Goal: Task Accomplishment & Management: Manage account settings

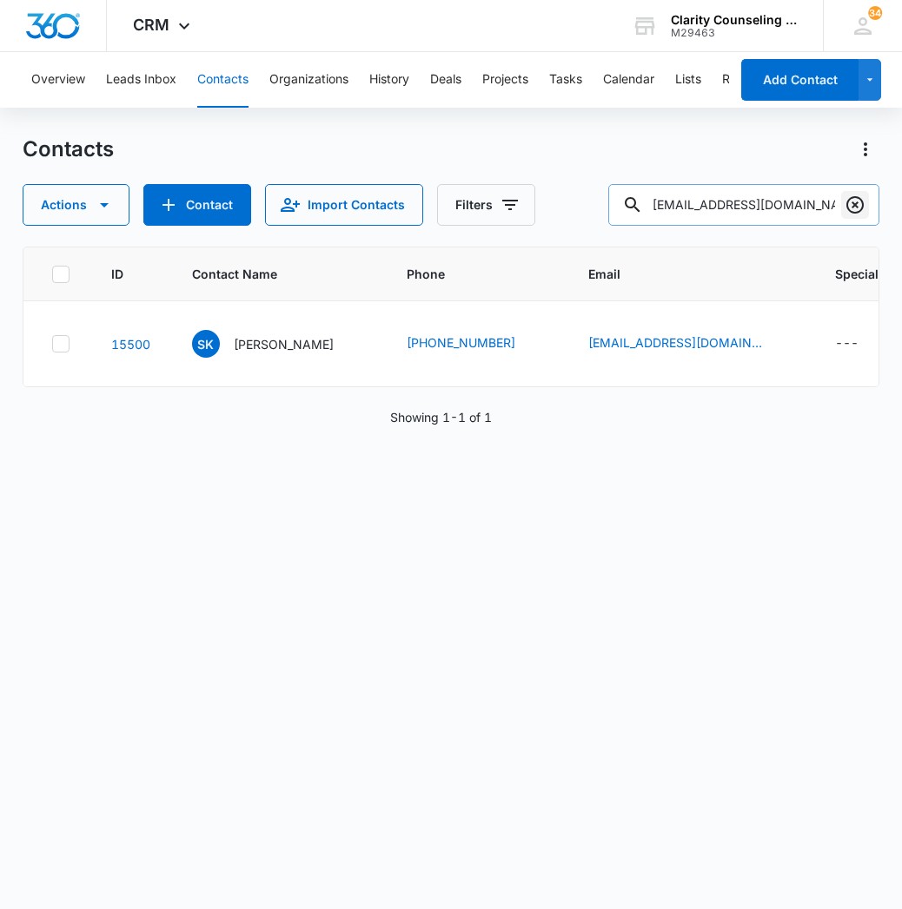
click at [853, 210] on icon "Clear" at bounding box center [854, 205] width 21 height 21
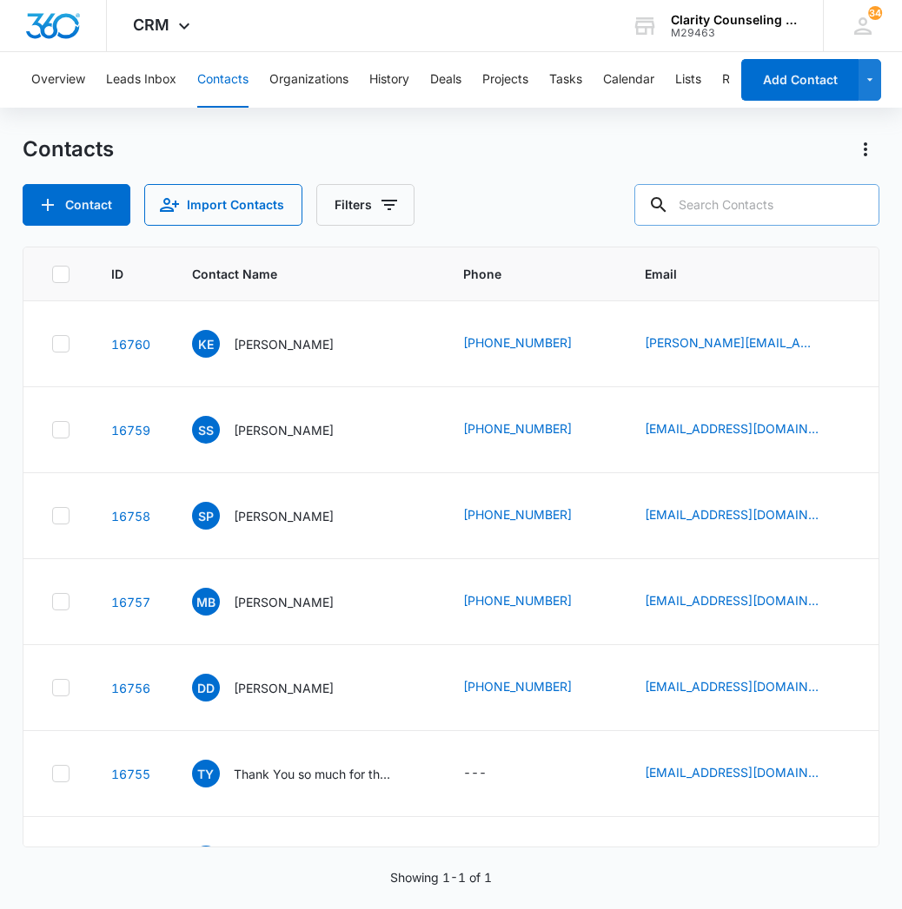
paste input "[EMAIL_ADDRESS][DOMAIN_NAME]"
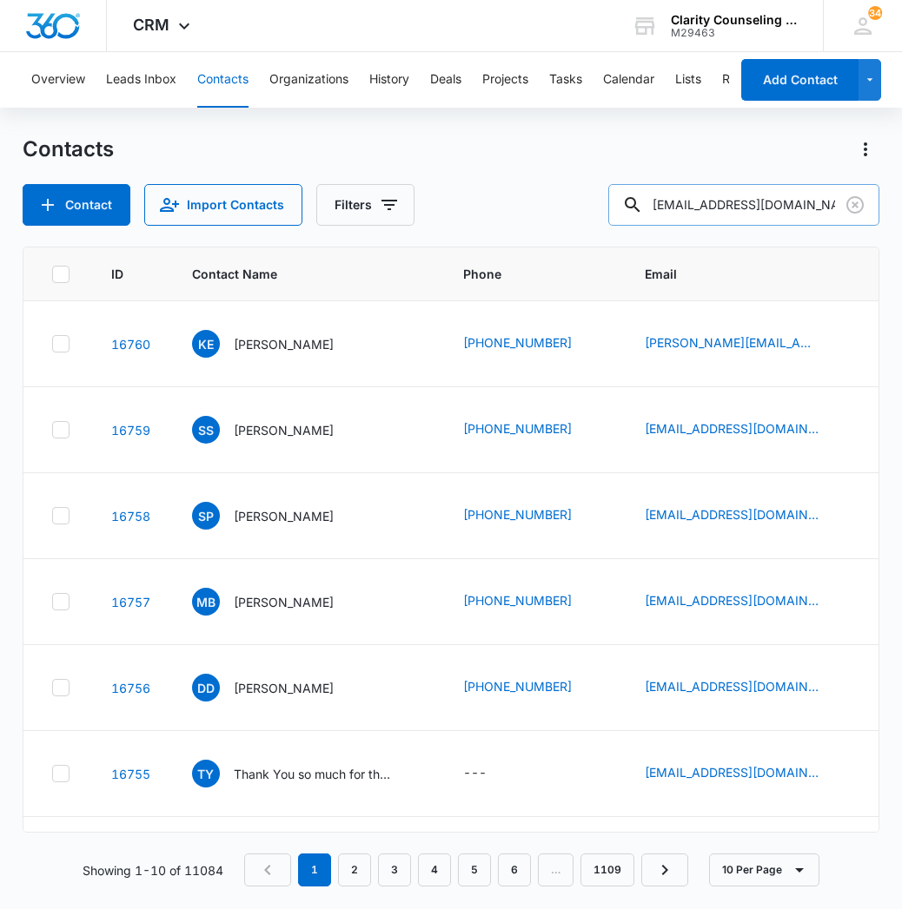
type input "[EMAIL_ADDRESS][DOMAIN_NAME]"
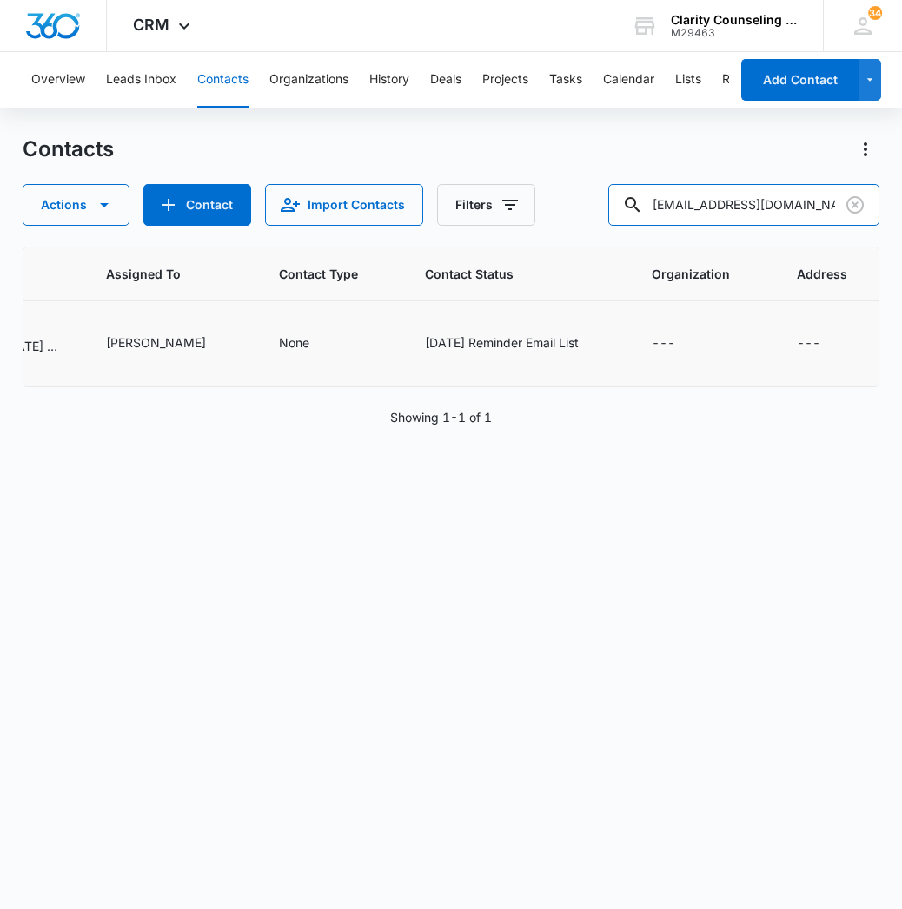
scroll to position [0, 1135]
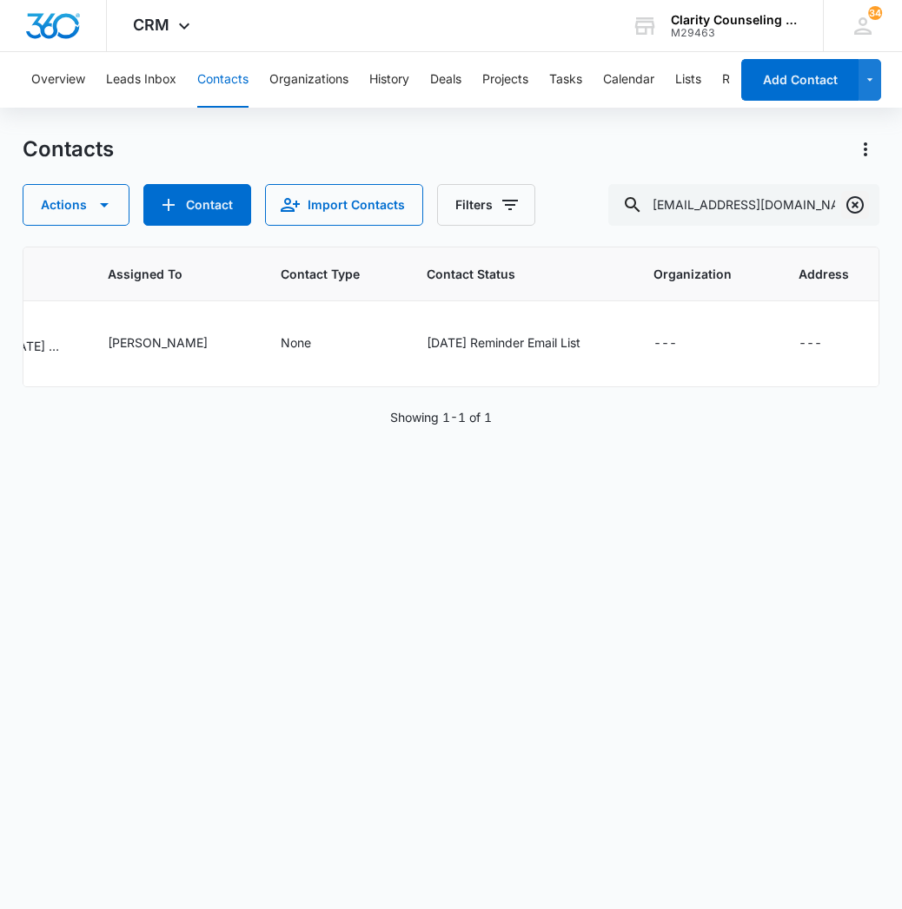
click at [859, 207] on icon "Clear" at bounding box center [854, 205] width 21 height 21
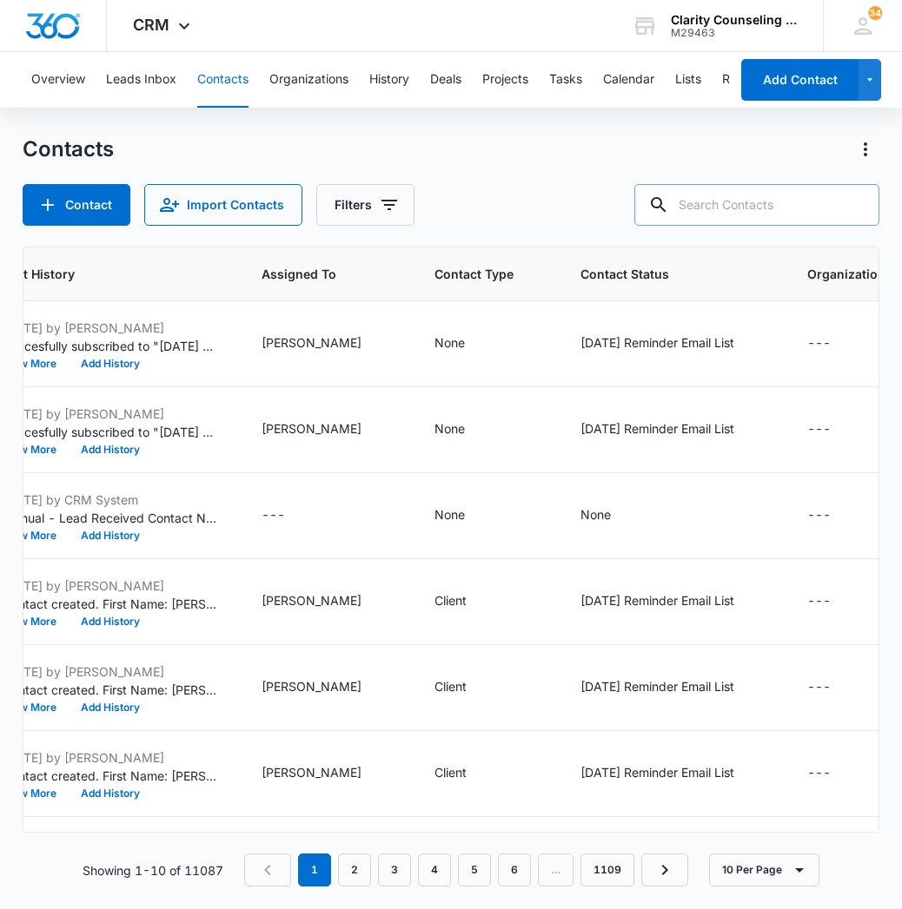
paste input "[EMAIL_ADDRESS][DOMAIN_NAME]"
type input "[EMAIL_ADDRESS][DOMAIN_NAME]"
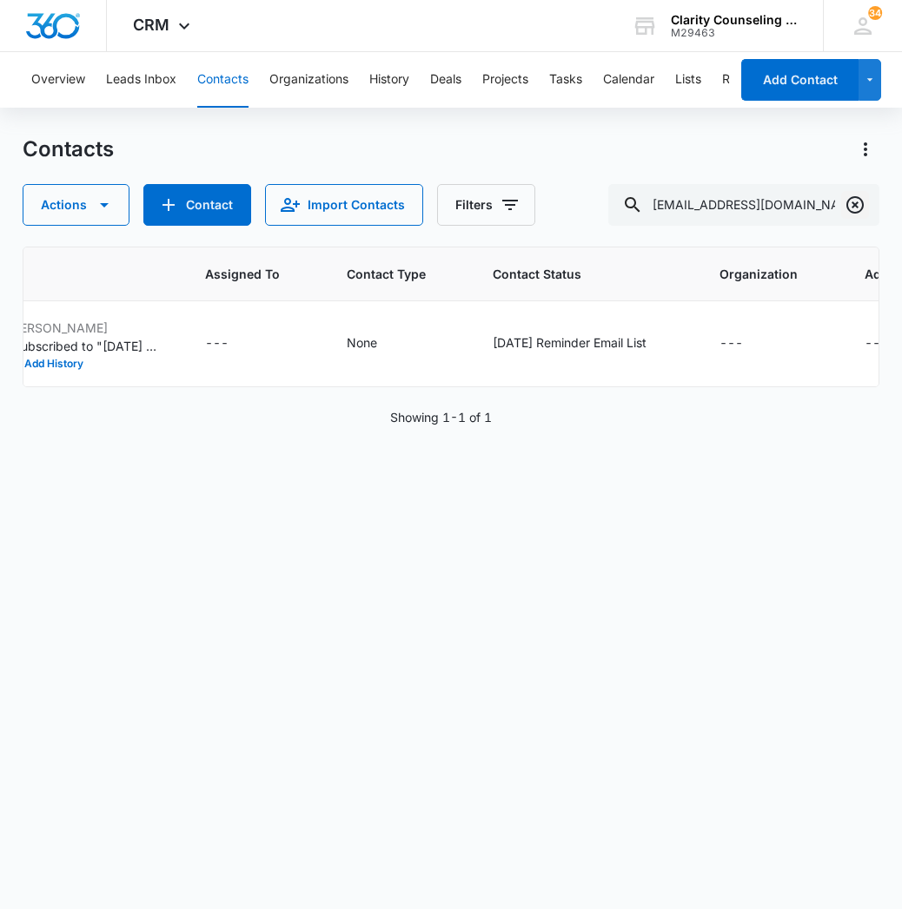
click at [860, 208] on icon "Clear" at bounding box center [854, 205] width 21 height 21
click at [860, 208] on div at bounding box center [855, 205] width 28 height 42
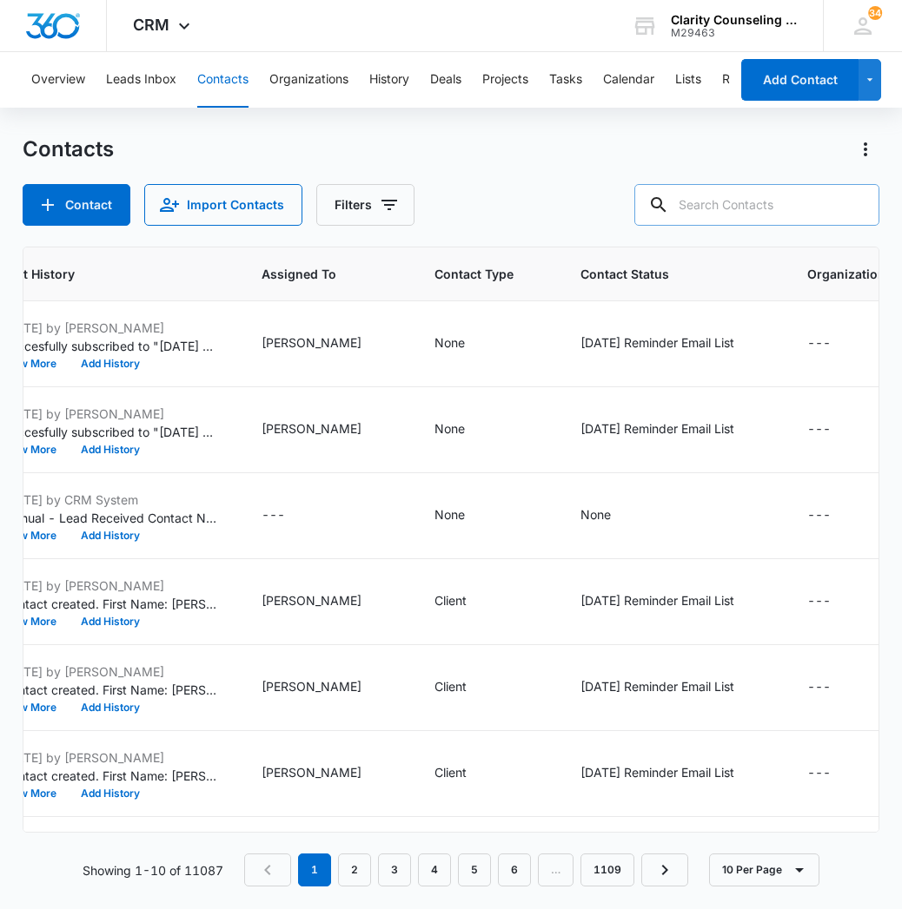
scroll to position [0, 1]
click at [787, 215] on input "text" at bounding box center [756, 205] width 245 height 42
paste input "[PERSON_NAME][EMAIL_ADDRESS][DOMAIN_NAME]"
type input "[PERSON_NAME][EMAIL_ADDRESS][DOMAIN_NAME]"
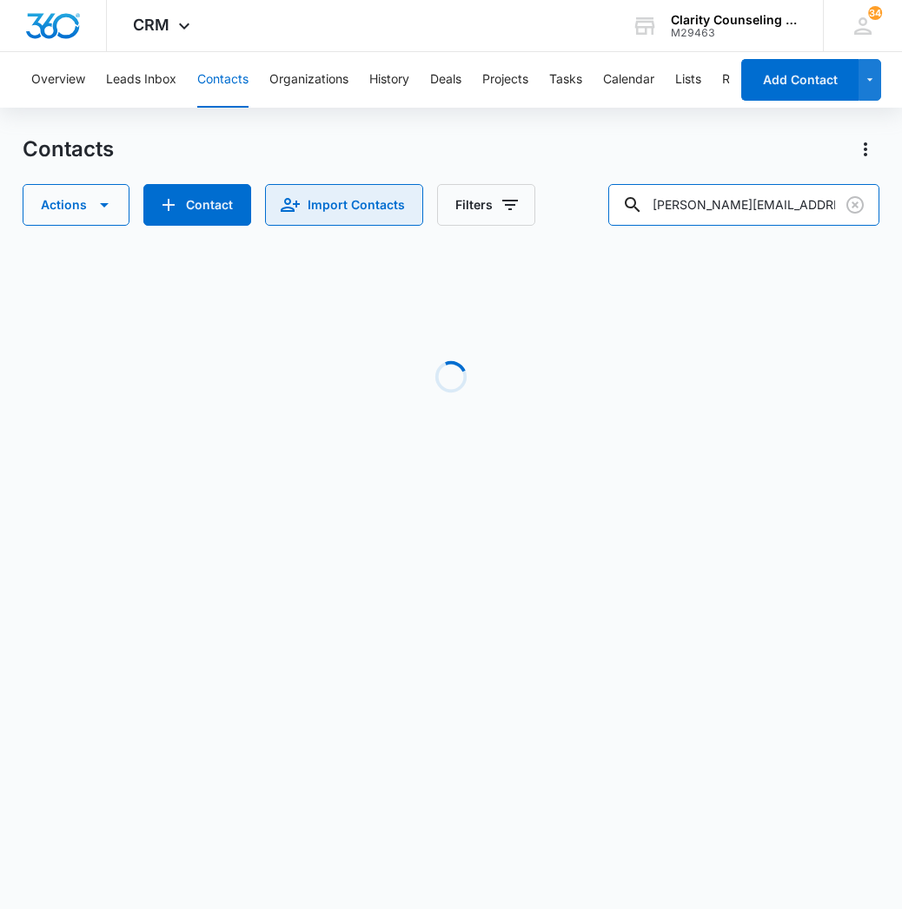
scroll to position [0, 1075]
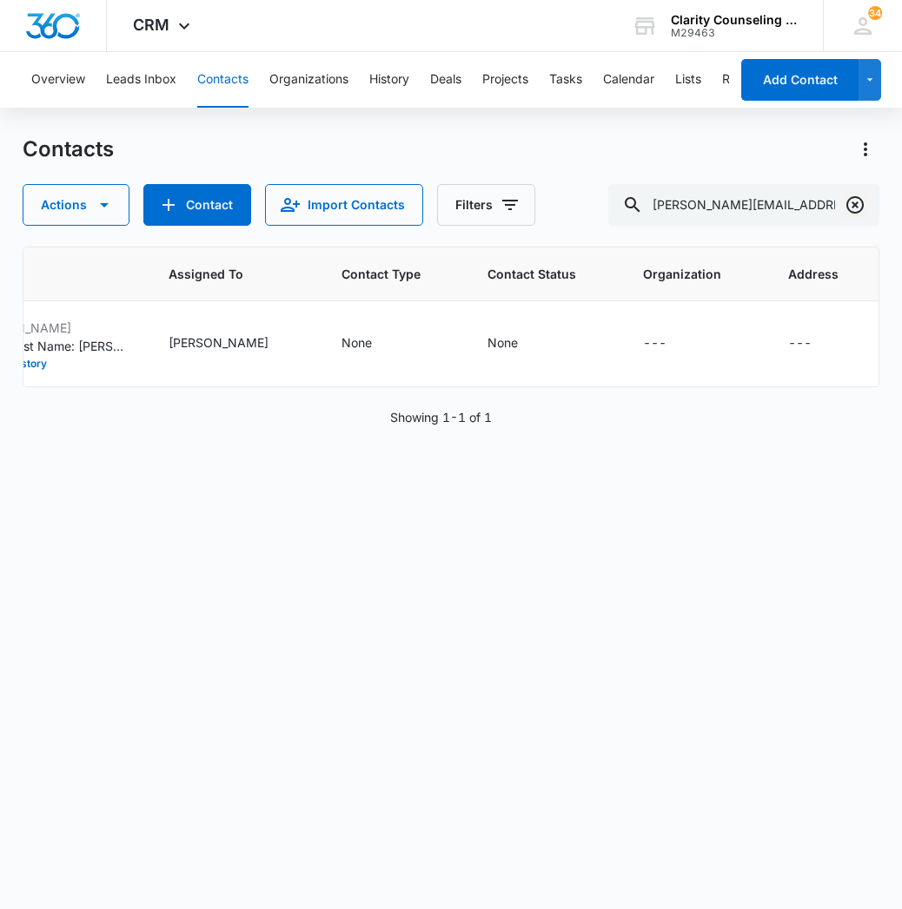
click at [855, 201] on icon "Clear" at bounding box center [854, 205] width 21 height 21
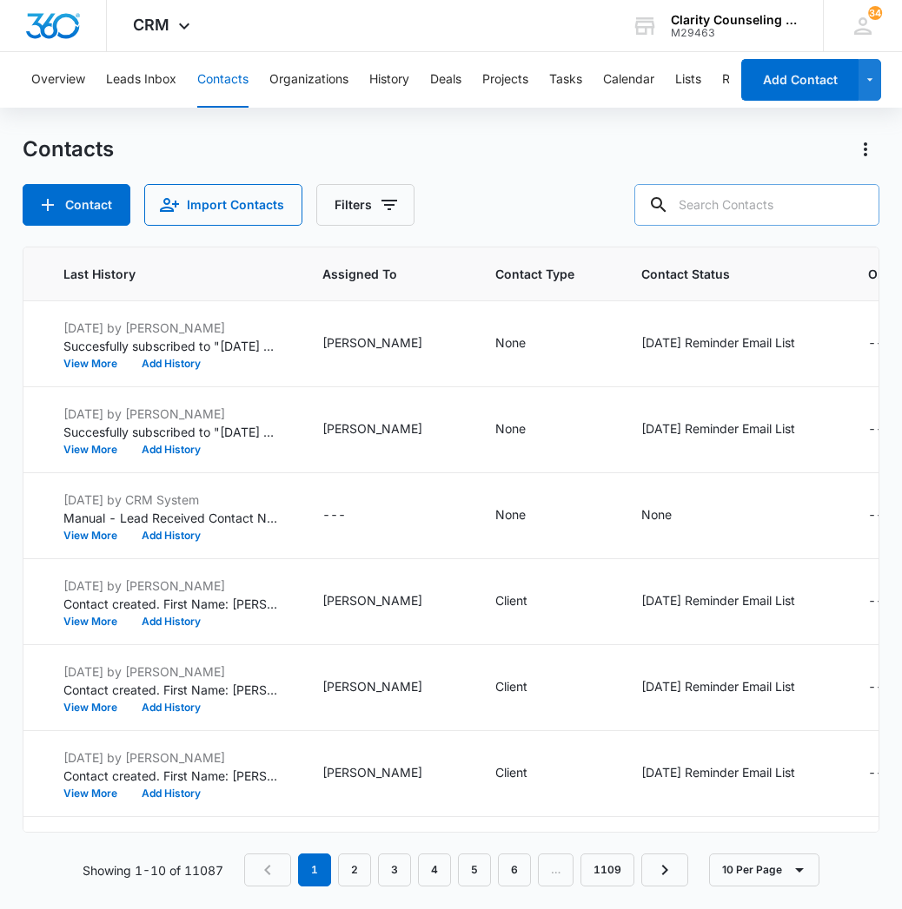
paste input "[EMAIL_ADDRESS][DOMAIN_NAME]"
type input "[EMAIL_ADDRESS][DOMAIN_NAME]"
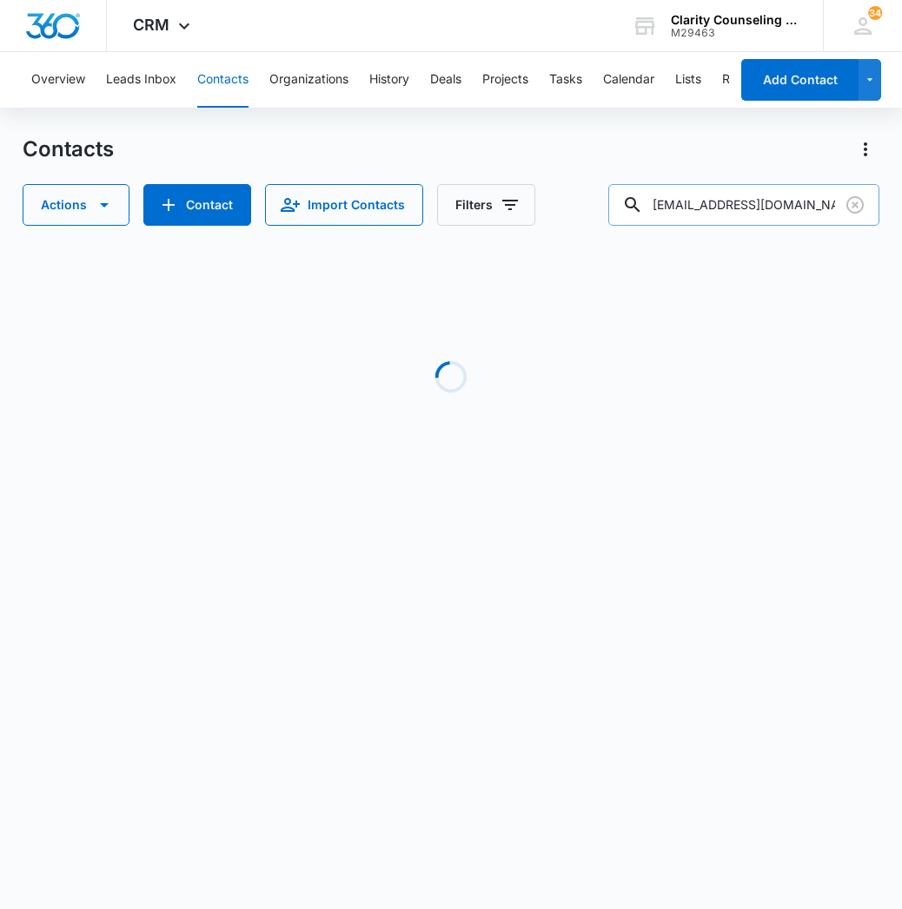
scroll to position [0, 1038]
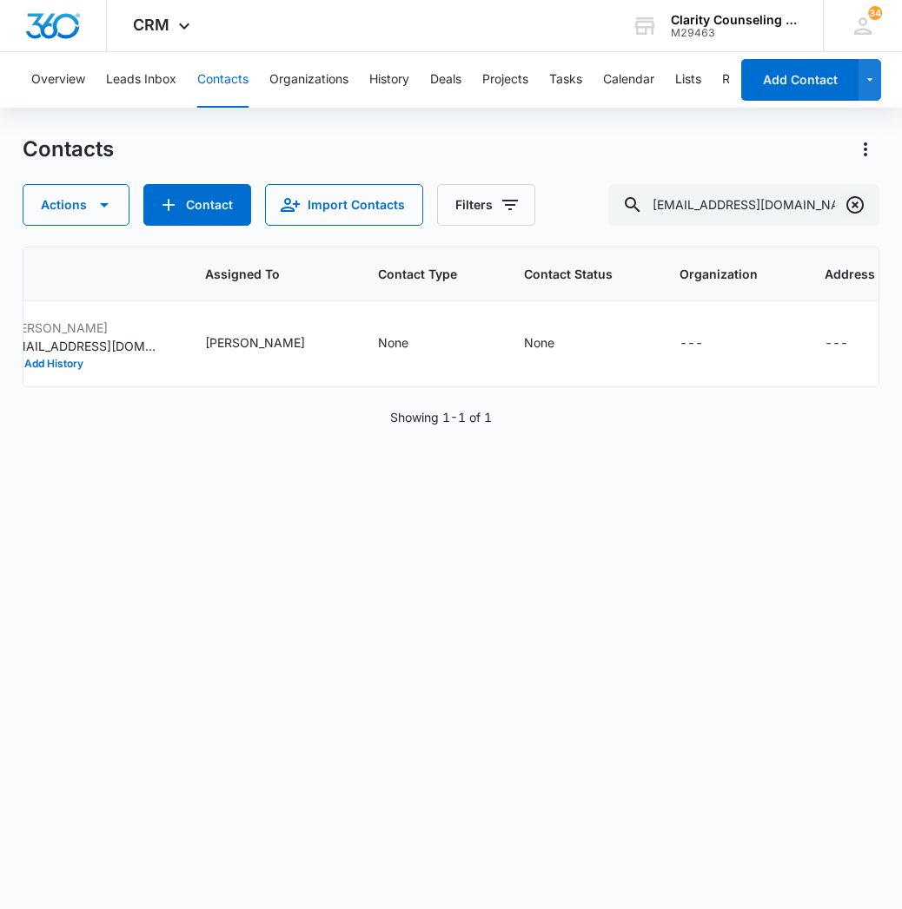
click at [861, 209] on icon "Clear" at bounding box center [854, 204] width 17 height 17
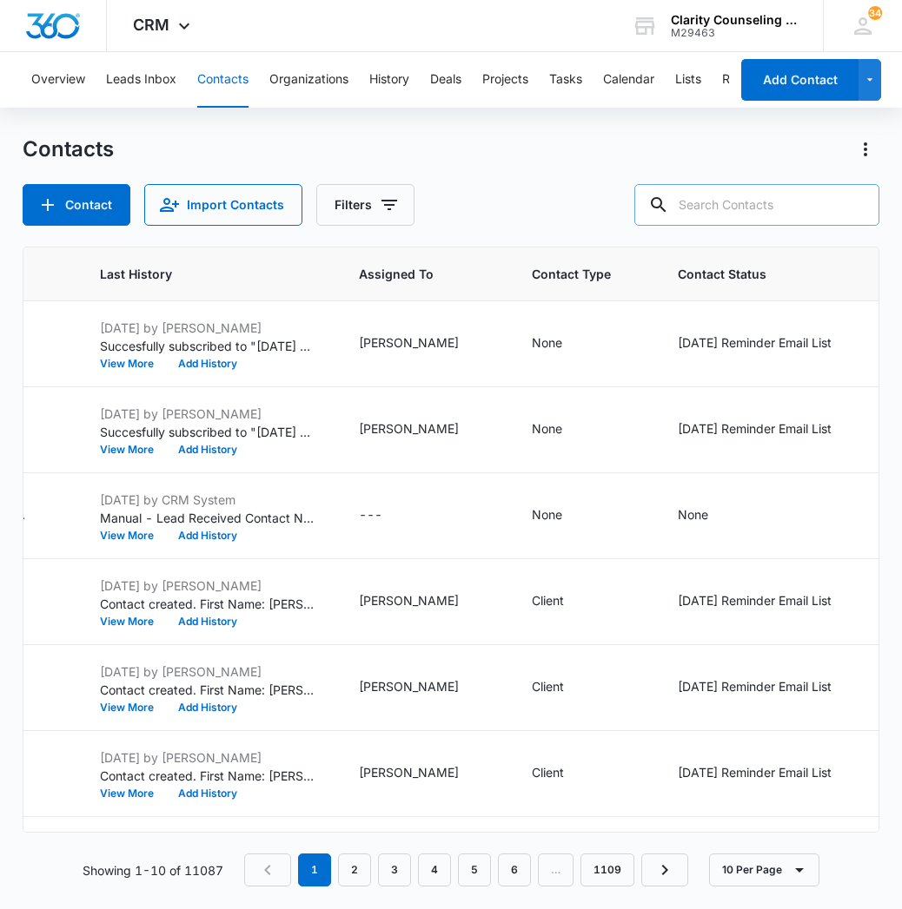
paste input "[PERSON_NAME][EMAIL_ADDRESS][PERSON_NAME][DOMAIN_NAME]"
type input "[PERSON_NAME][EMAIL_ADDRESS][PERSON_NAME][DOMAIN_NAME]"
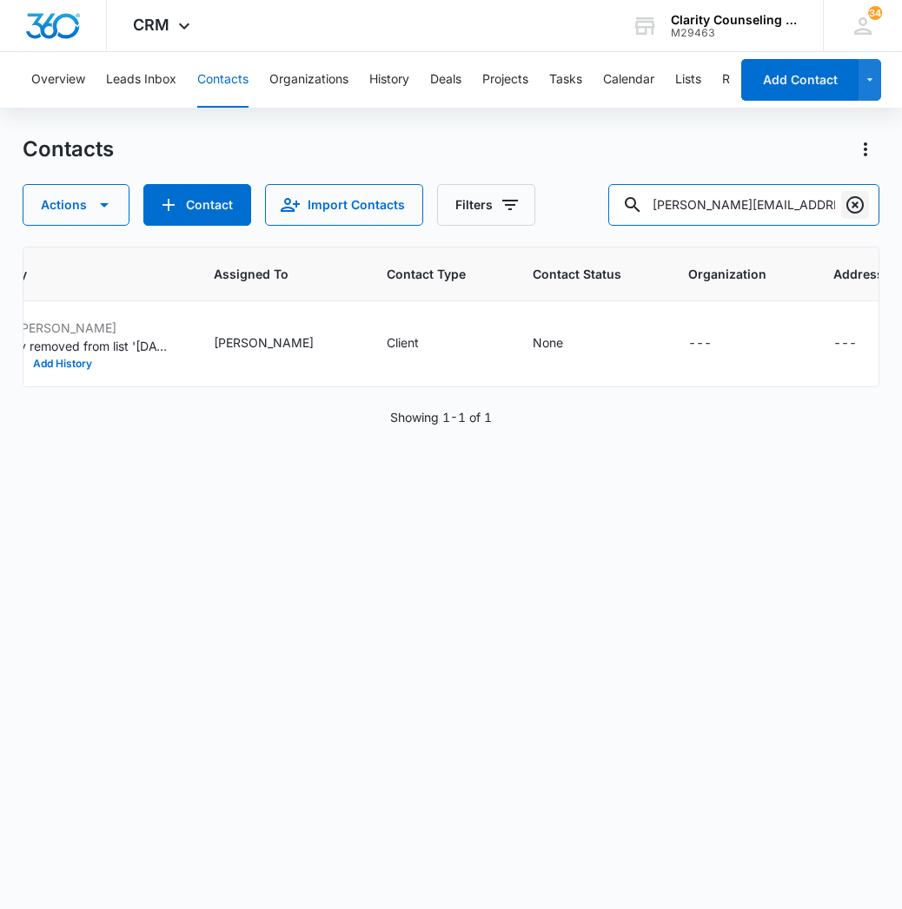
scroll to position [0, 0]
click at [861, 205] on icon "Clear" at bounding box center [854, 205] width 21 height 21
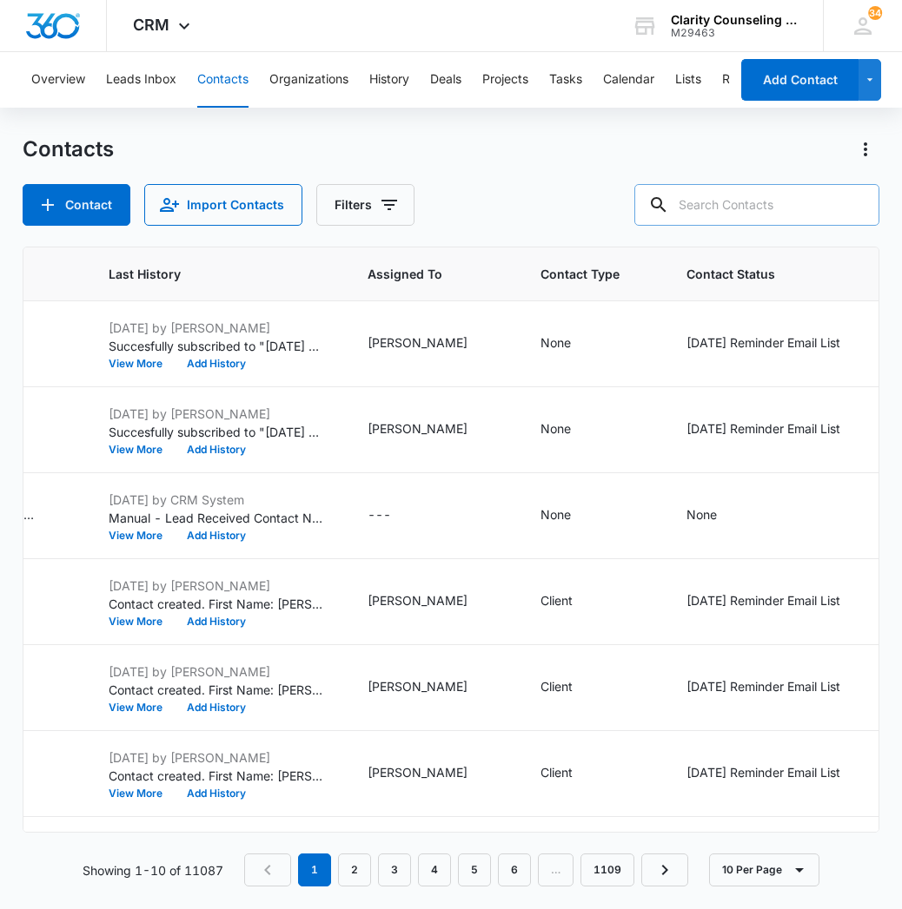
paste input "[EMAIL_ADDRESS][DOMAIN_NAME]"
type input "[EMAIL_ADDRESS][DOMAIN_NAME]"
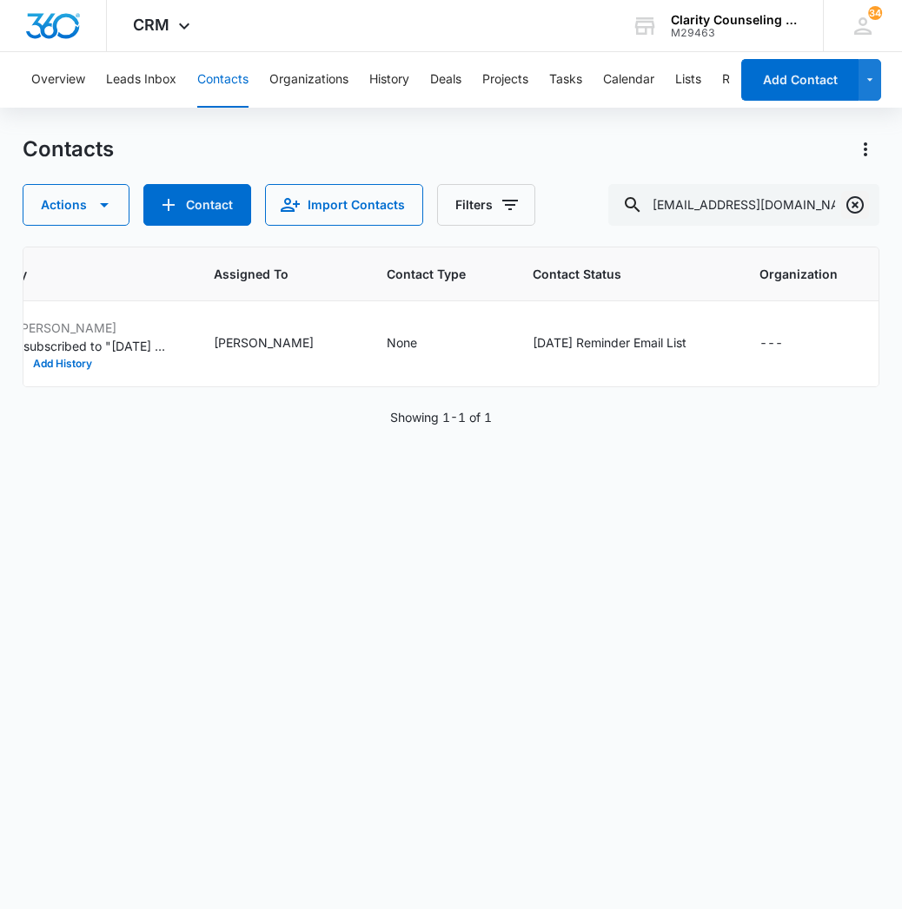
click at [848, 215] on button "Clear" at bounding box center [855, 205] width 28 height 28
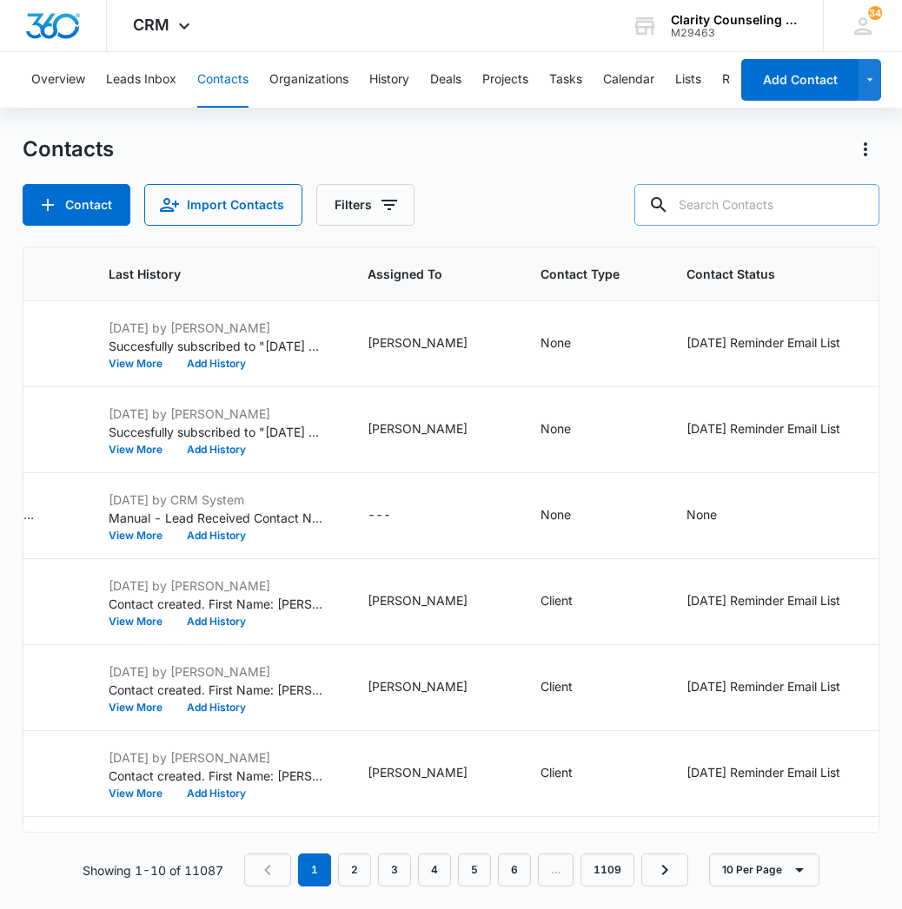
click at [784, 208] on input "text" at bounding box center [756, 205] width 245 height 42
paste input "[EMAIL_ADDRESS][DOMAIN_NAME]"
type input "[EMAIL_ADDRESS][DOMAIN_NAME]"
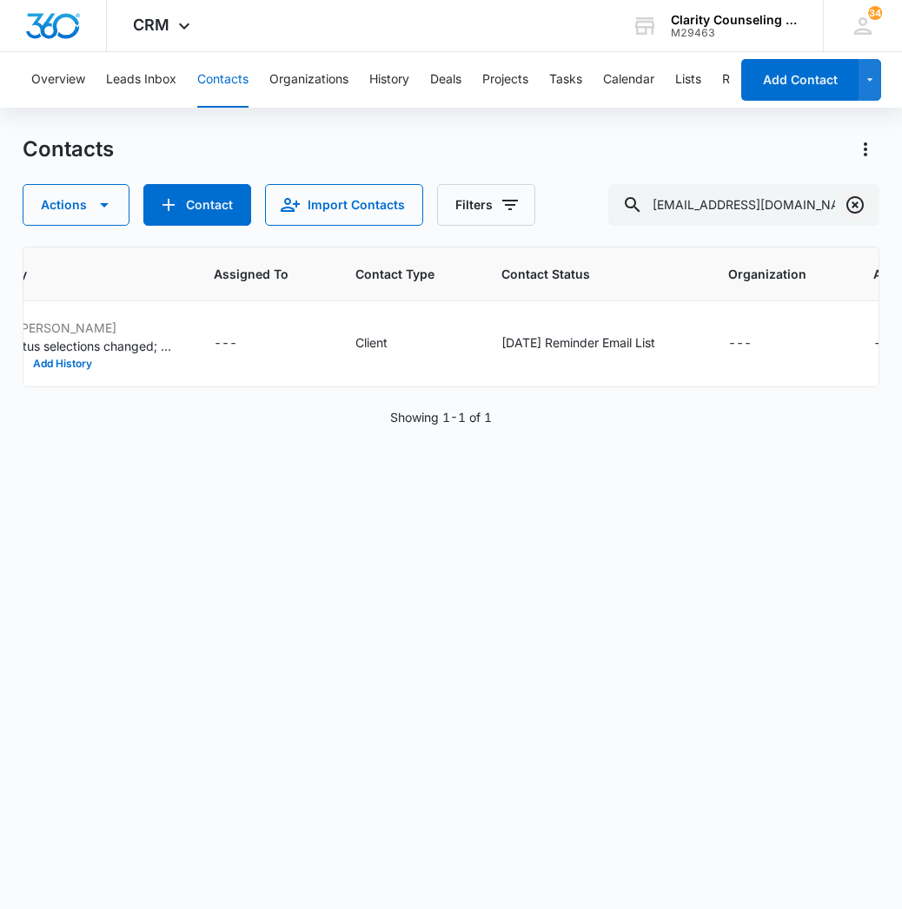
click at [856, 204] on icon "Clear" at bounding box center [854, 204] width 17 height 17
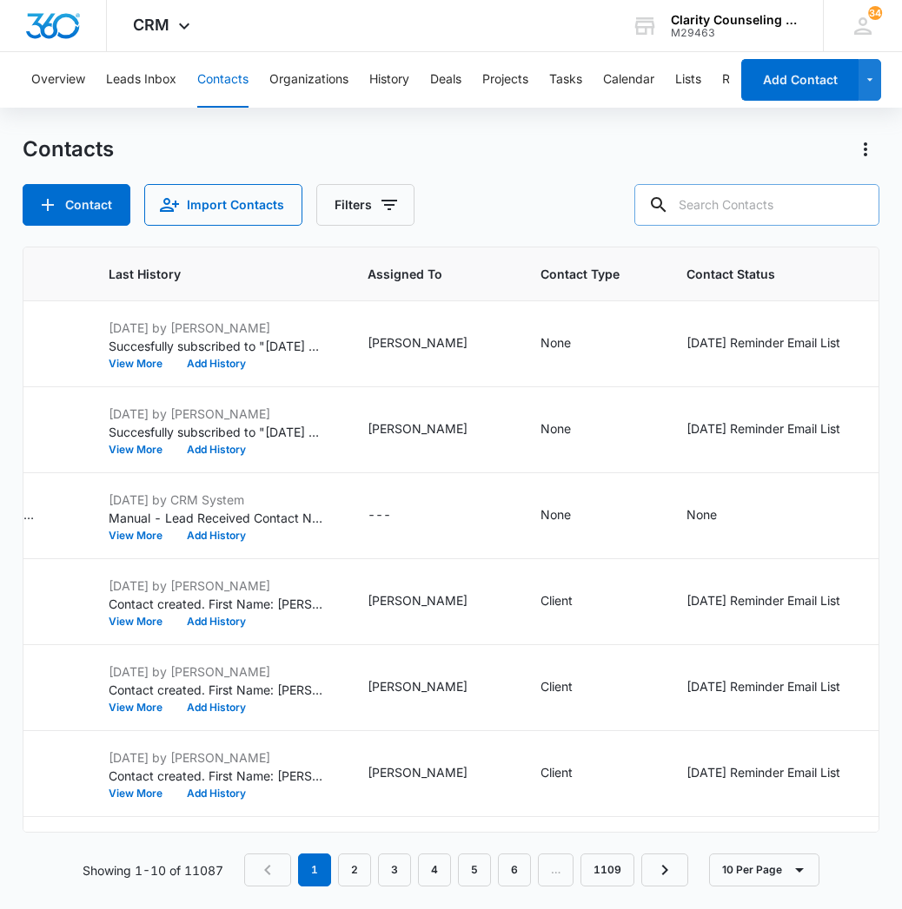
paste input "[PERSON_NAME][EMAIL_ADDRESS][PERSON_NAME][DOMAIN_NAME]"
type input "[PERSON_NAME][EMAIL_ADDRESS][PERSON_NAME][DOMAIN_NAME]"
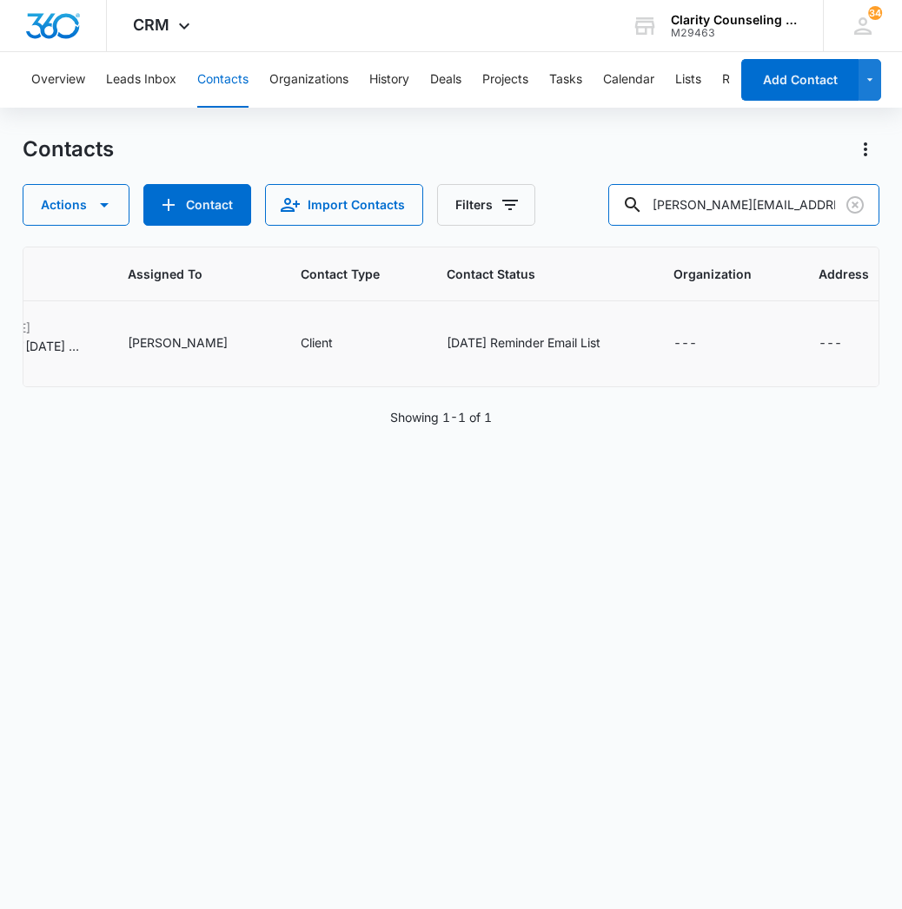
scroll to position [0, 1122]
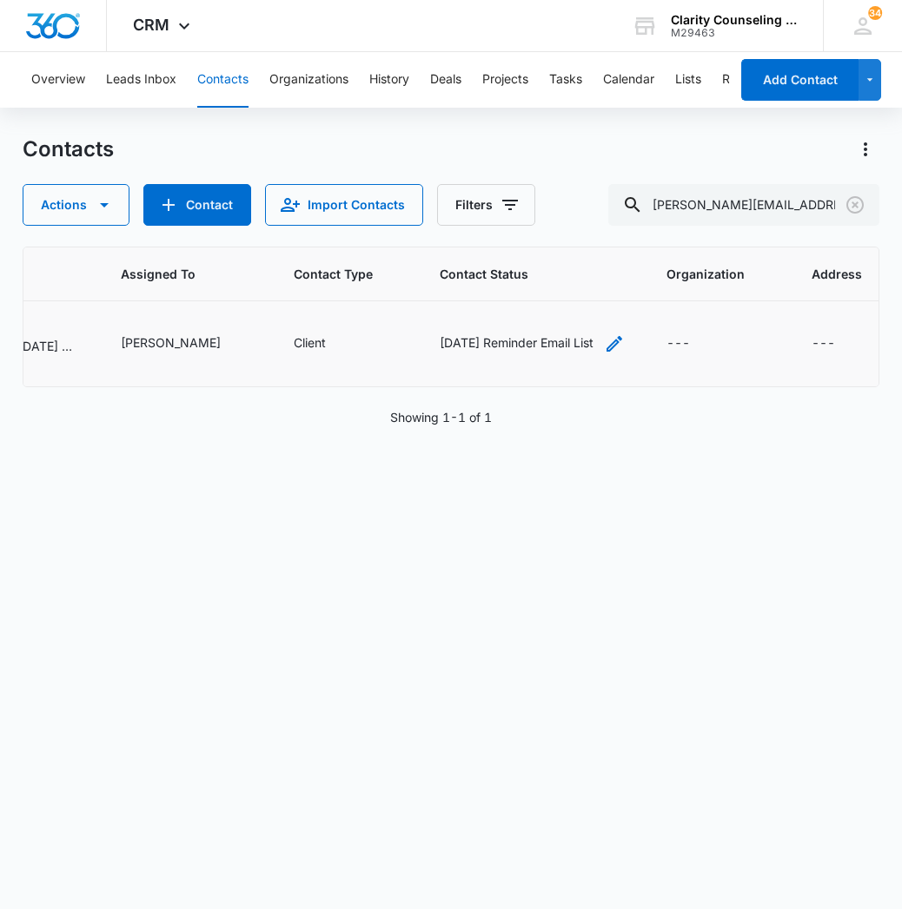
click at [604, 340] on icon "Contact Status - Saturday Reminder Email List - Select to Edit Field" at bounding box center [614, 344] width 21 height 21
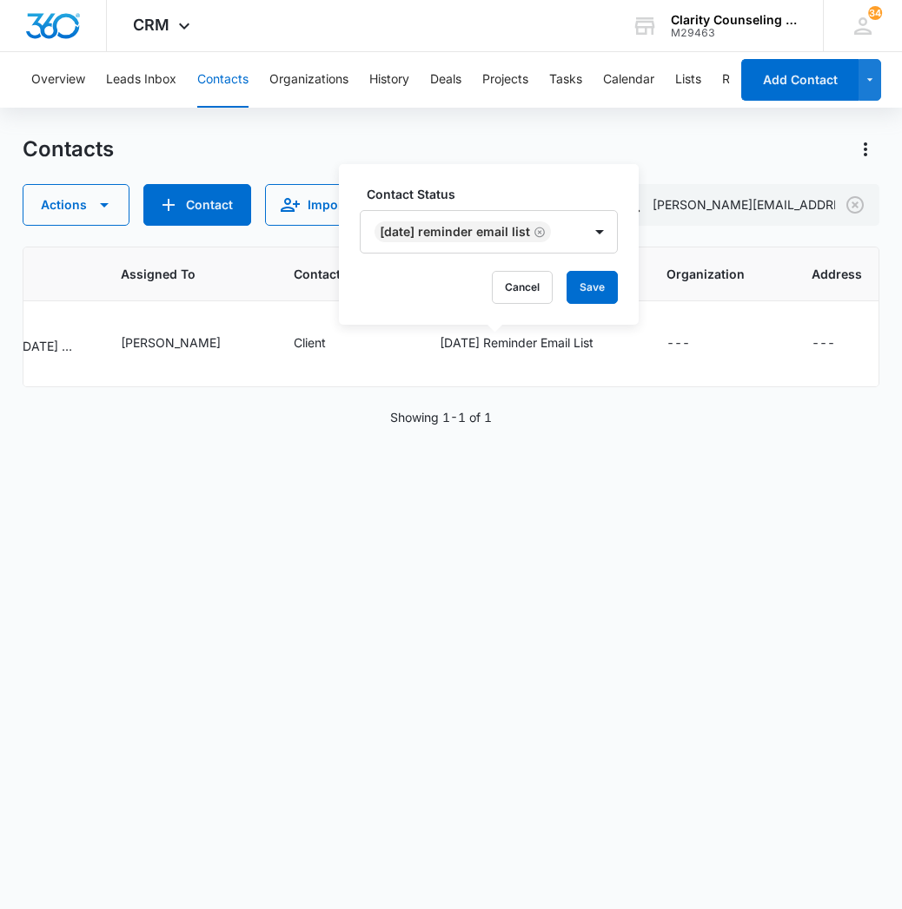
click at [546, 231] on icon "Remove Saturday Reminder Email List" at bounding box center [539, 232] width 12 height 13
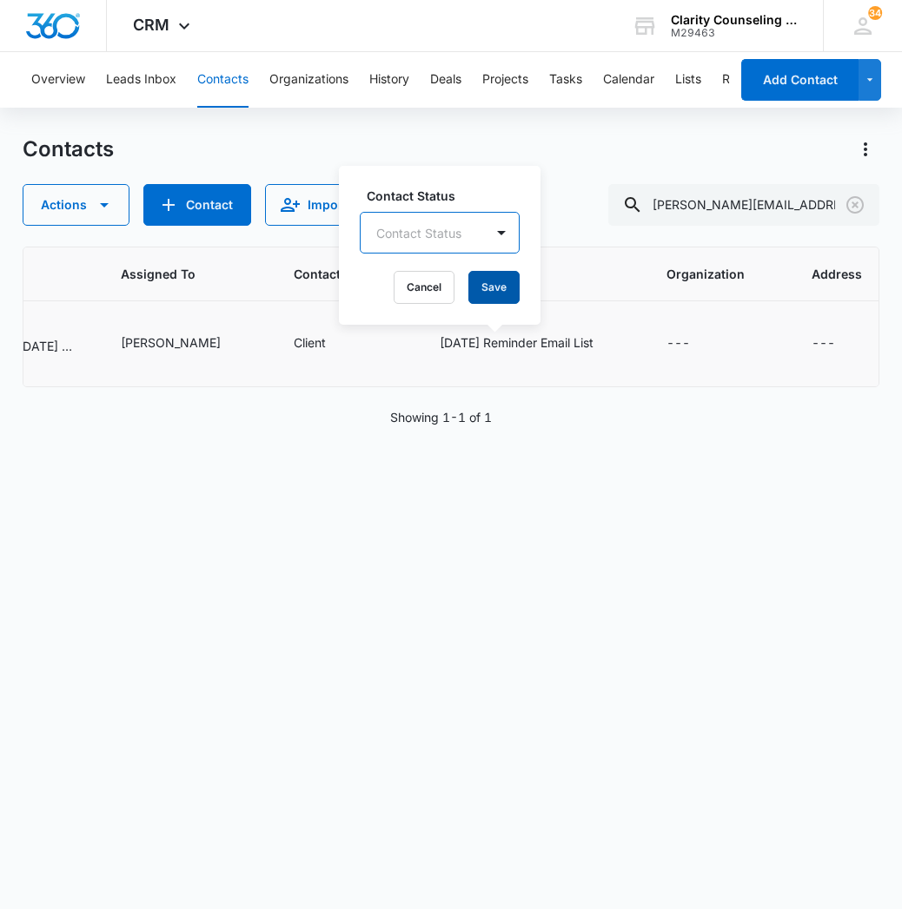
click at [498, 283] on button "Save" at bounding box center [493, 287] width 51 height 33
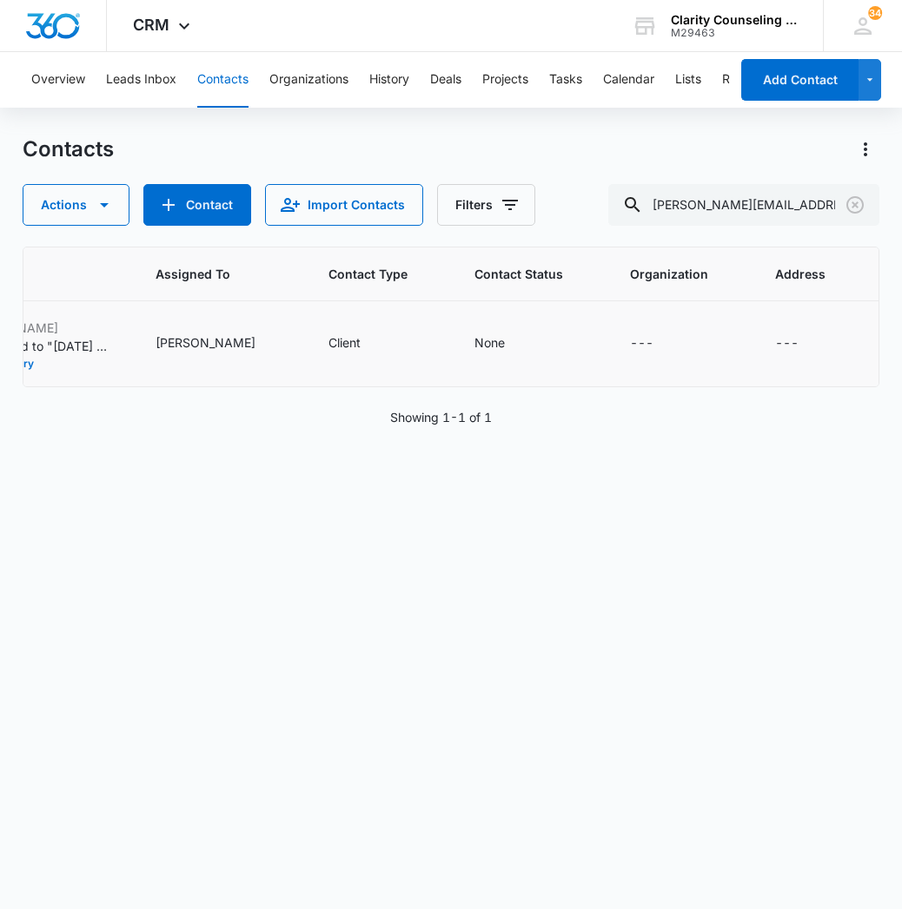
scroll to position [0, 1039]
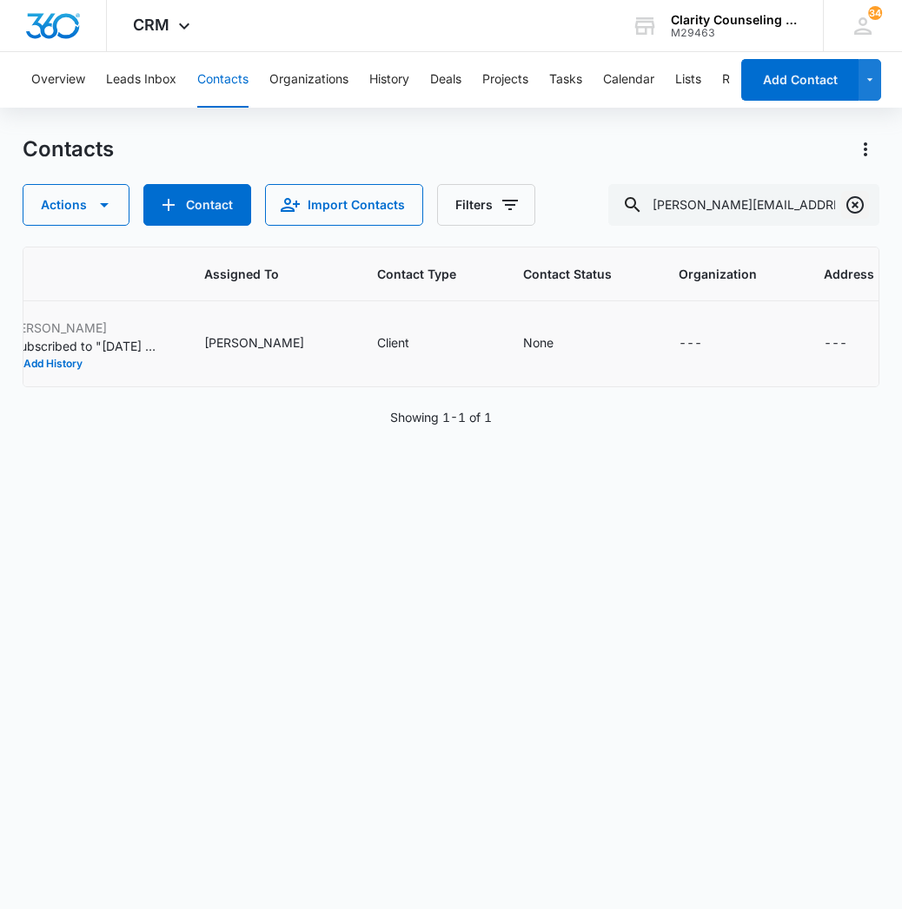
click at [852, 201] on icon "Clear" at bounding box center [854, 205] width 21 height 21
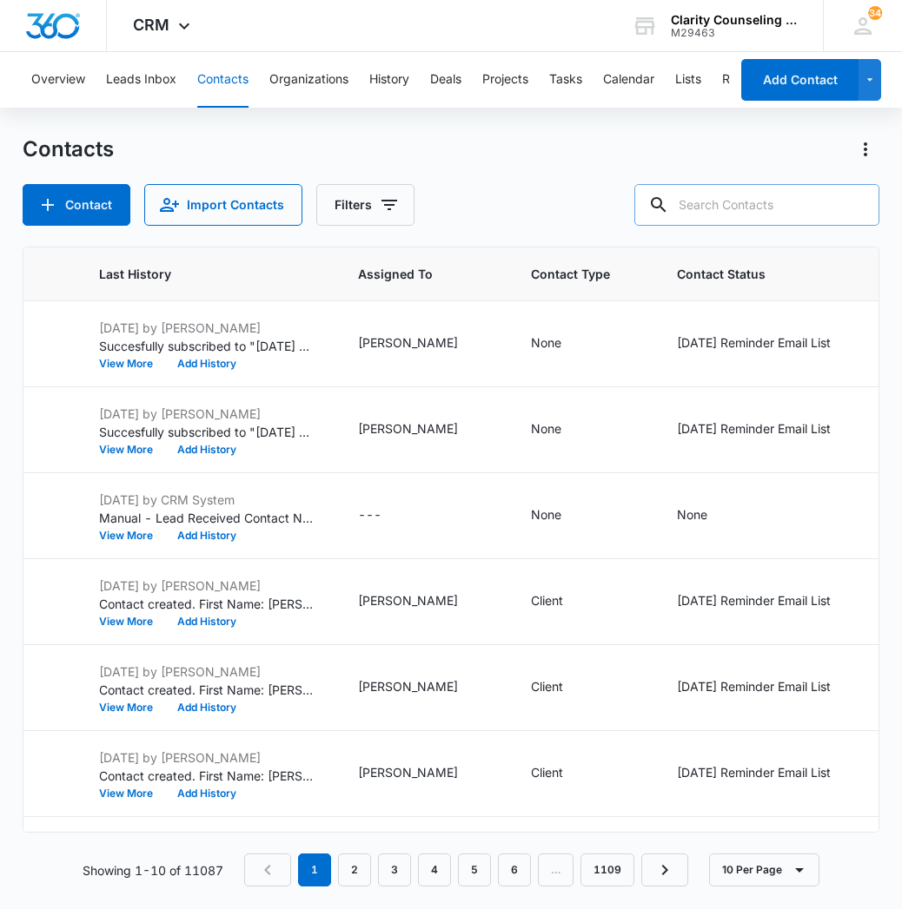
paste input "[EMAIL_ADDRESS][DOMAIN_NAME]"
type input "[EMAIL_ADDRESS][DOMAIN_NAME]"
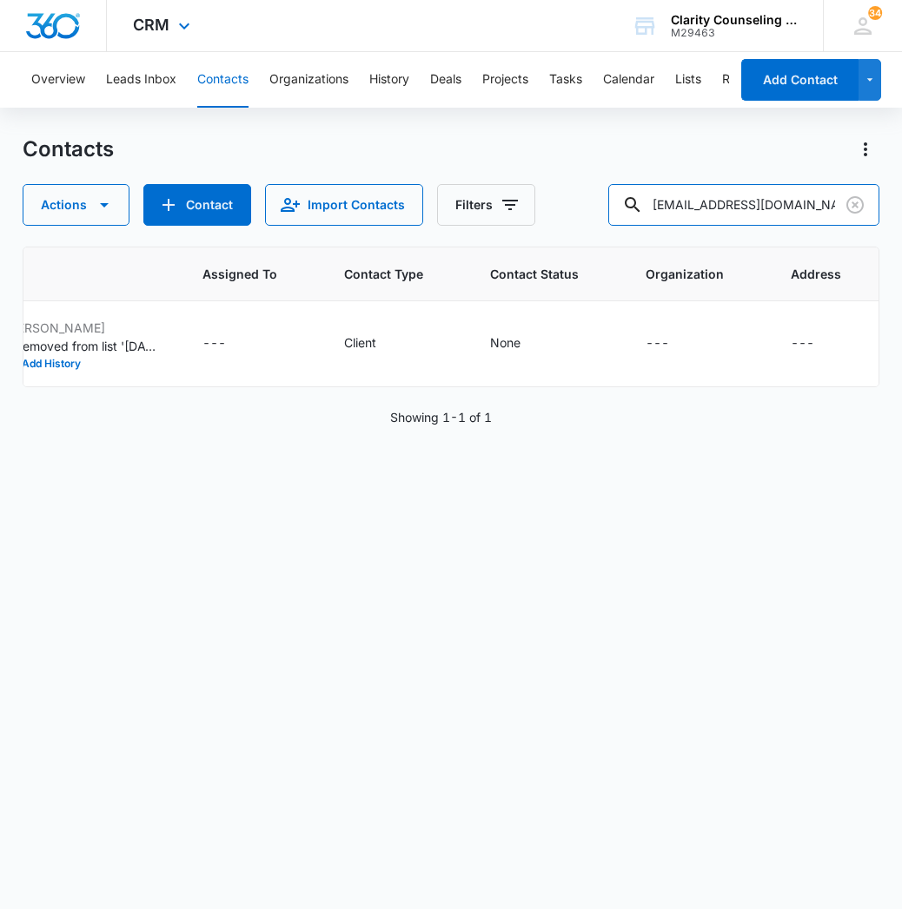
scroll to position [0, 1019]
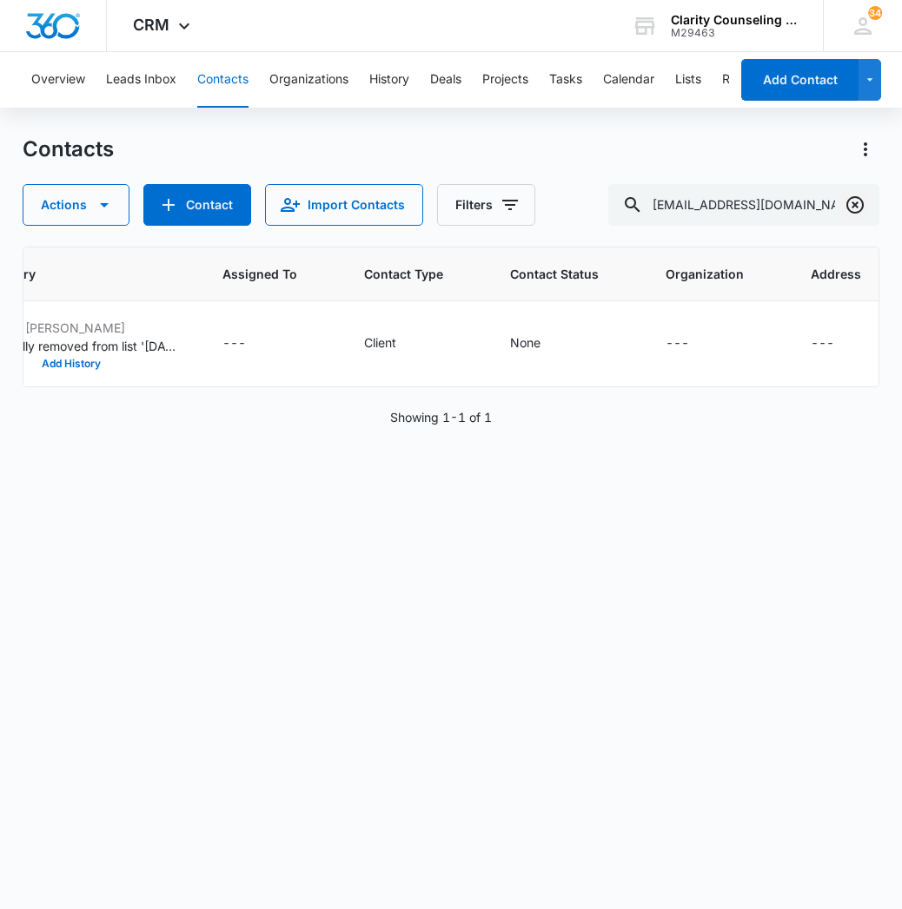
click at [861, 214] on icon "Clear" at bounding box center [854, 205] width 21 height 21
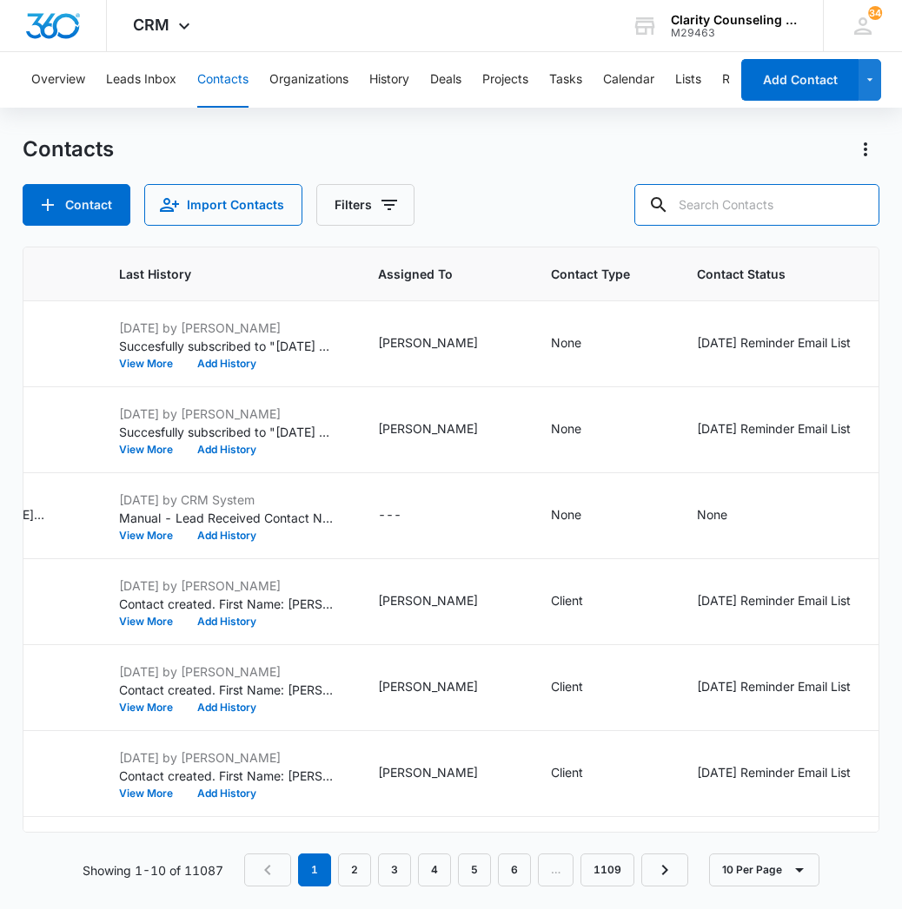
paste input "[EMAIL_ADDRESS][DOMAIN_NAME]"
type input "[EMAIL_ADDRESS][DOMAIN_NAME]"
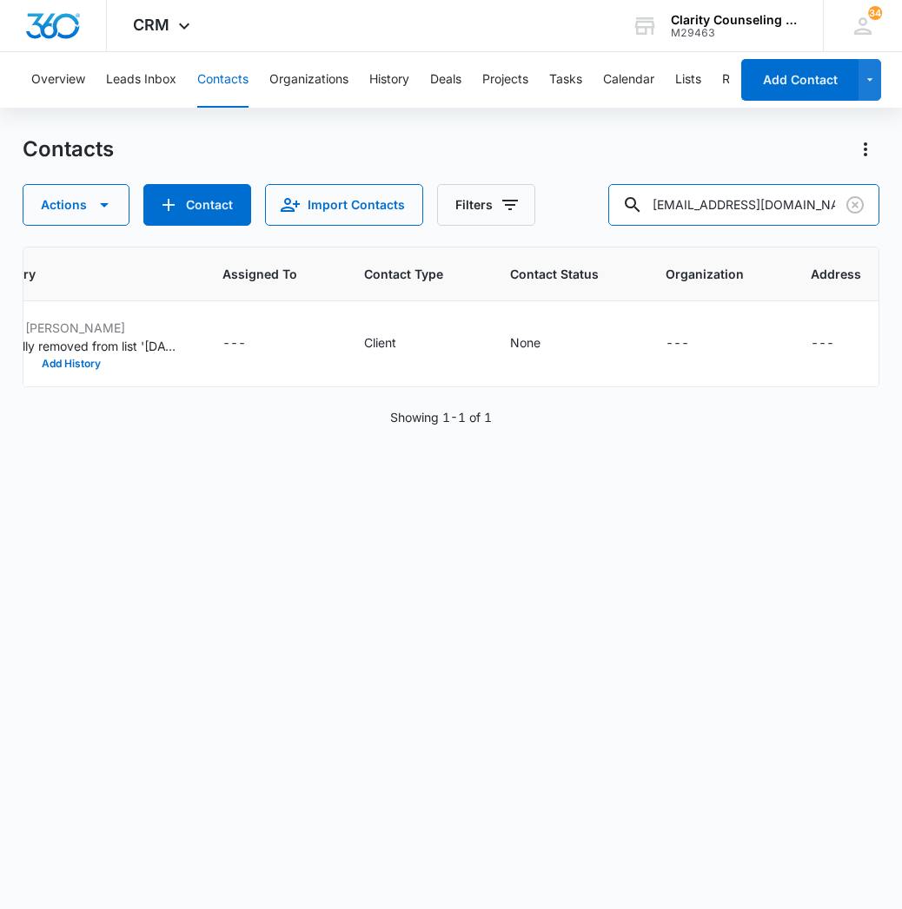
scroll to position [0, 962]
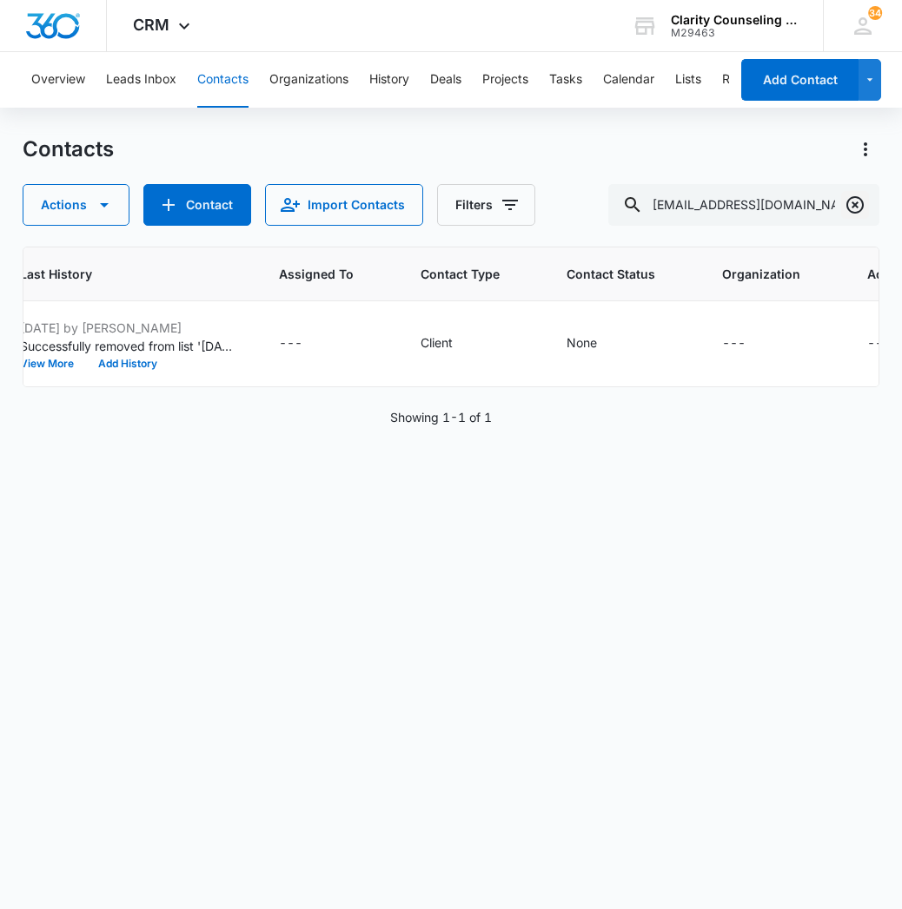
click at [842, 202] on button "Clear" at bounding box center [855, 205] width 28 height 28
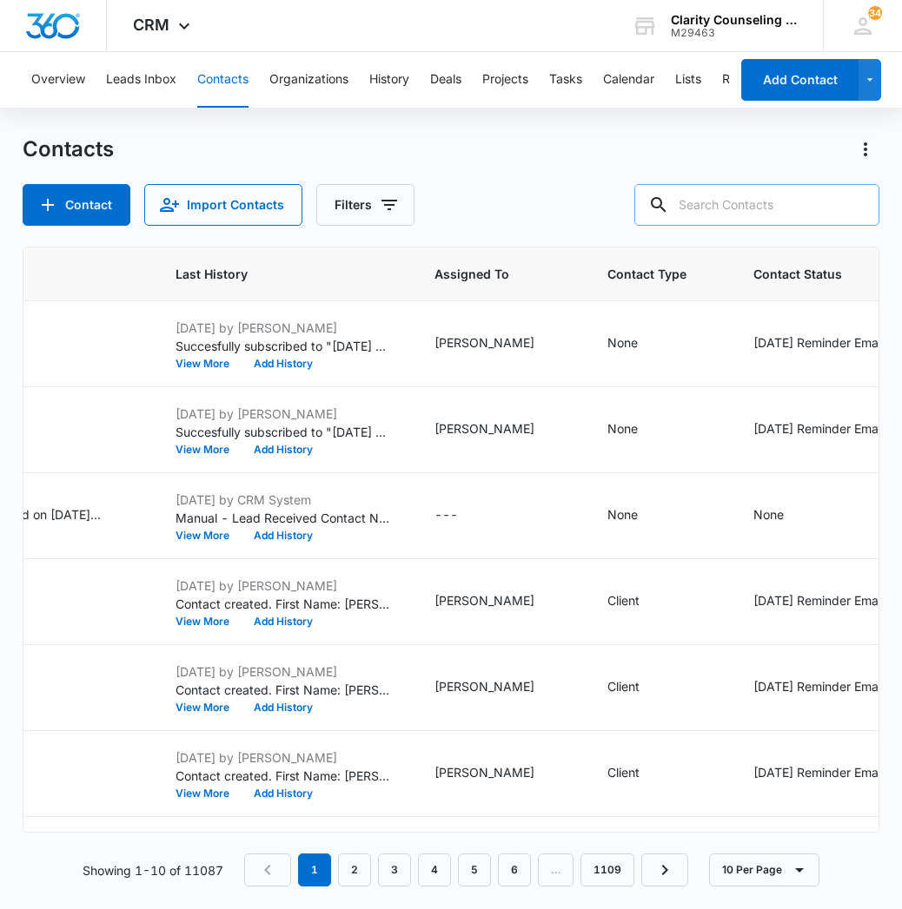
paste input "[PERSON_NAME][EMAIL_ADDRESS][PERSON_NAME][DOMAIN_NAME]"
type input "[PERSON_NAME][EMAIL_ADDRESS][PERSON_NAME][DOMAIN_NAME]"
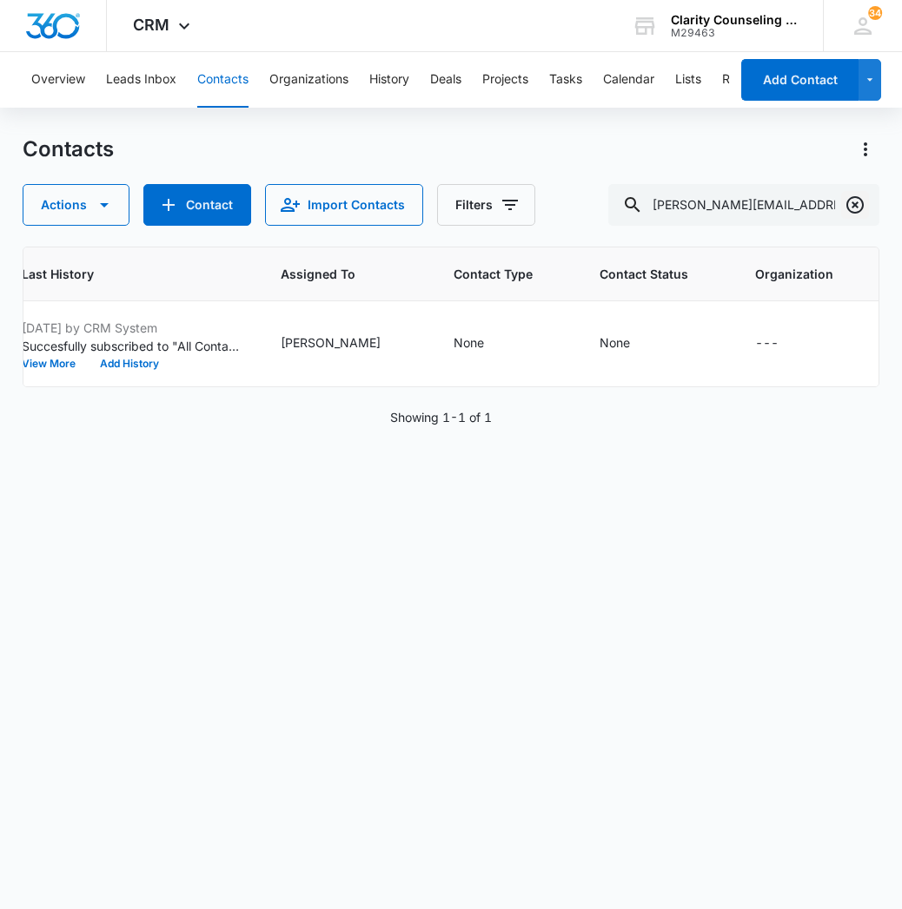
click at [855, 203] on icon "Clear" at bounding box center [854, 205] width 21 height 21
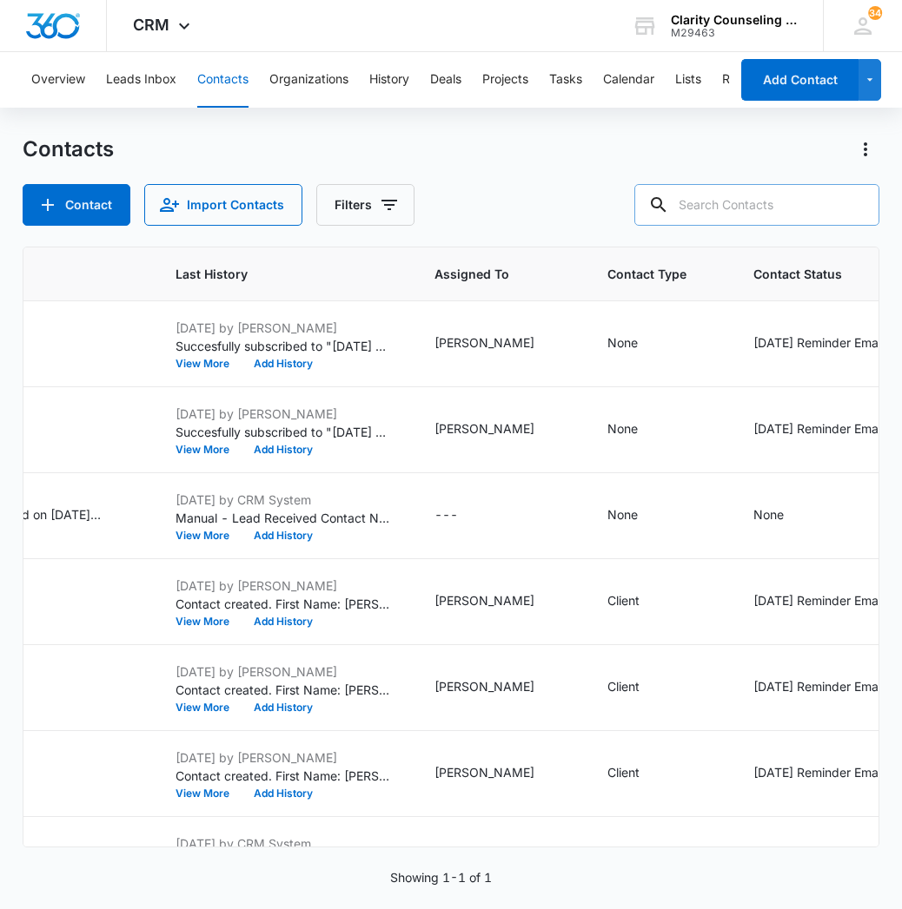
paste input "[EMAIL_ADDRESS][DOMAIN_NAME]"
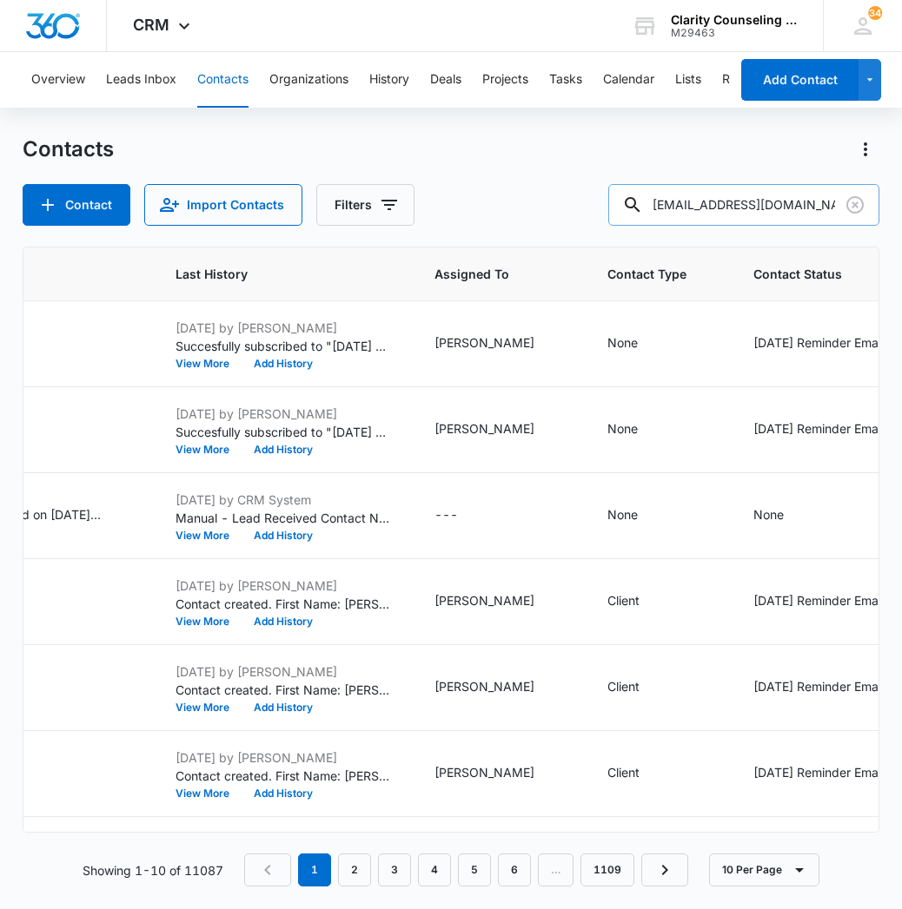
type input "[EMAIL_ADDRESS][DOMAIN_NAME]"
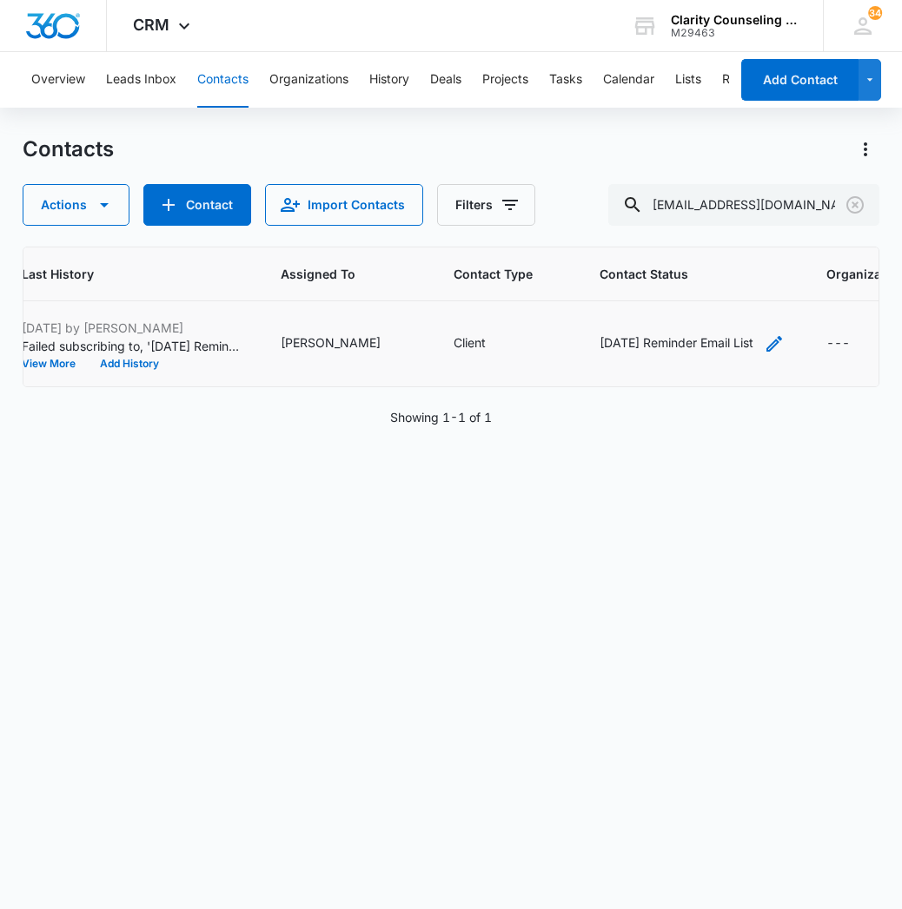
click at [764, 341] on icon "Contact Status - Saturday Reminder Email List - Select to Edit Field" at bounding box center [774, 344] width 21 height 21
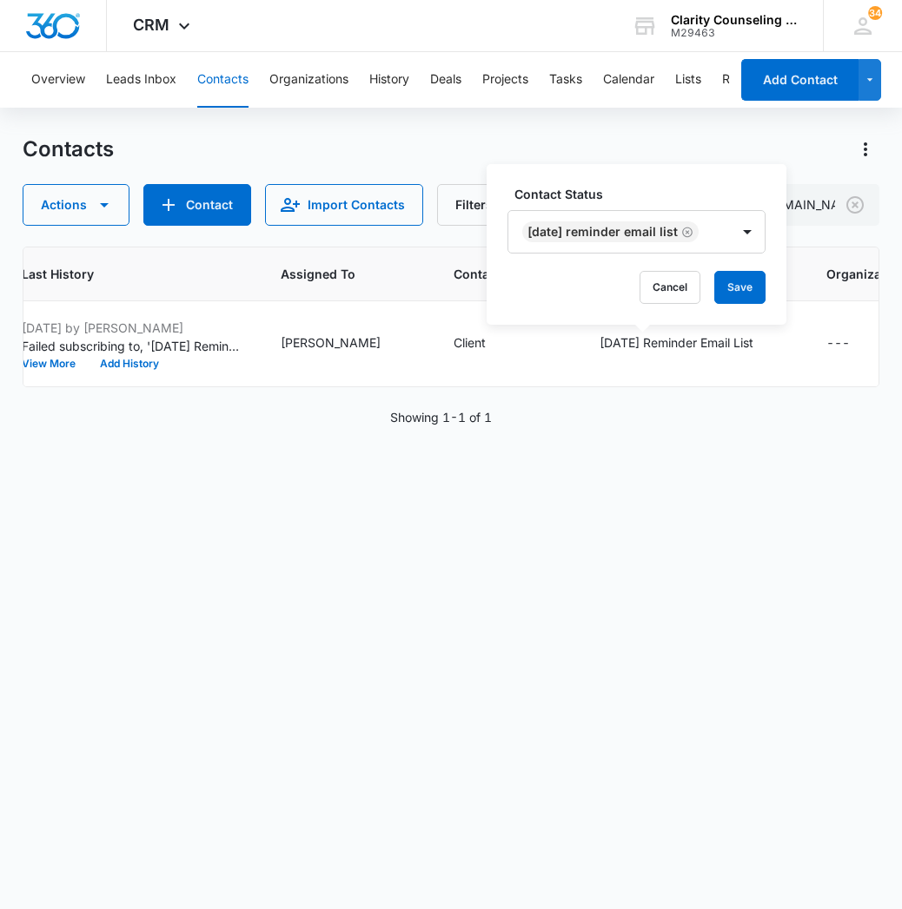
click at [693, 232] on icon "Remove Saturday Reminder Email List" at bounding box center [687, 232] width 12 height 13
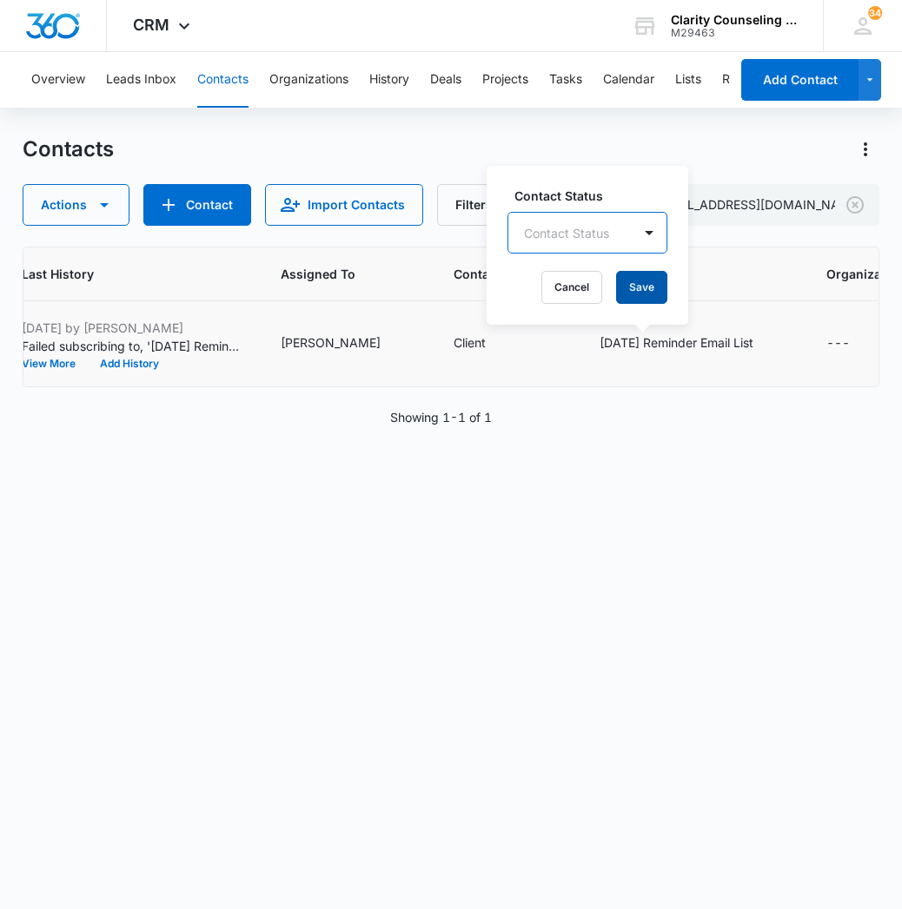
click at [658, 281] on button "Save" at bounding box center [641, 287] width 51 height 33
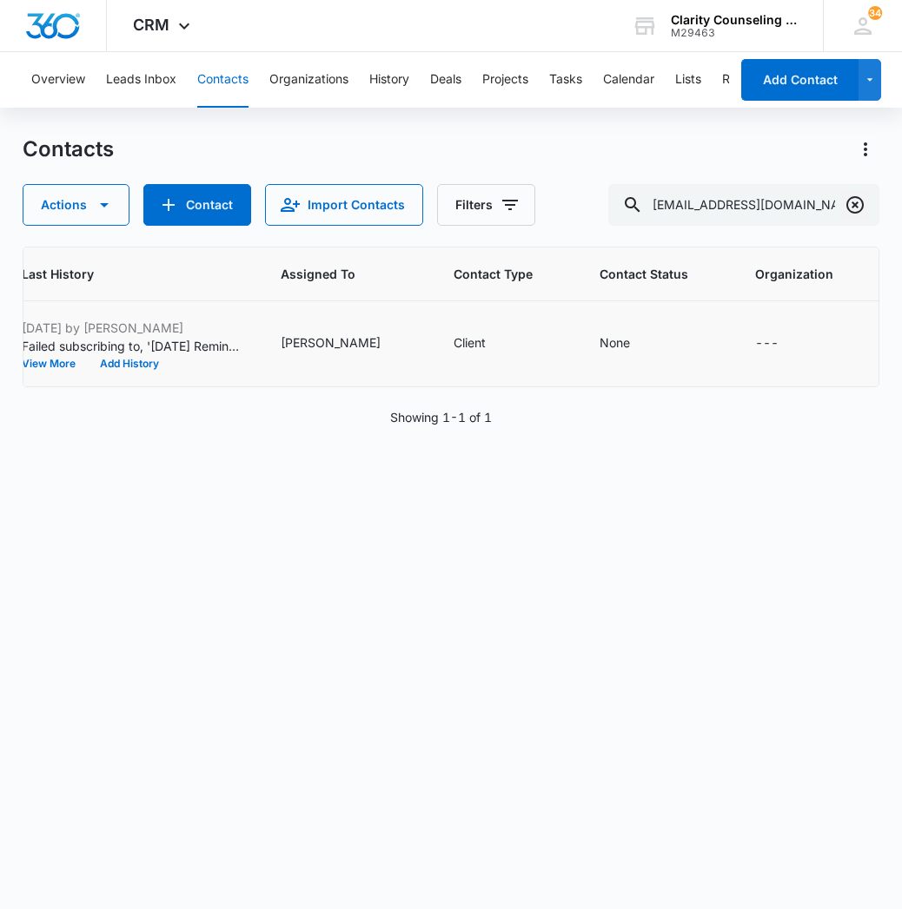
click at [863, 211] on icon "Clear" at bounding box center [854, 205] width 21 height 21
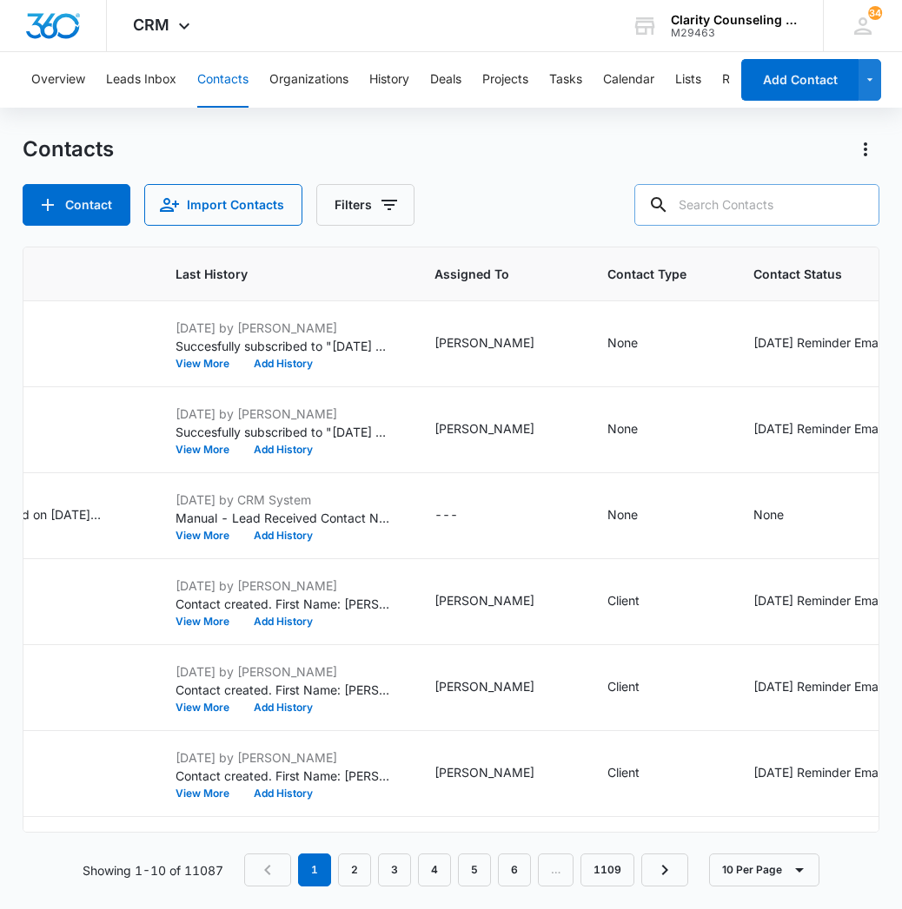
paste input "[EMAIL_ADDRESS][DOMAIN_NAME]"
type input "[EMAIL_ADDRESS][DOMAIN_NAME]"
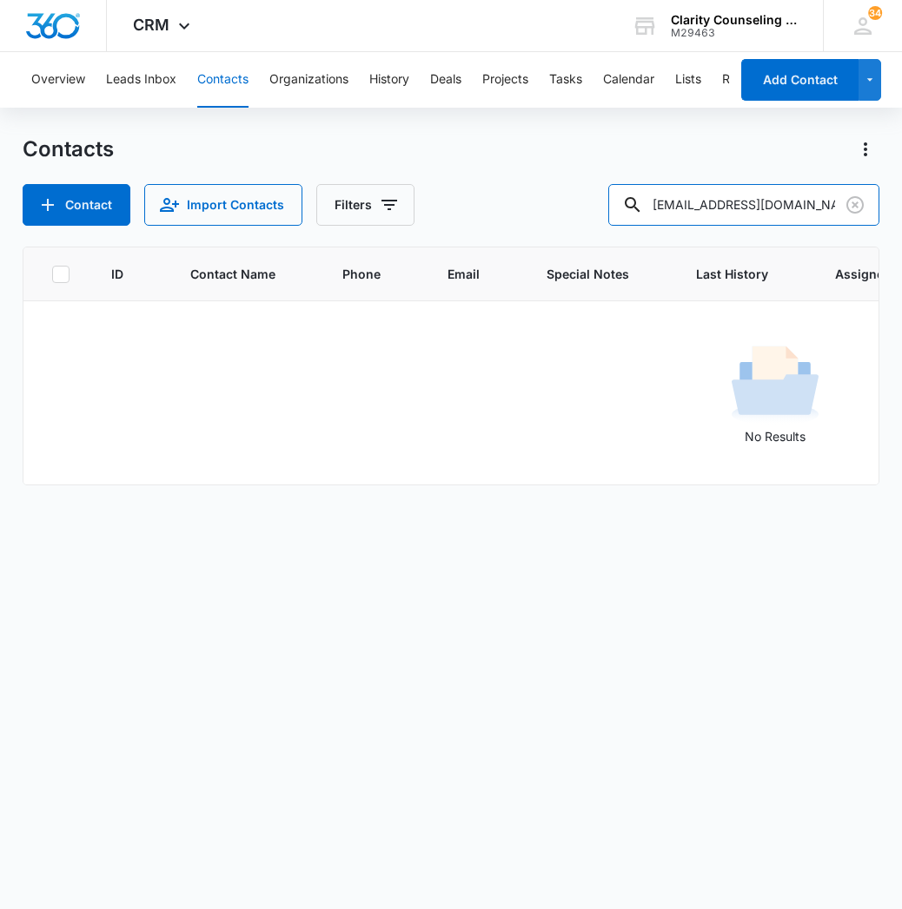
scroll to position [0, 0]
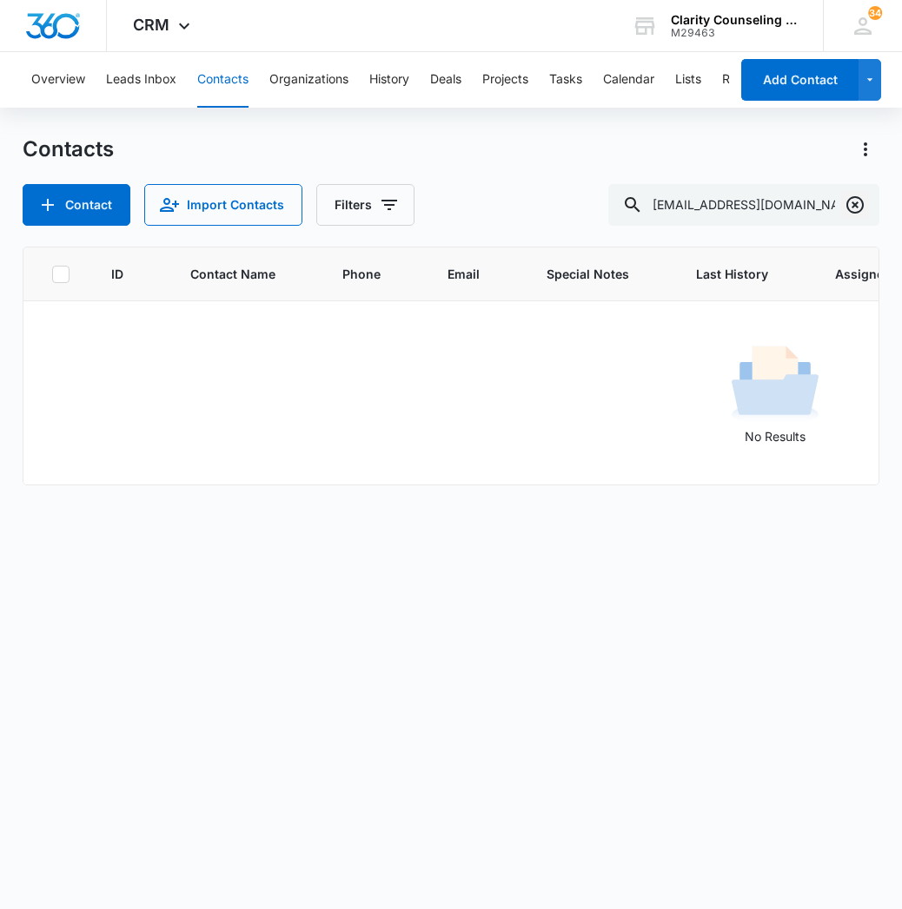
click at [855, 199] on icon "Clear" at bounding box center [854, 205] width 21 height 21
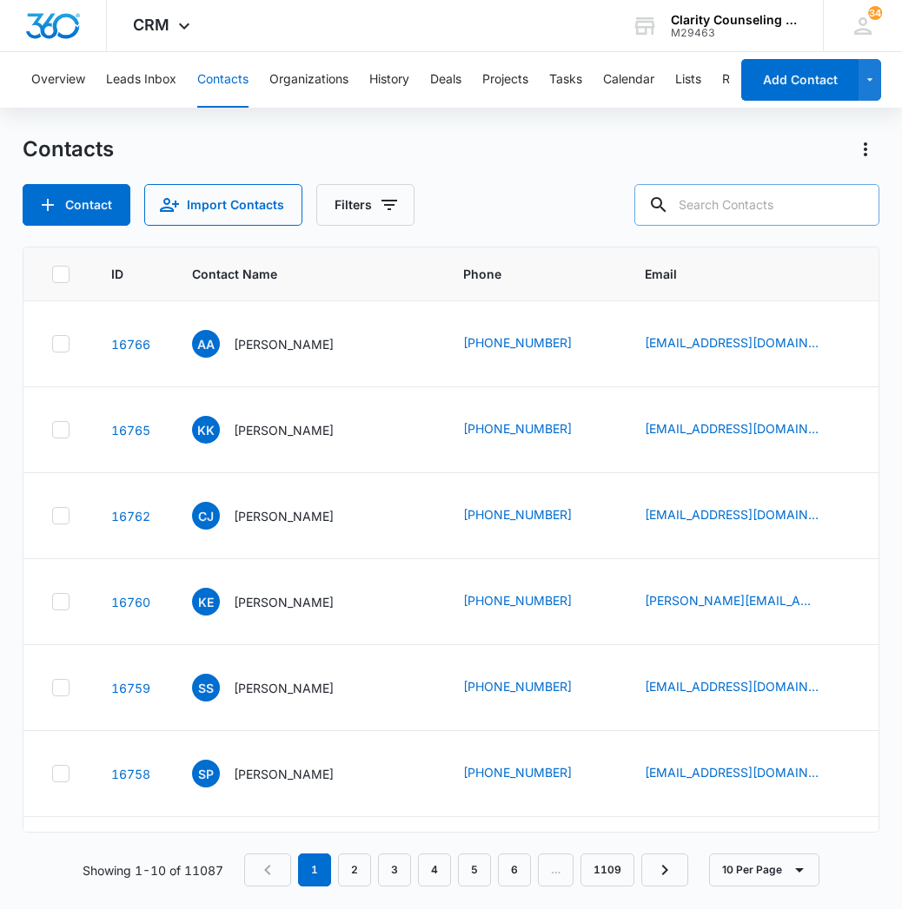
paste input "[EMAIL_ADDRESS][DOMAIN_NAME]"
type input "[EMAIL_ADDRESS][DOMAIN_NAME]"
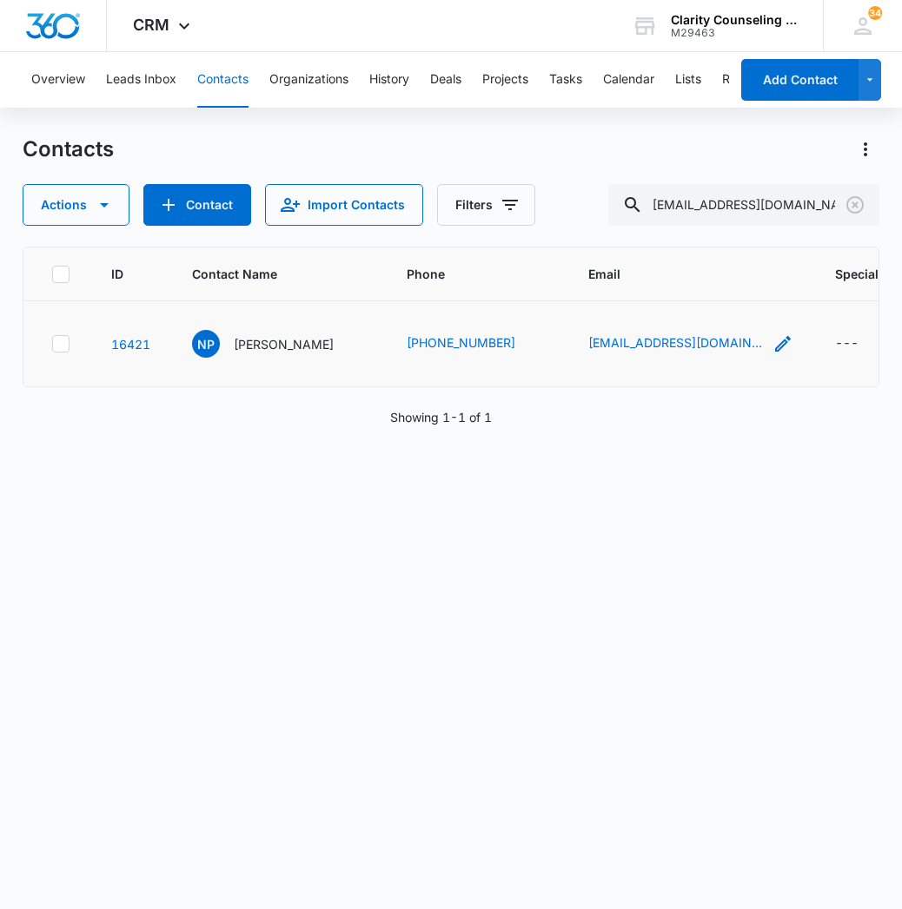
click at [772, 349] on icon "Email - Naomipolonco3@gmail.com - Select to Edit Field" at bounding box center [782, 344] width 21 height 21
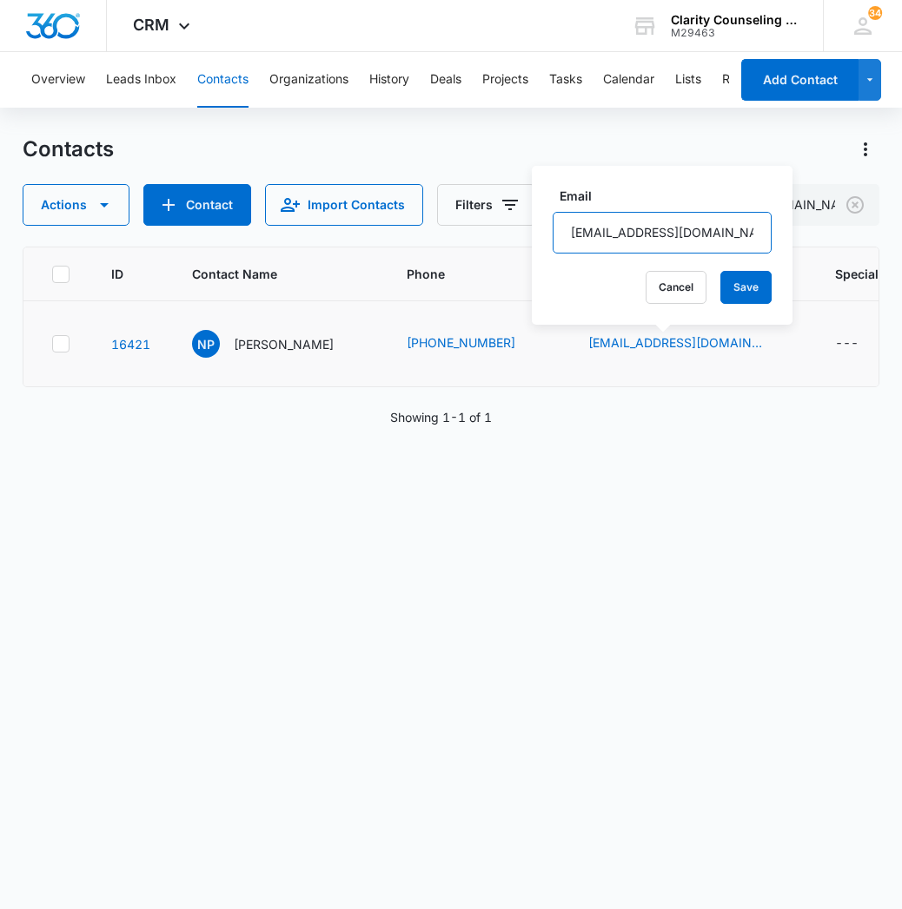
click at [687, 242] on input "[EMAIL_ADDRESS][DOMAIN_NAME]" at bounding box center [661, 233] width 219 height 42
paste input "a"
type input "[EMAIL_ADDRESS][DOMAIN_NAME]"
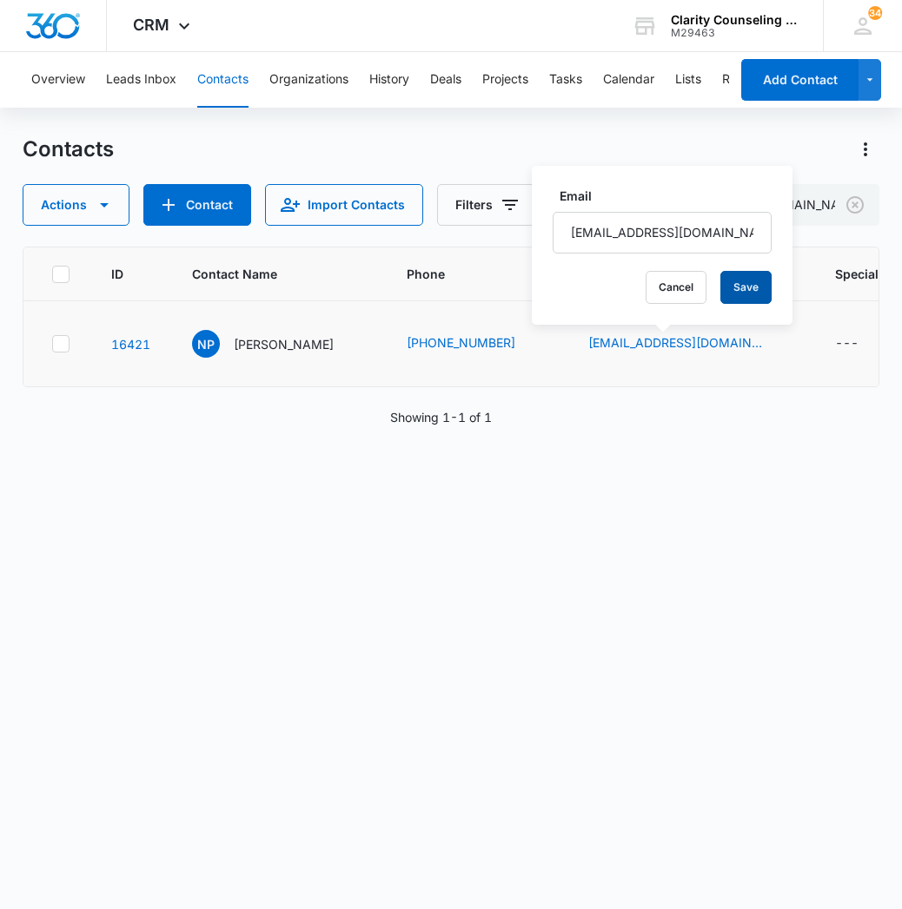
click at [740, 297] on button "Save" at bounding box center [745, 287] width 51 height 33
click at [347, 341] on icon "Contact Name - Naomi Polonco - Select to Edit Field" at bounding box center [354, 340] width 21 height 21
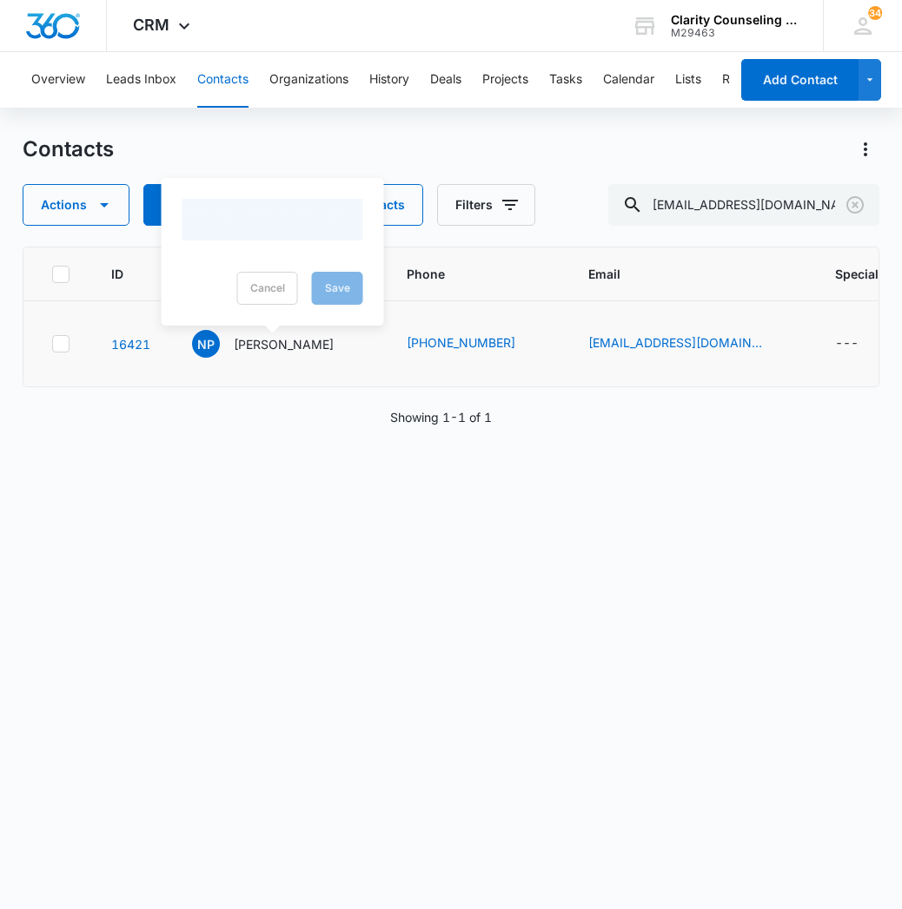
scroll to position [0, 4]
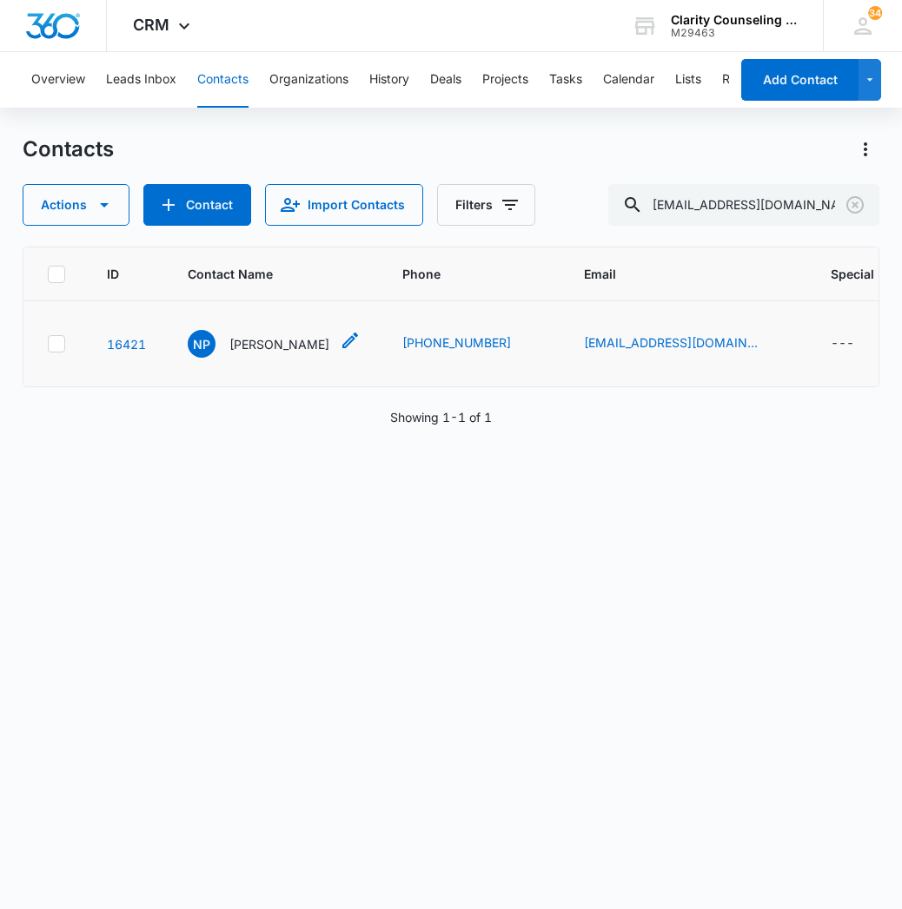
click at [340, 340] on icon "Contact Name - Naomi Polonco - Select to Edit Field" at bounding box center [350, 340] width 21 height 21
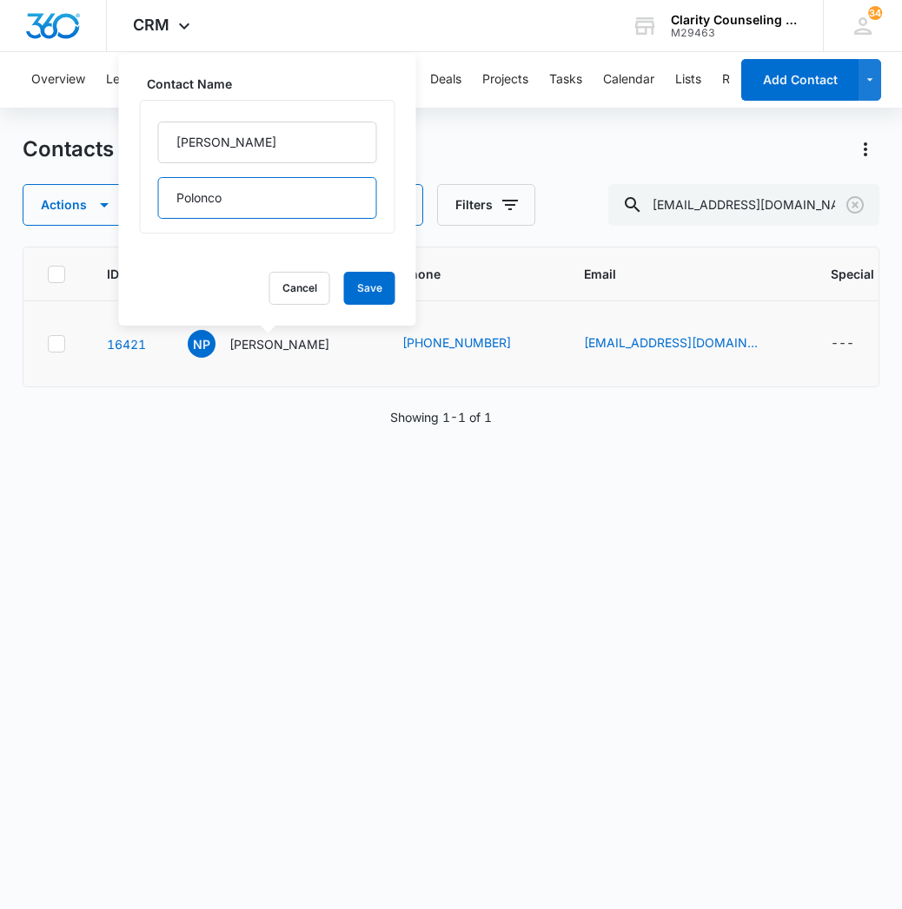
click at [197, 202] on input "Polonco" at bounding box center [267, 198] width 219 height 42
type input "[PERSON_NAME]"
click at [371, 288] on button "Save" at bounding box center [369, 288] width 51 height 33
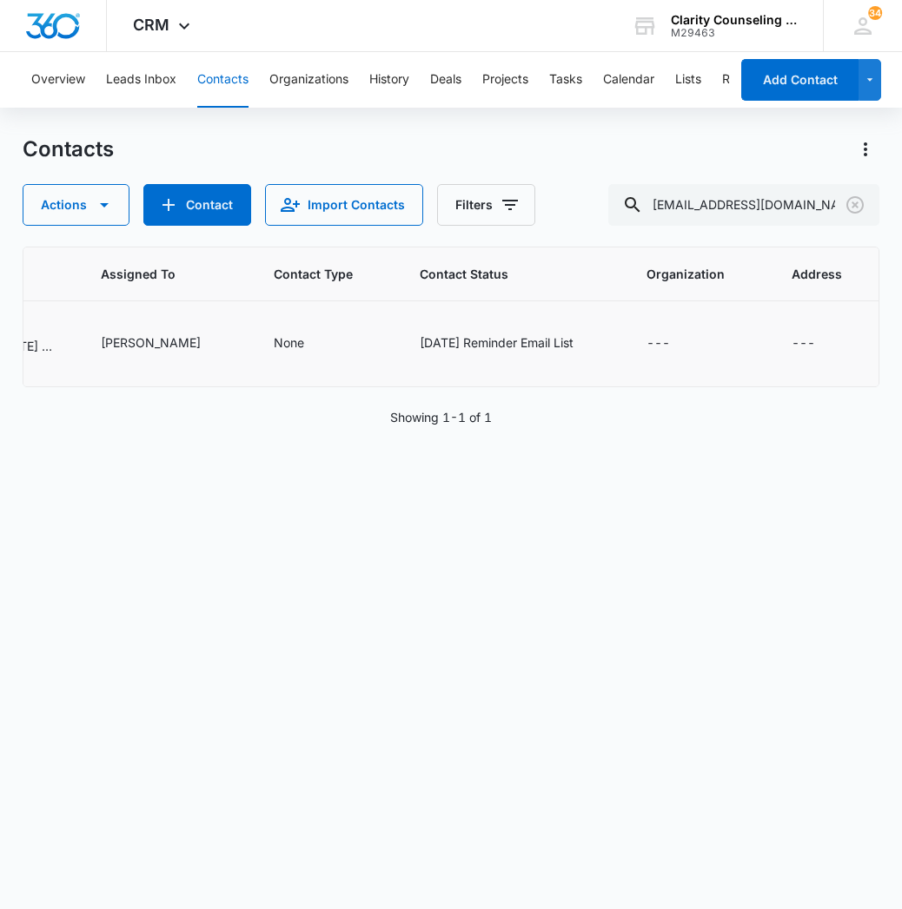
scroll to position [0, 1141]
click at [863, 206] on icon "Clear" at bounding box center [854, 205] width 21 height 21
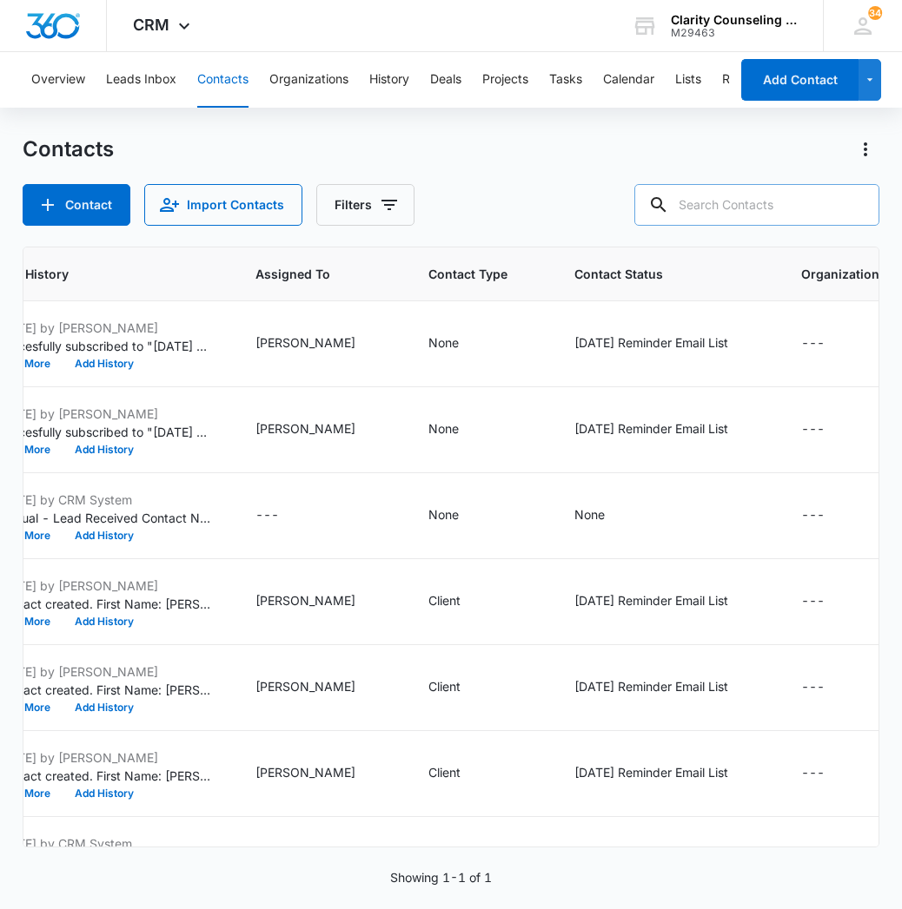
paste input "[EMAIL_ADDRESS][DOMAIN_NAME]"
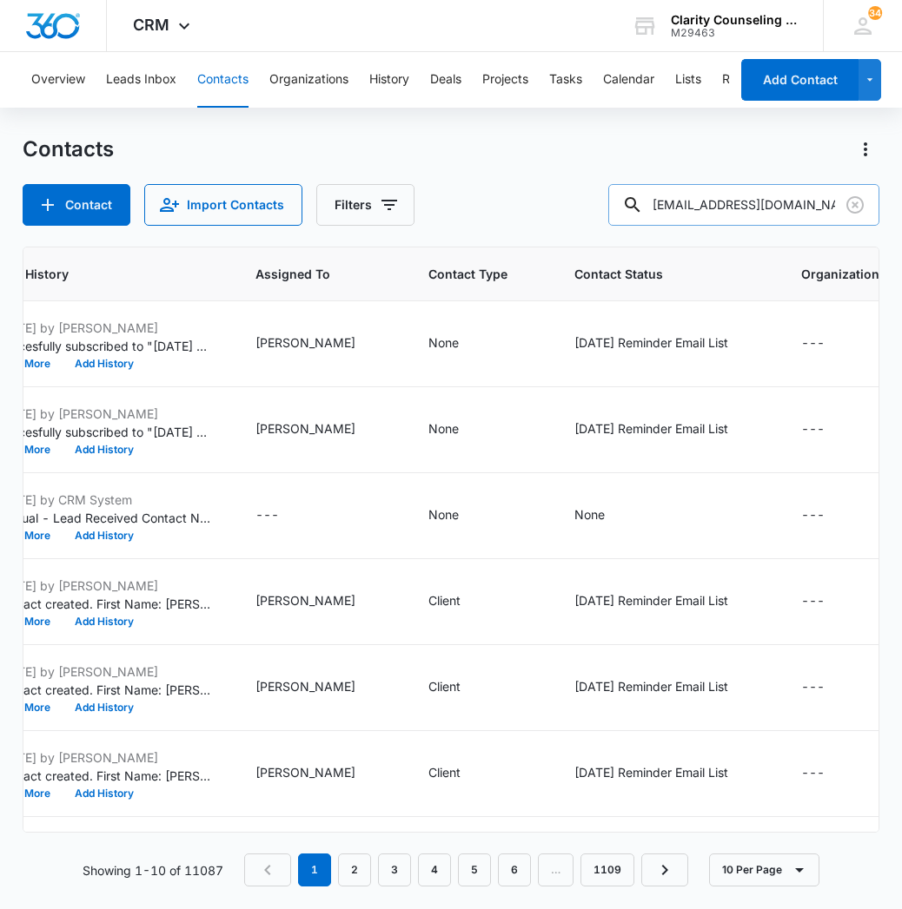
type input "[EMAIL_ADDRESS][DOMAIN_NAME]"
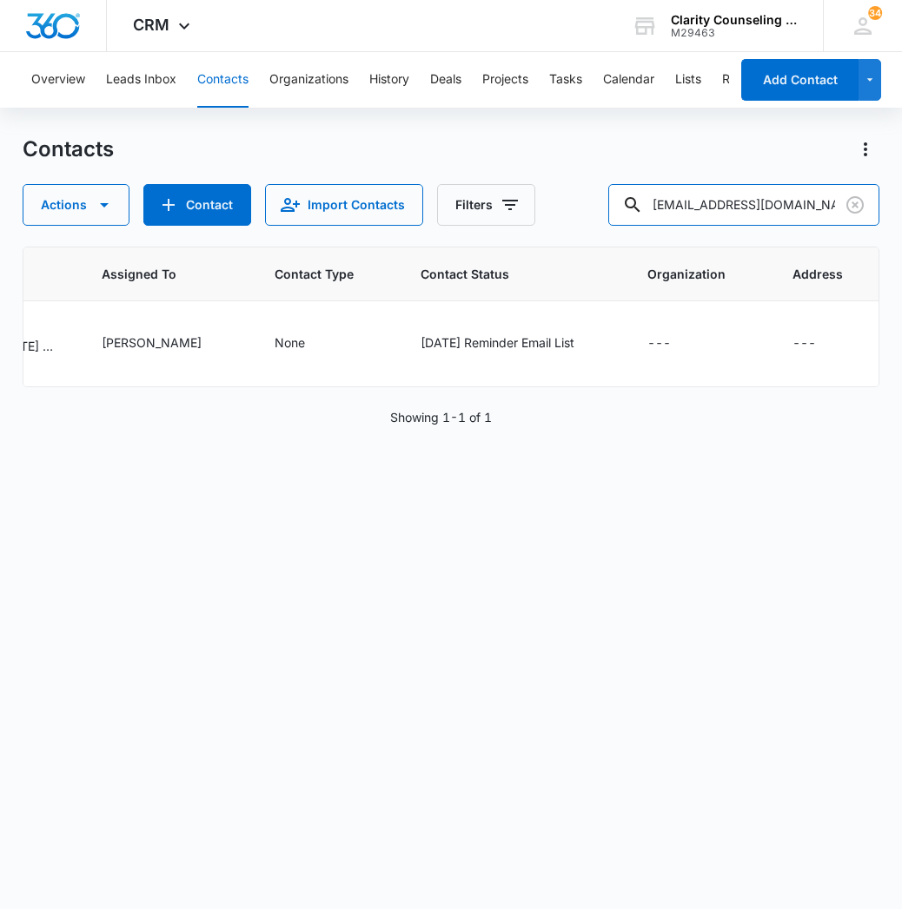
scroll to position [0, 1124]
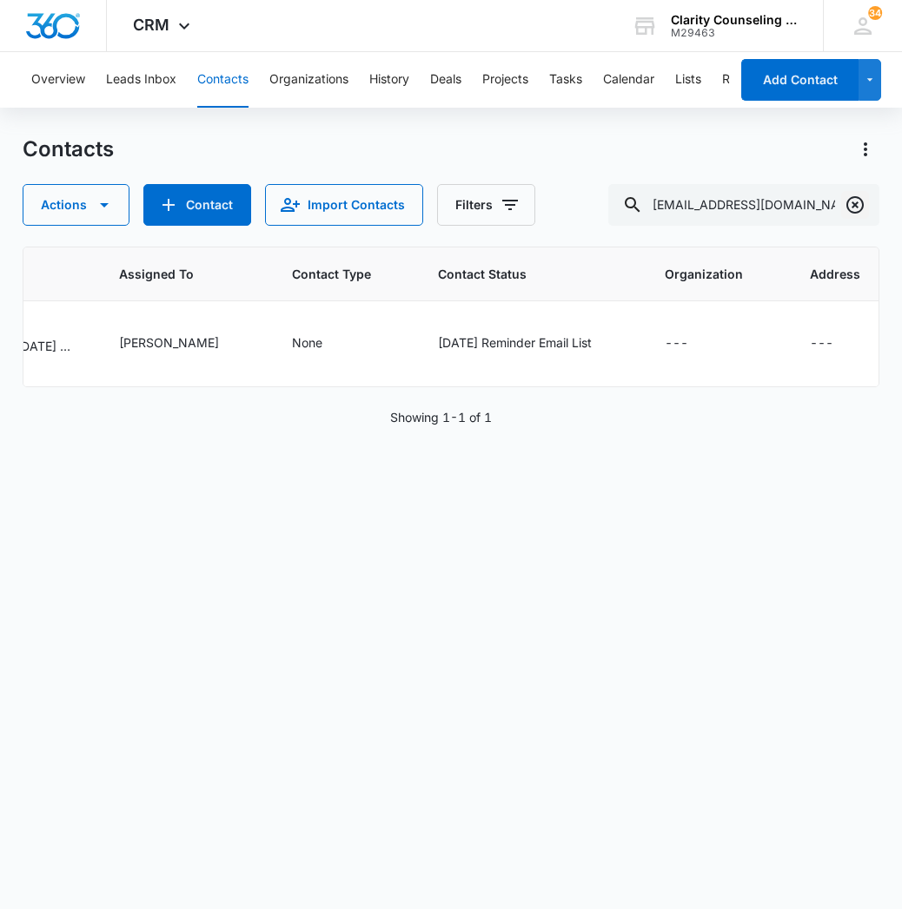
click at [856, 218] on button "Clear" at bounding box center [855, 205] width 28 height 28
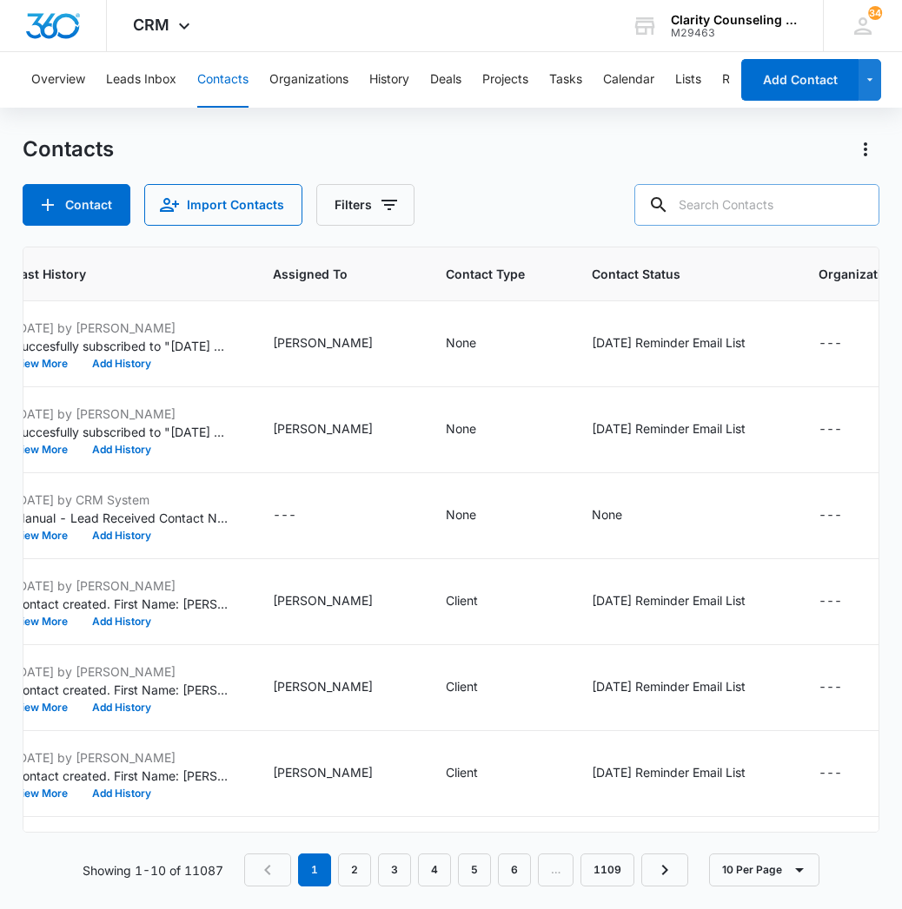
paste input "[EMAIL_ADDRESS][DOMAIN_NAME]"
type input "[EMAIL_ADDRESS][DOMAIN_NAME]"
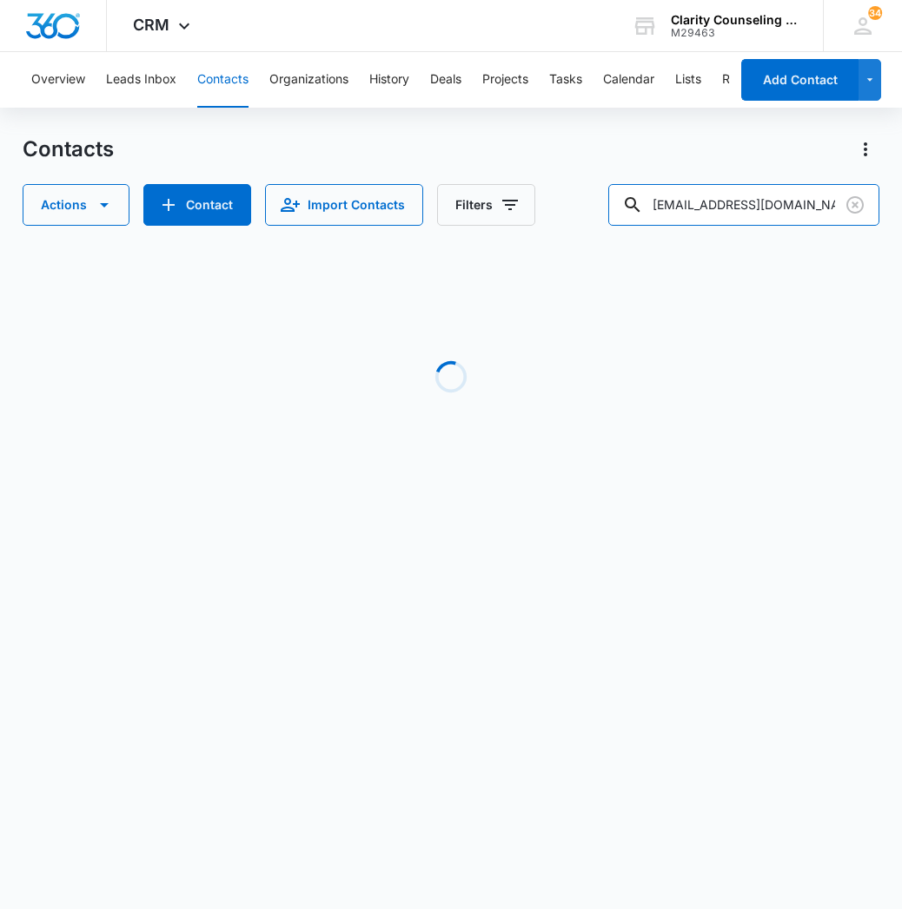
scroll to position [0, 1068]
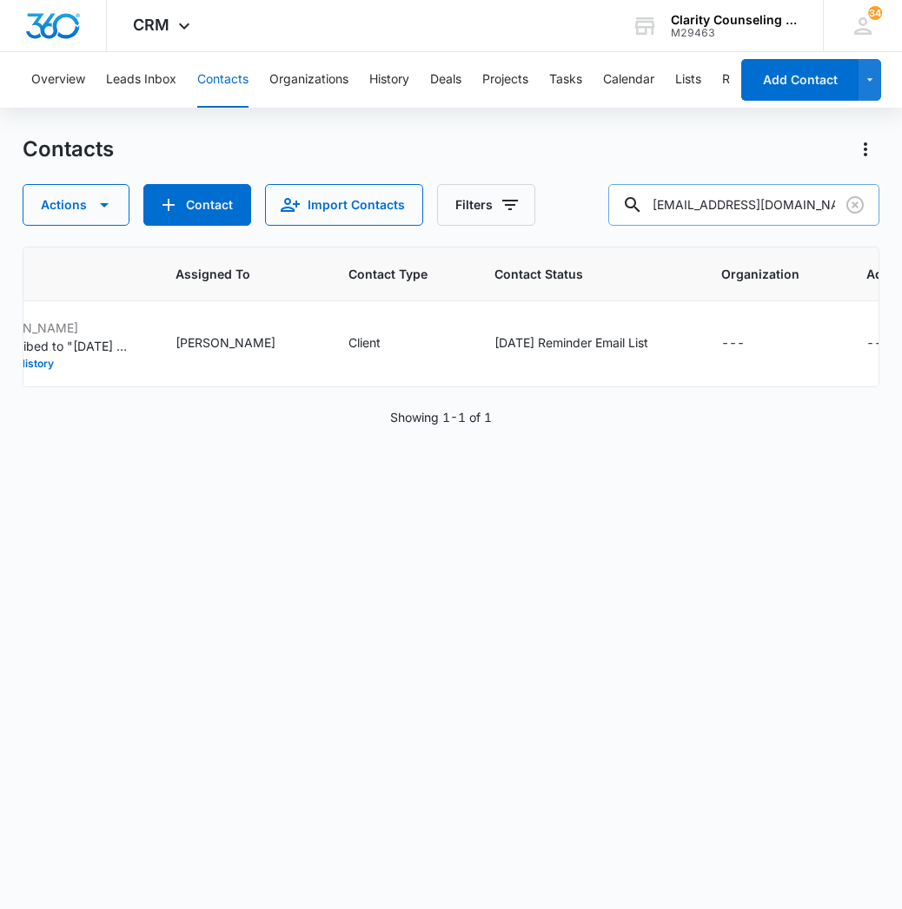
drag, startPoint x: 860, startPoint y: 206, endPoint x: 823, endPoint y: 210, distance: 37.6
click at [860, 206] on icon "Clear" at bounding box center [854, 205] width 21 height 21
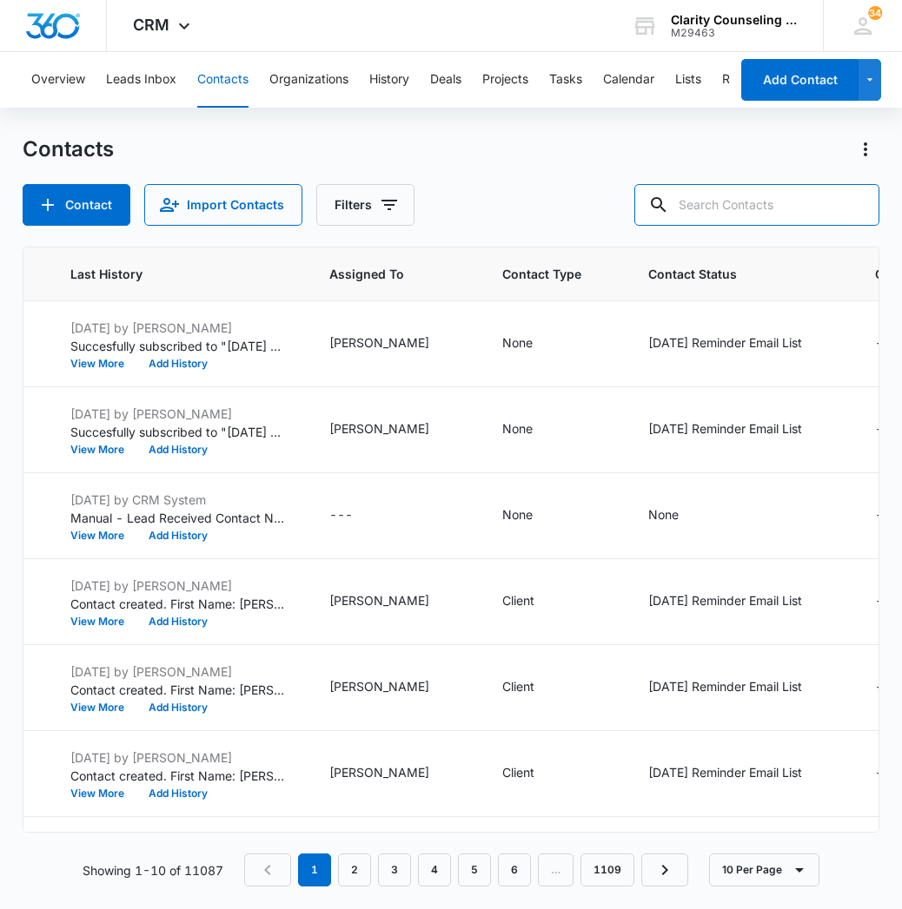
paste input "[PERSON_NAME][EMAIL_ADDRESS][DOMAIN_NAME]"
type input "[PERSON_NAME][EMAIL_ADDRESS][DOMAIN_NAME]"
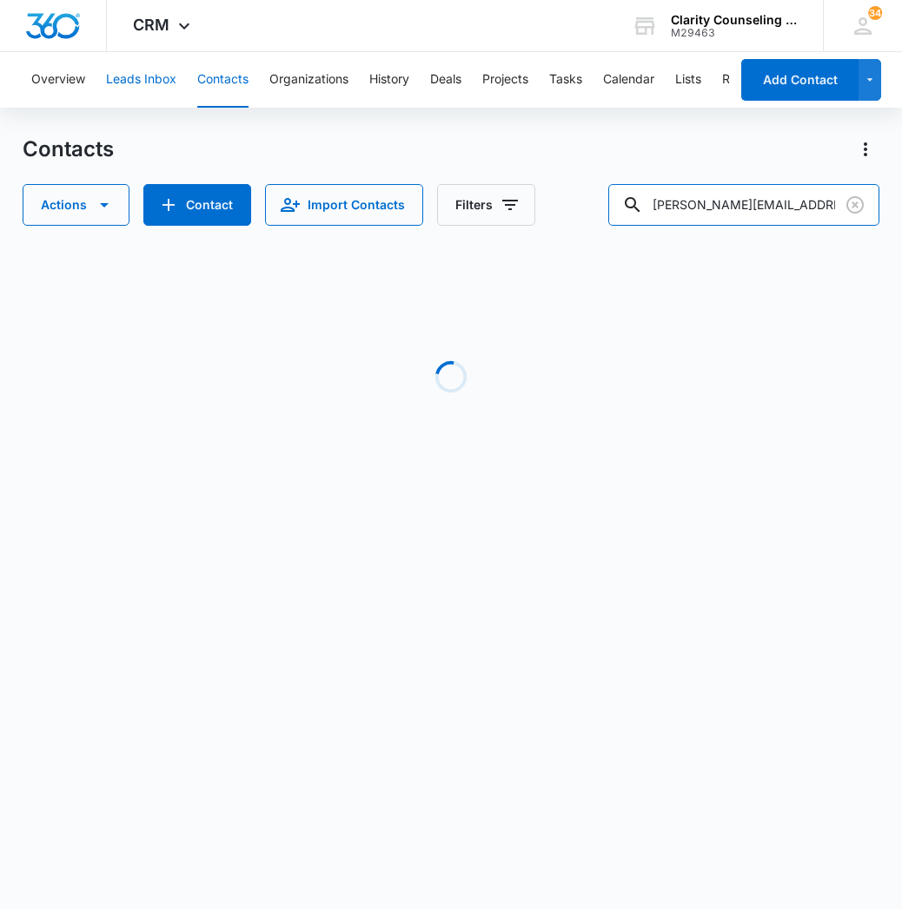
scroll to position [0, 1027]
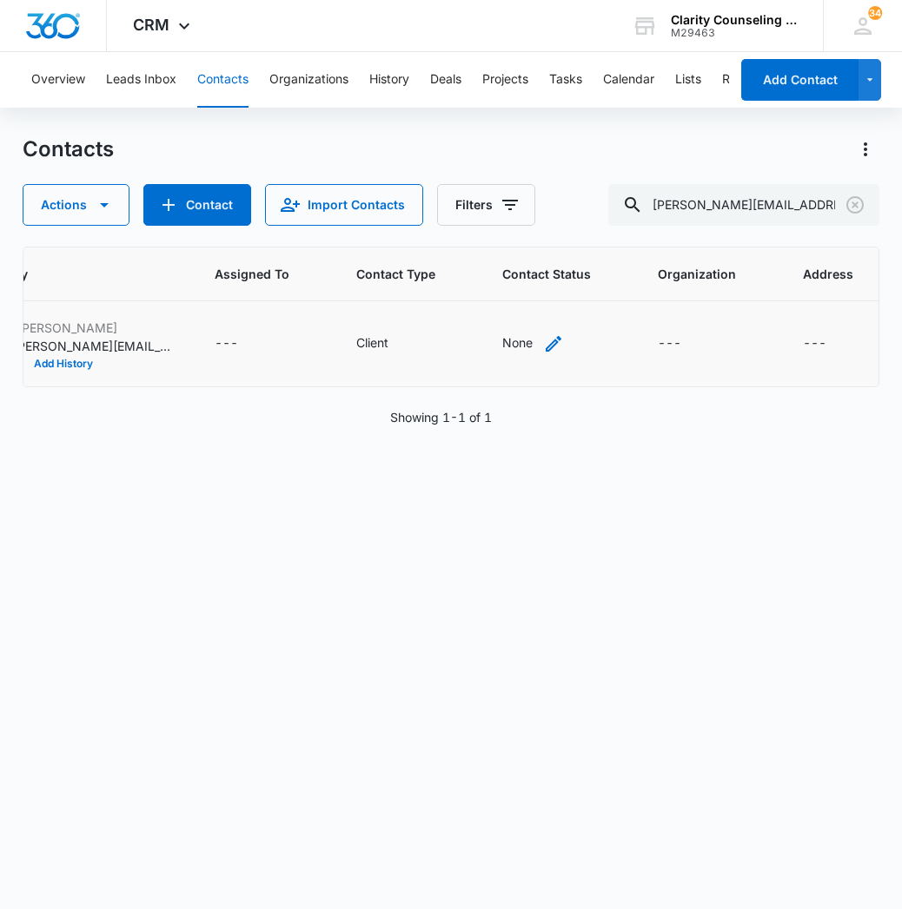
click at [516, 348] on div "None" at bounding box center [533, 344] width 62 height 21
click at [485, 238] on div "Contact Status" at bounding box center [490, 233] width 85 height 18
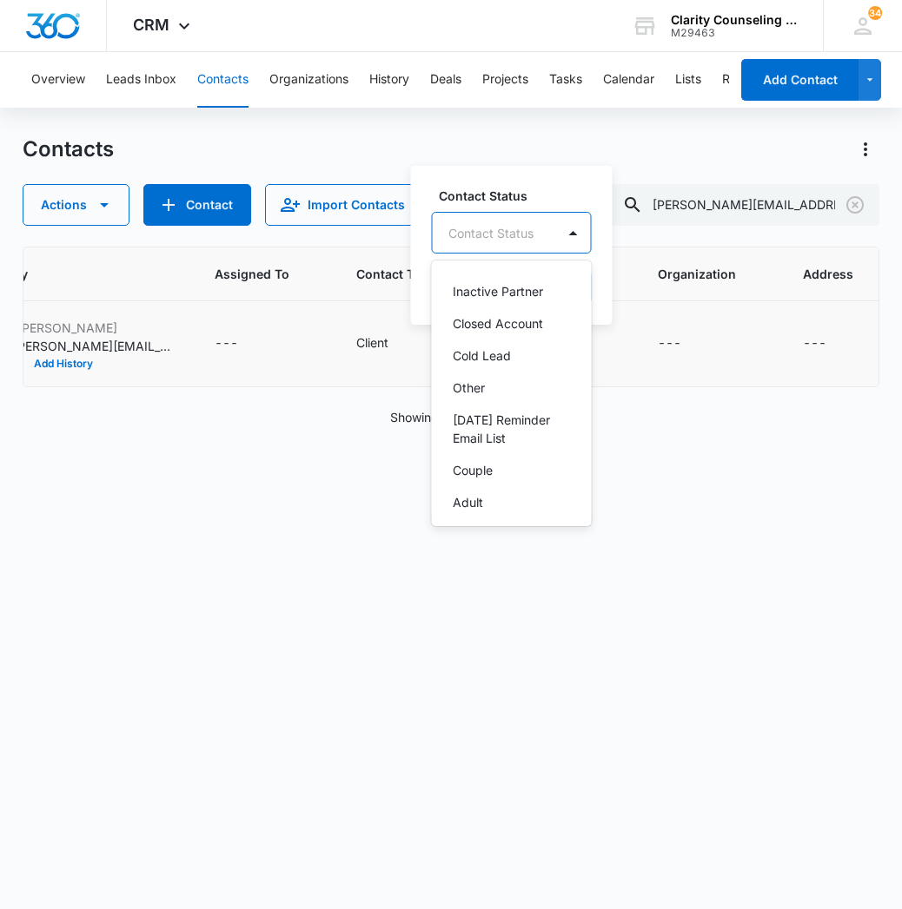
scroll to position [230, 0]
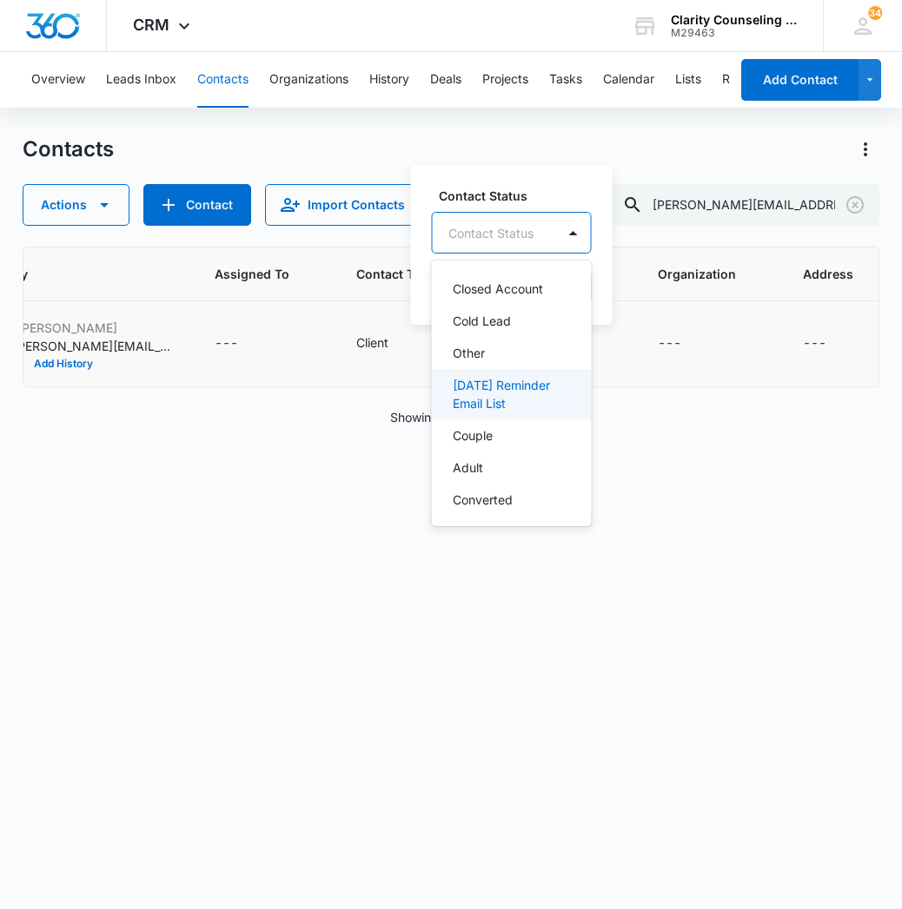
click at [508, 383] on p "[DATE] Reminder Email List" at bounding box center [510, 394] width 115 height 36
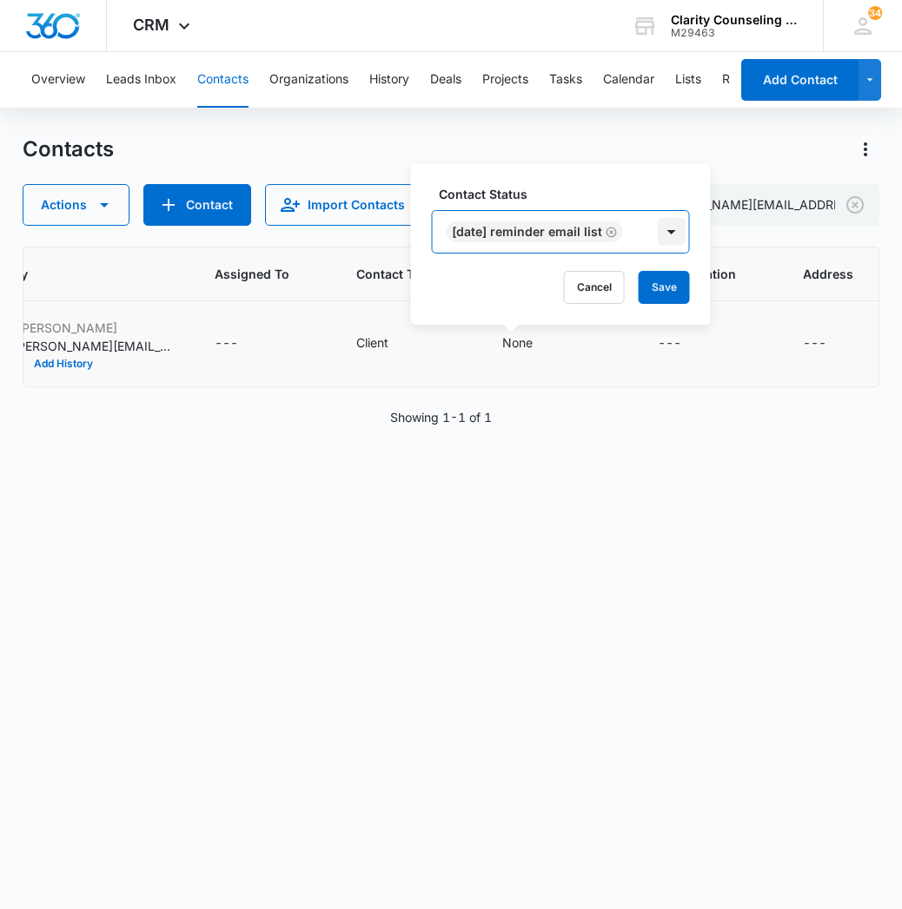
click at [685, 231] on div at bounding box center [672, 232] width 28 height 28
click at [679, 281] on button "Save" at bounding box center [663, 287] width 51 height 33
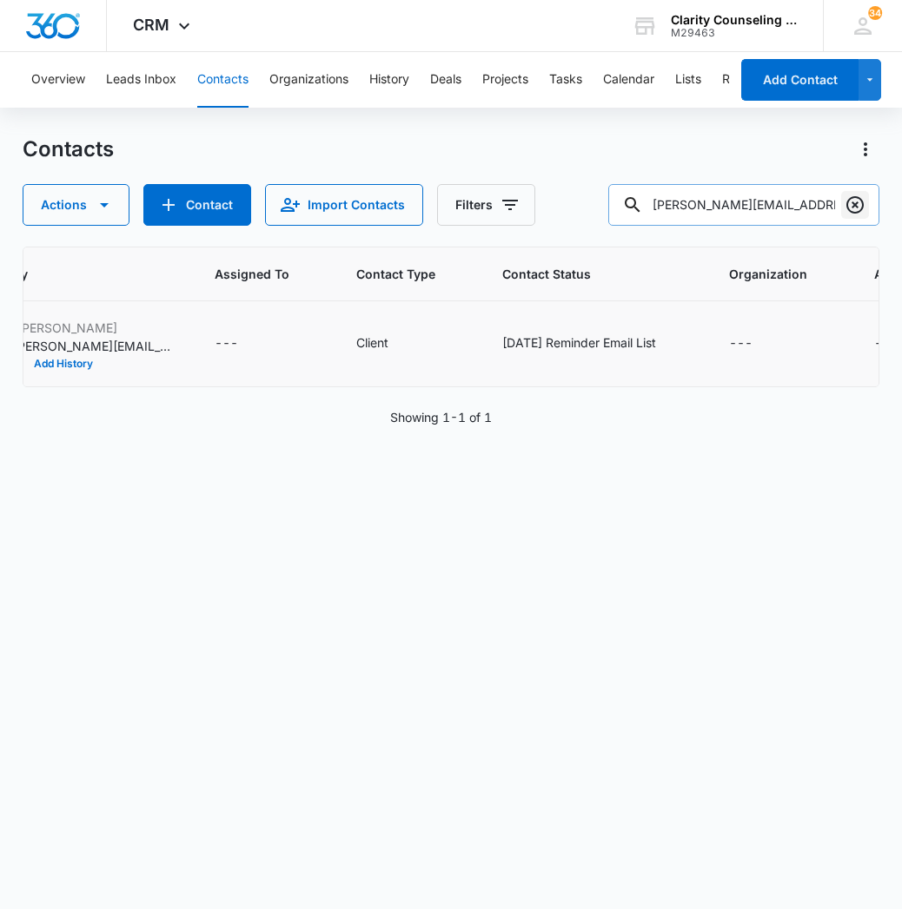
click at [856, 204] on icon "Clear" at bounding box center [854, 204] width 17 height 17
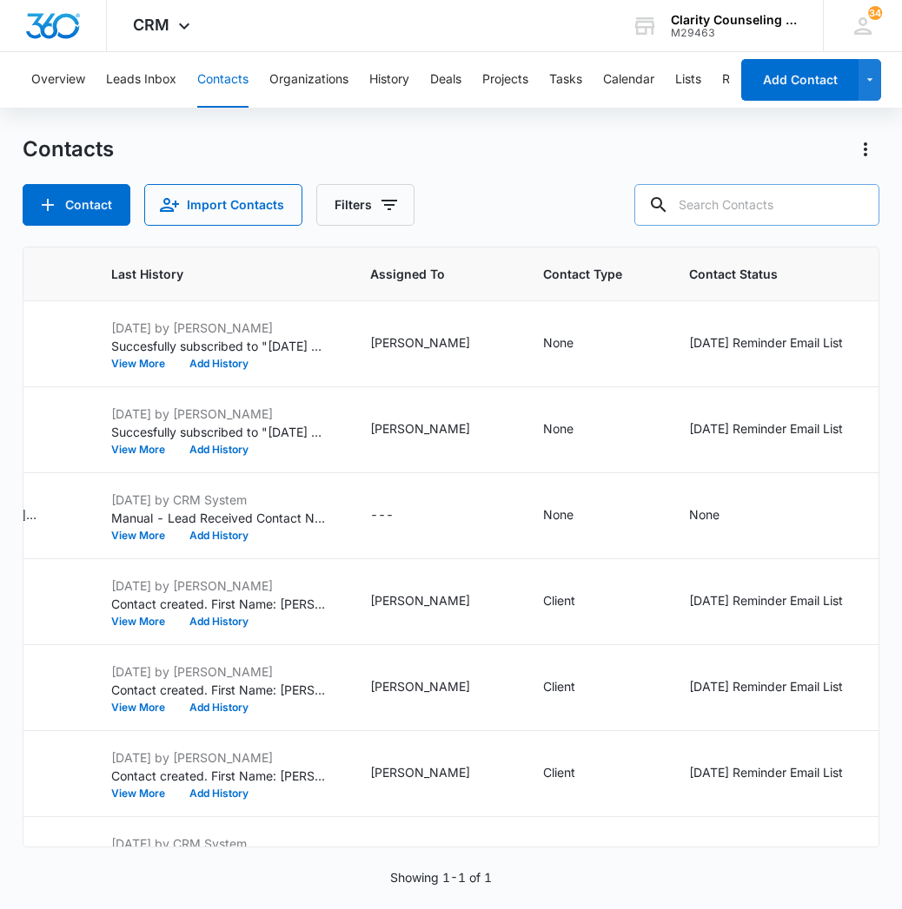
paste input "[PERSON_NAME][EMAIL_ADDRESS][DOMAIN_NAME]"
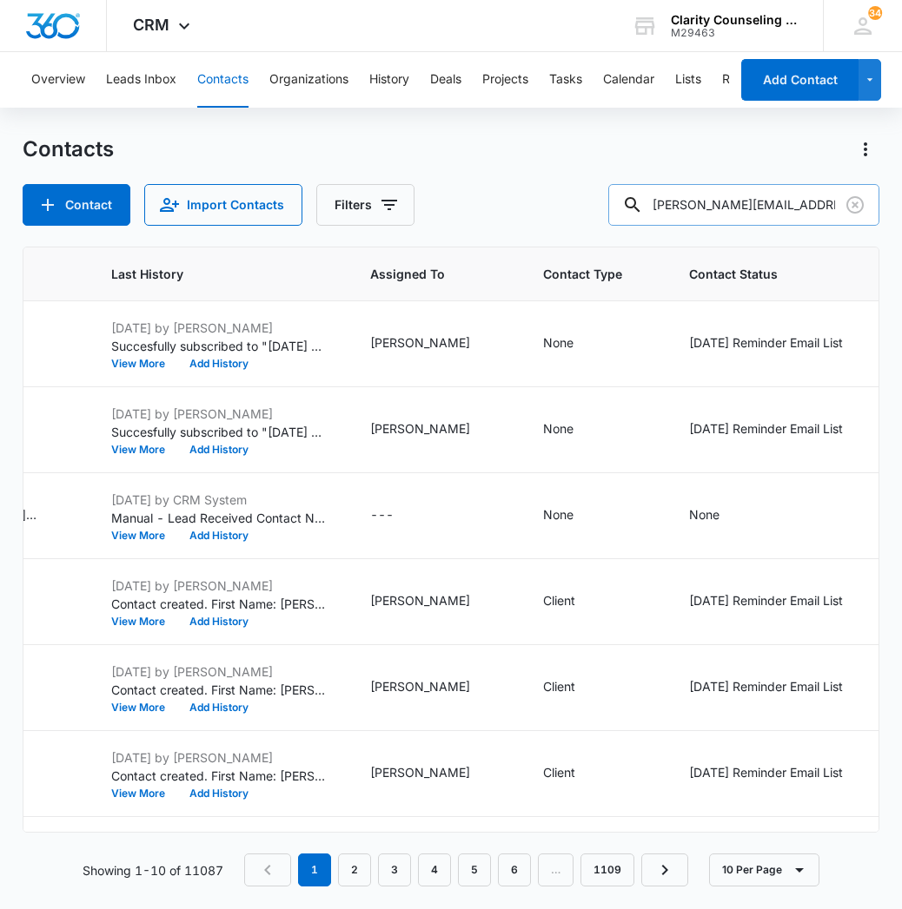
type input "[PERSON_NAME][EMAIL_ADDRESS][DOMAIN_NAME]"
click at [867, 189] on div at bounding box center [855, 205] width 28 height 42
click at [863, 206] on icon "Clear" at bounding box center [854, 204] width 17 height 17
click at [776, 207] on input "text" at bounding box center [756, 205] width 245 height 42
paste input "[EMAIL_ADDRESS][DOMAIN_NAME]"
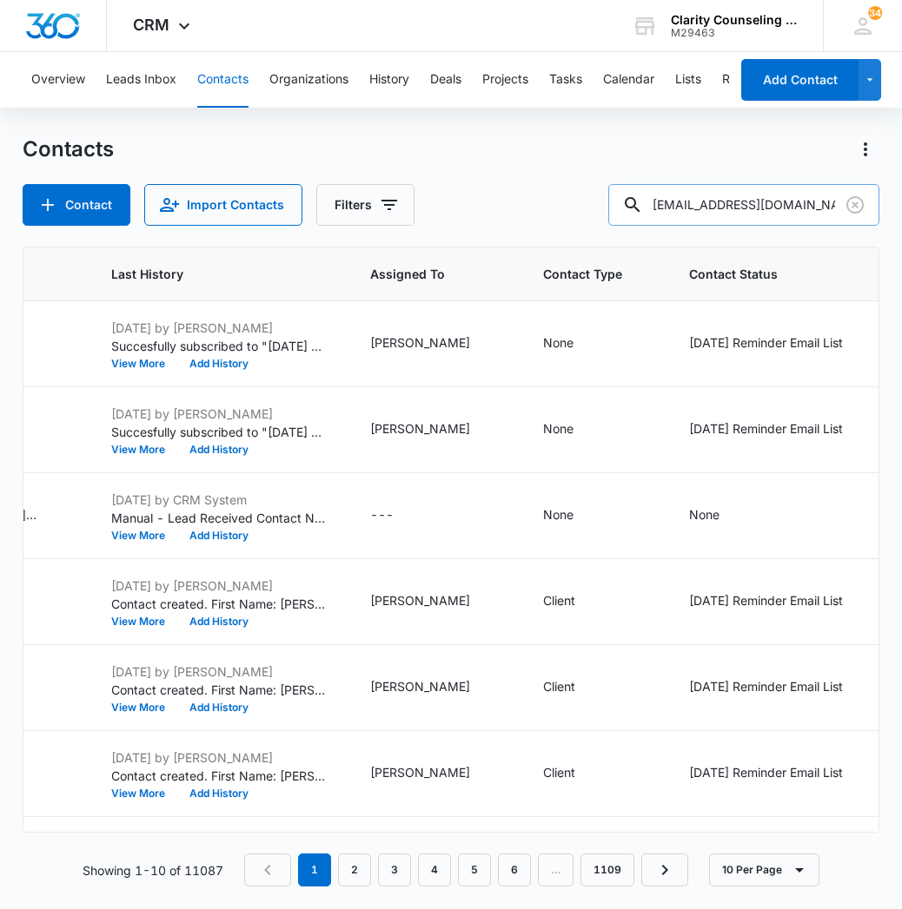
type input "[EMAIL_ADDRESS][DOMAIN_NAME]"
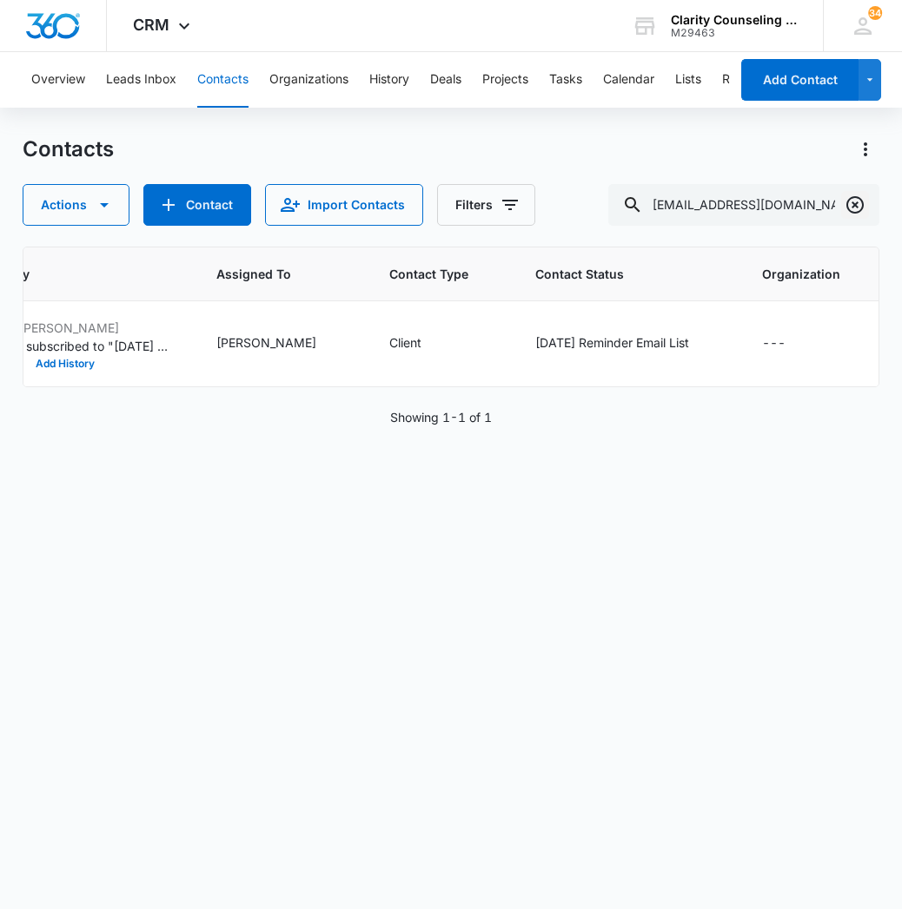
click at [842, 209] on button "Clear" at bounding box center [855, 205] width 28 height 28
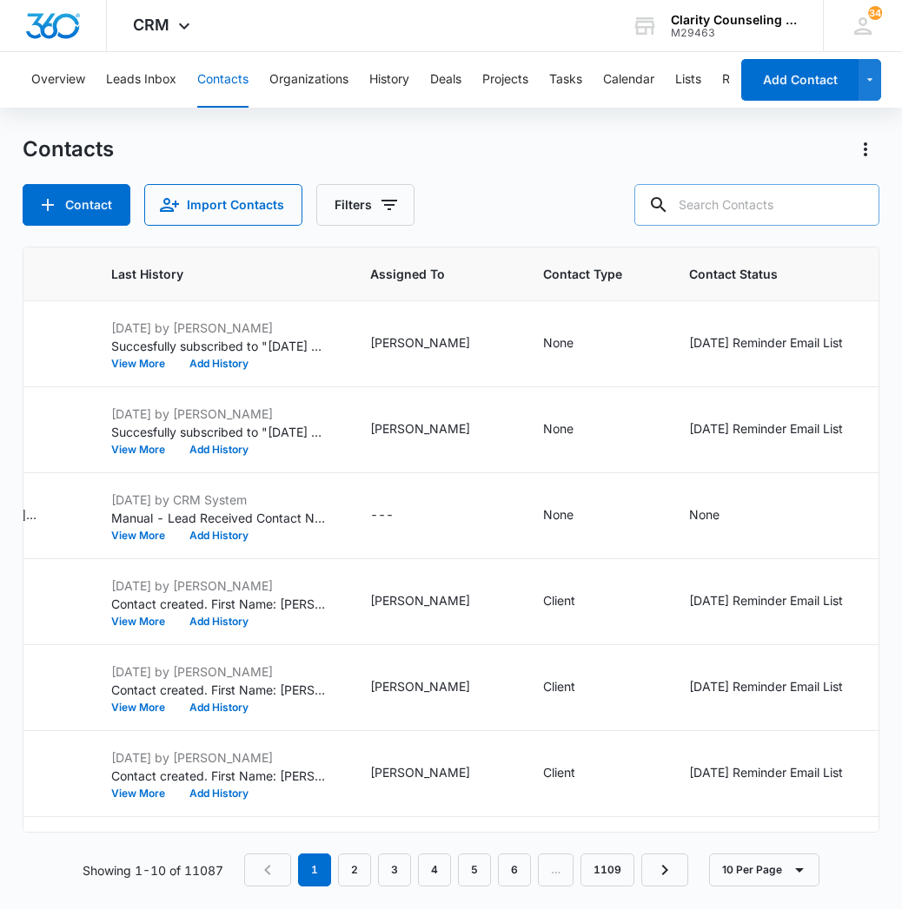
paste input "[EMAIL_ADDRESS][DOMAIN_NAME]"
type input "[EMAIL_ADDRESS][DOMAIN_NAME]"
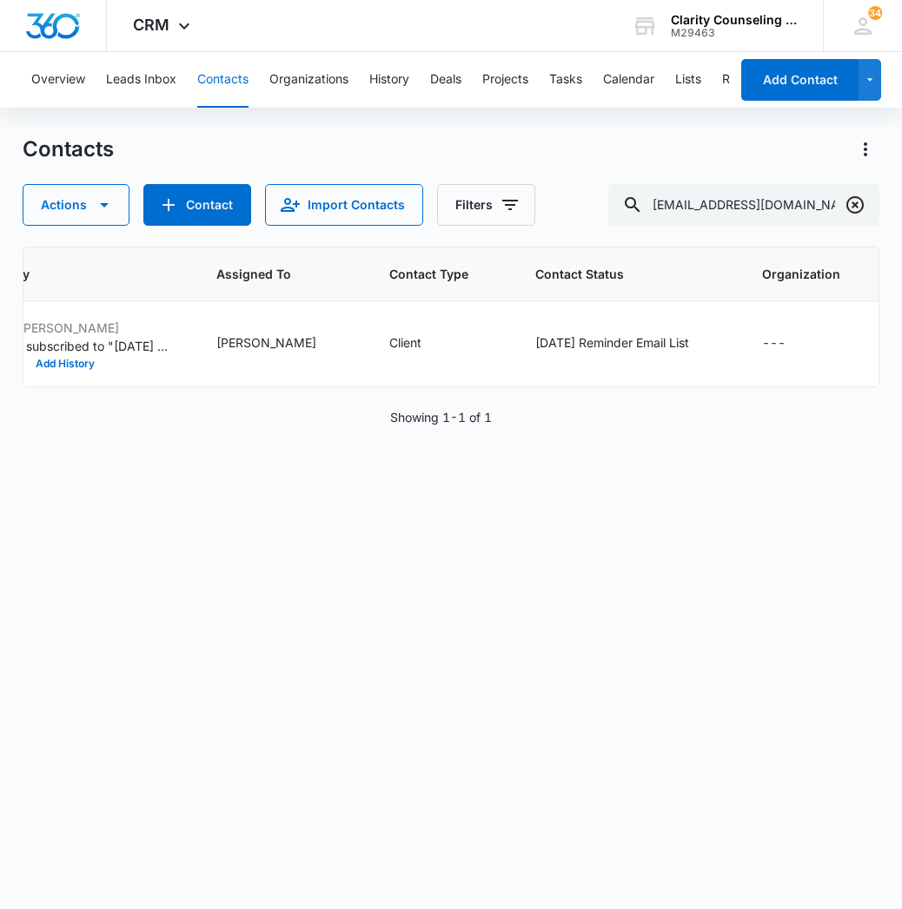
click at [860, 202] on icon "Clear" at bounding box center [854, 205] width 21 height 21
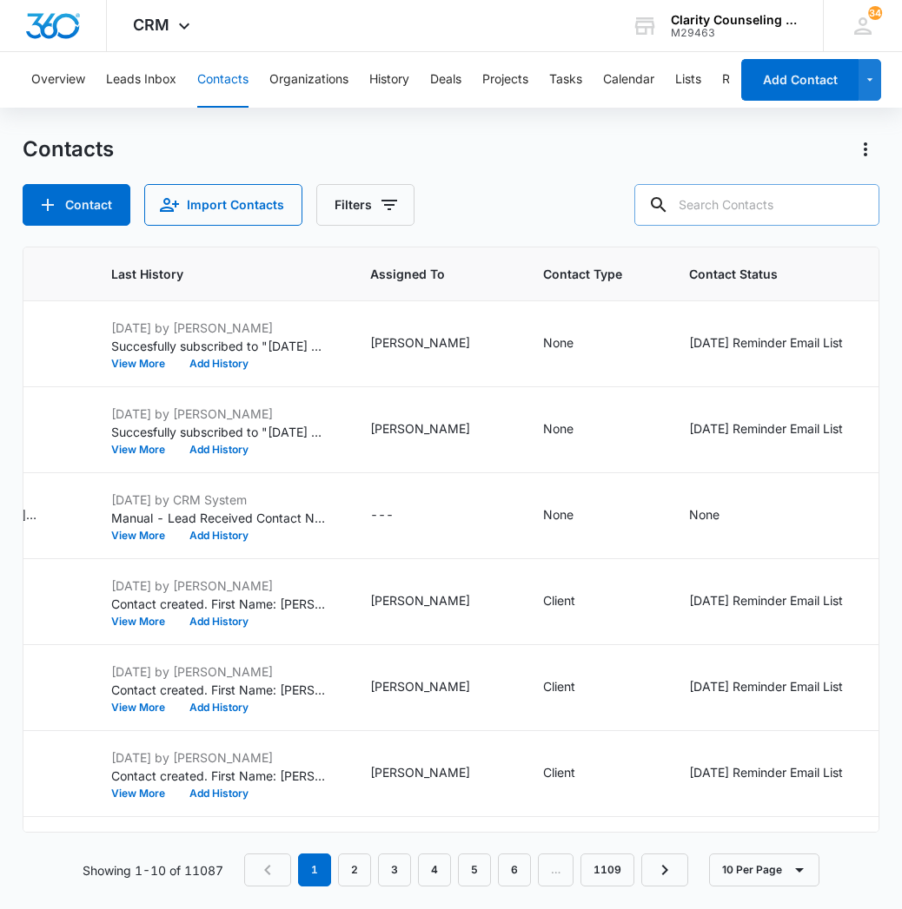
paste input "[EMAIL_ADDRESS][DOMAIN_NAME]"
type input "[EMAIL_ADDRESS][DOMAIN_NAME]"
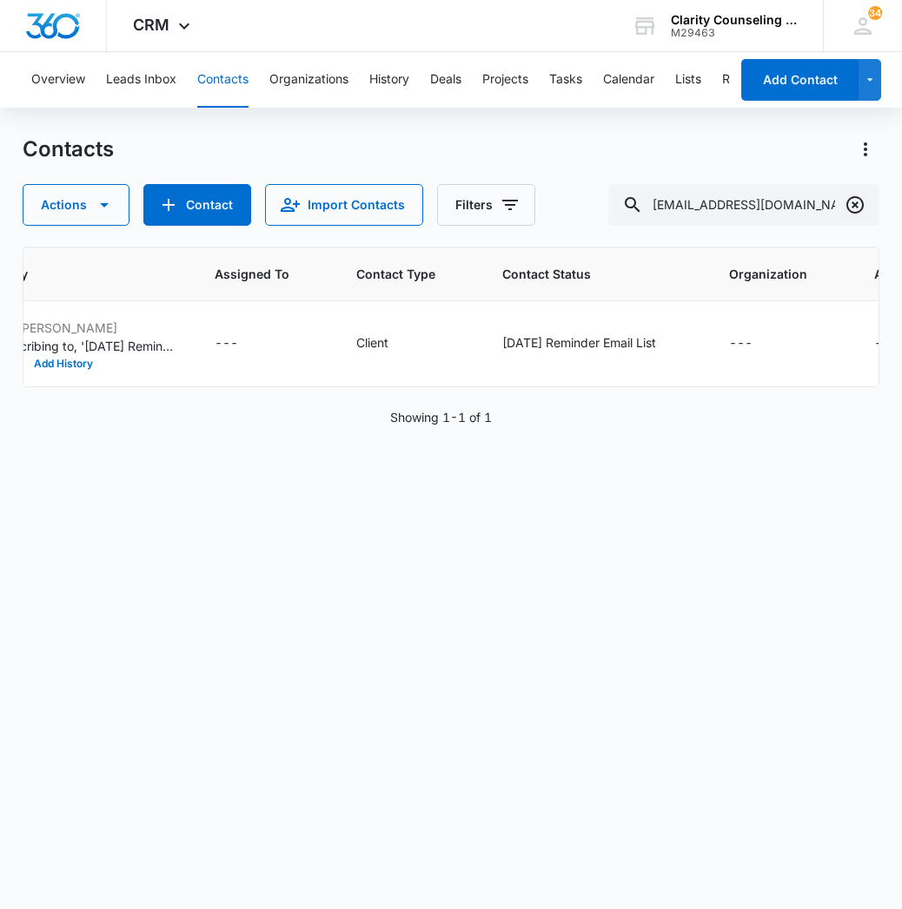
click at [859, 208] on icon "Clear" at bounding box center [854, 205] width 21 height 21
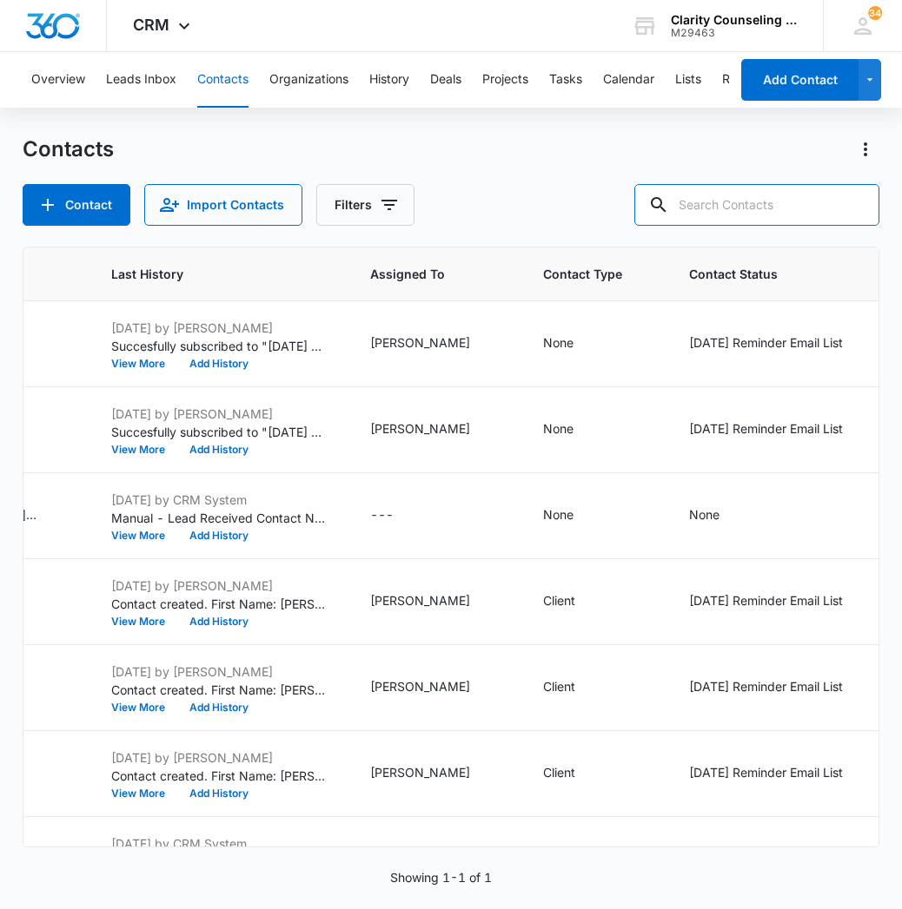
paste input "[EMAIL_ADDRESS][DOMAIN_NAME]"
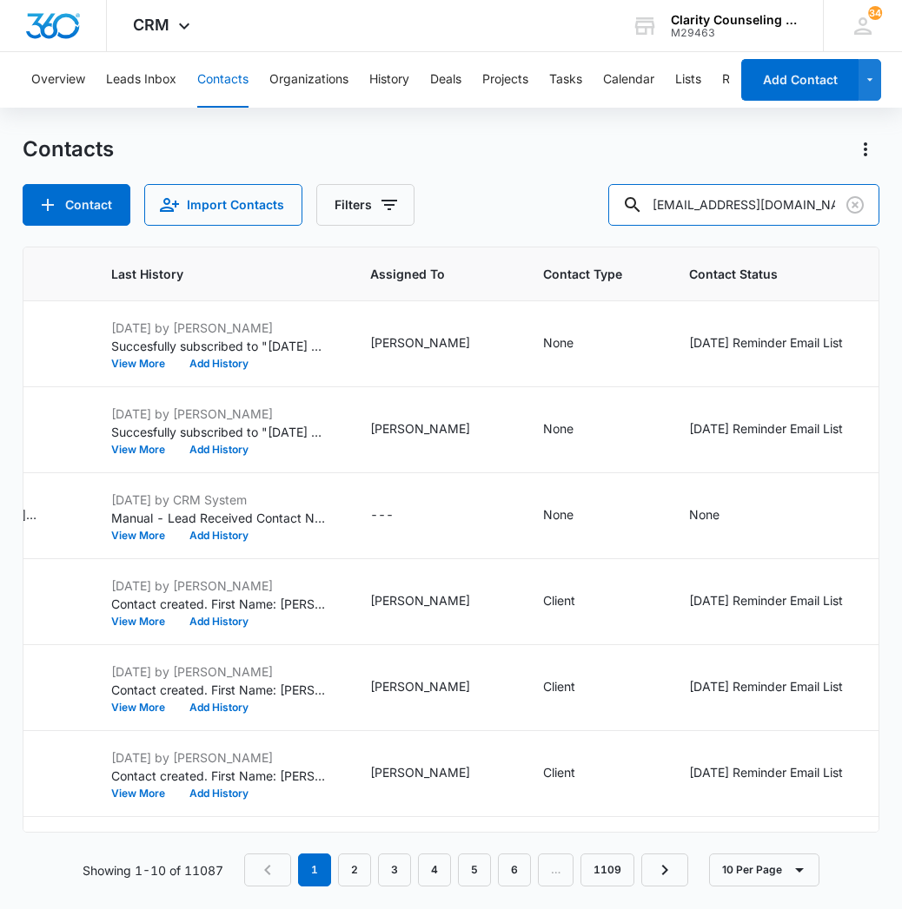
type input "[EMAIL_ADDRESS][DOMAIN_NAME]"
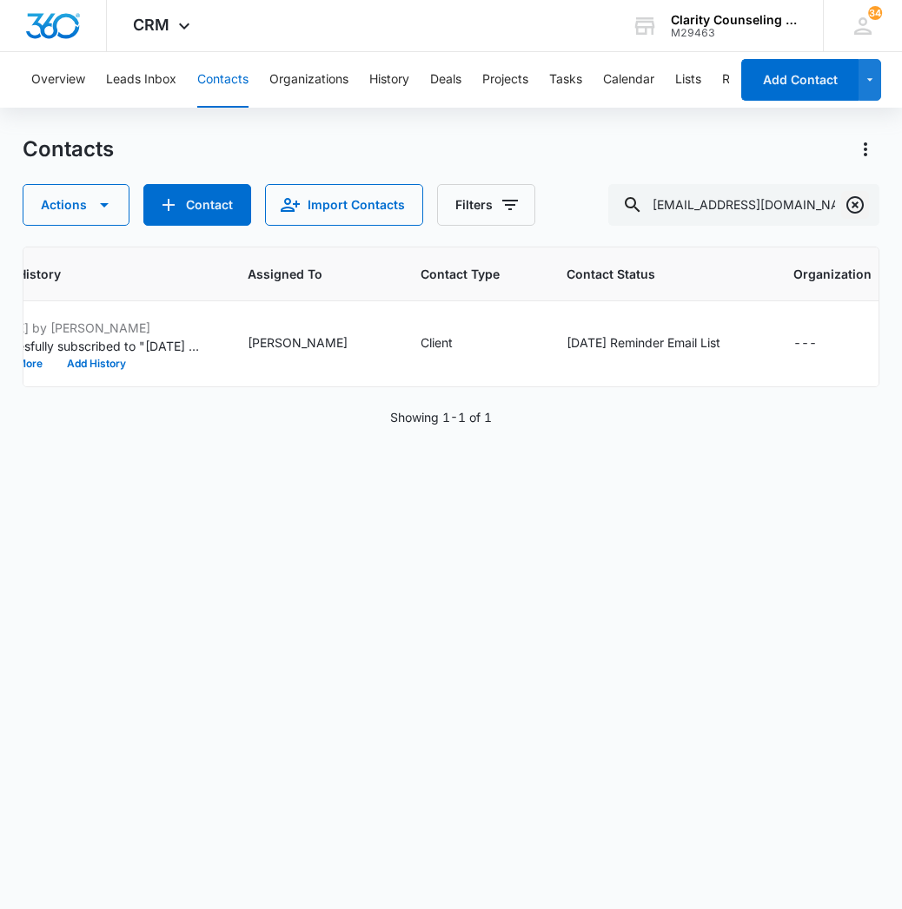
click at [850, 209] on icon "Clear" at bounding box center [854, 205] width 21 height 21
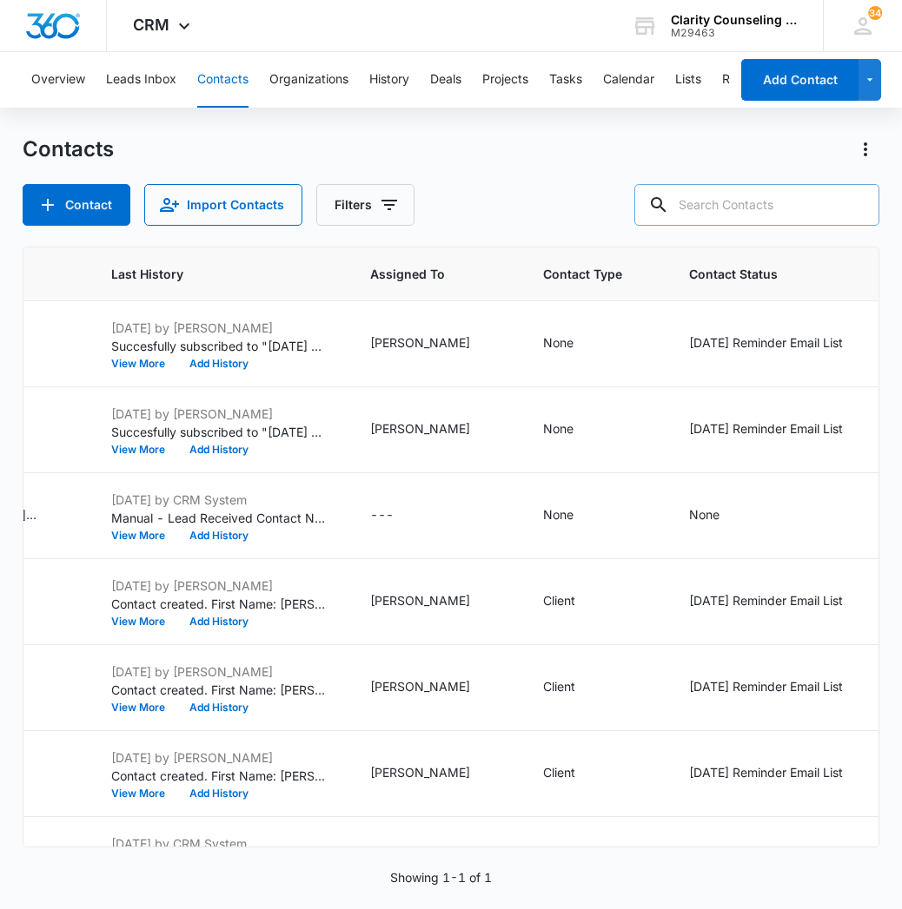
paste input "[EMAIL_ADDRESS][DOMAIN_NAME]"
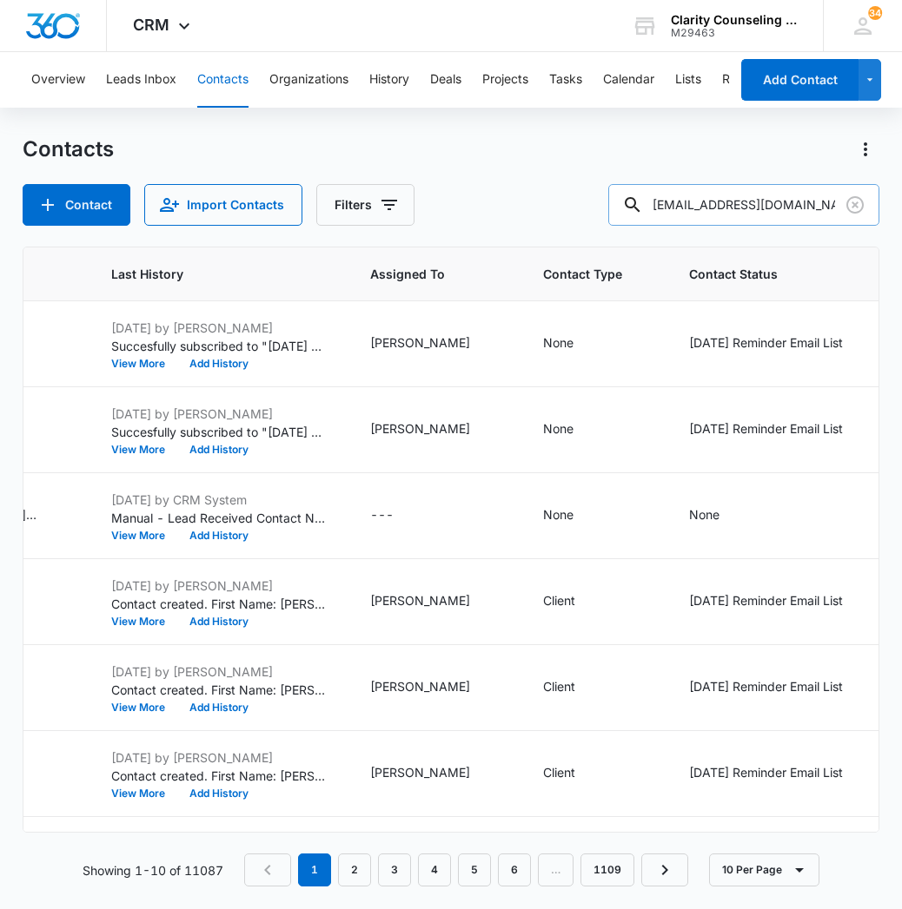
type input "[EMAIL_ADDRESS][DOMAIN_NAME]"
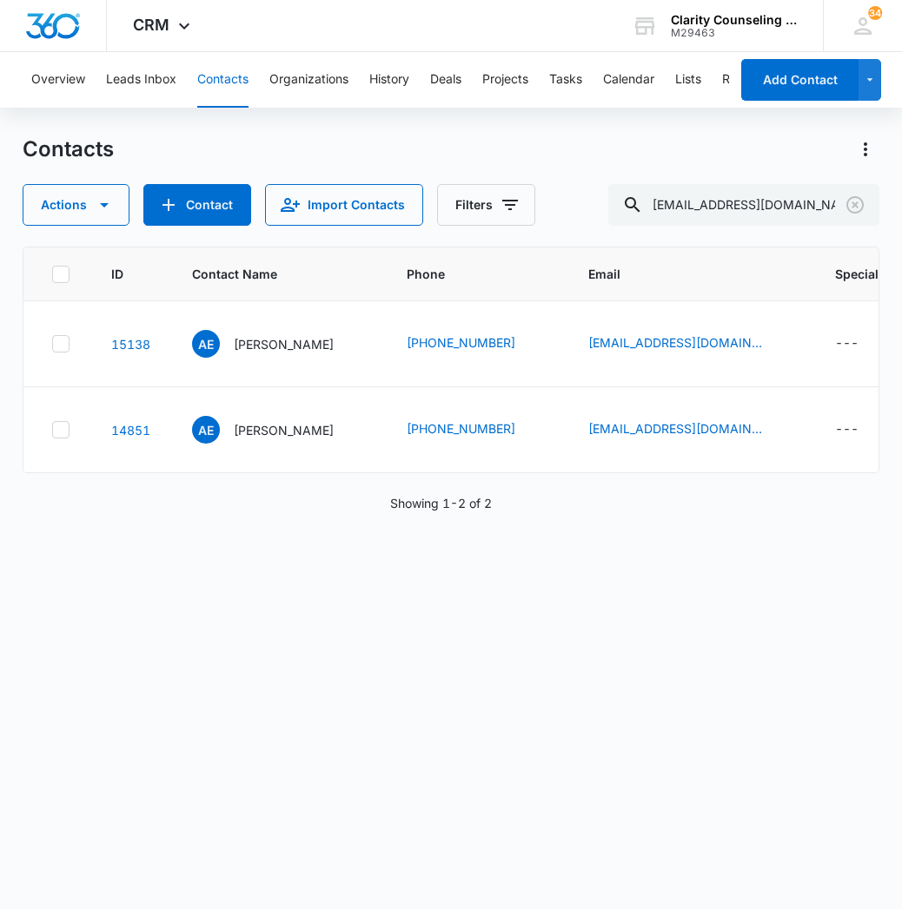
scroll to position [0, 0]
click at [850, 204] on icon "Clear" at bounding box center [854, 205] width 21 height 21
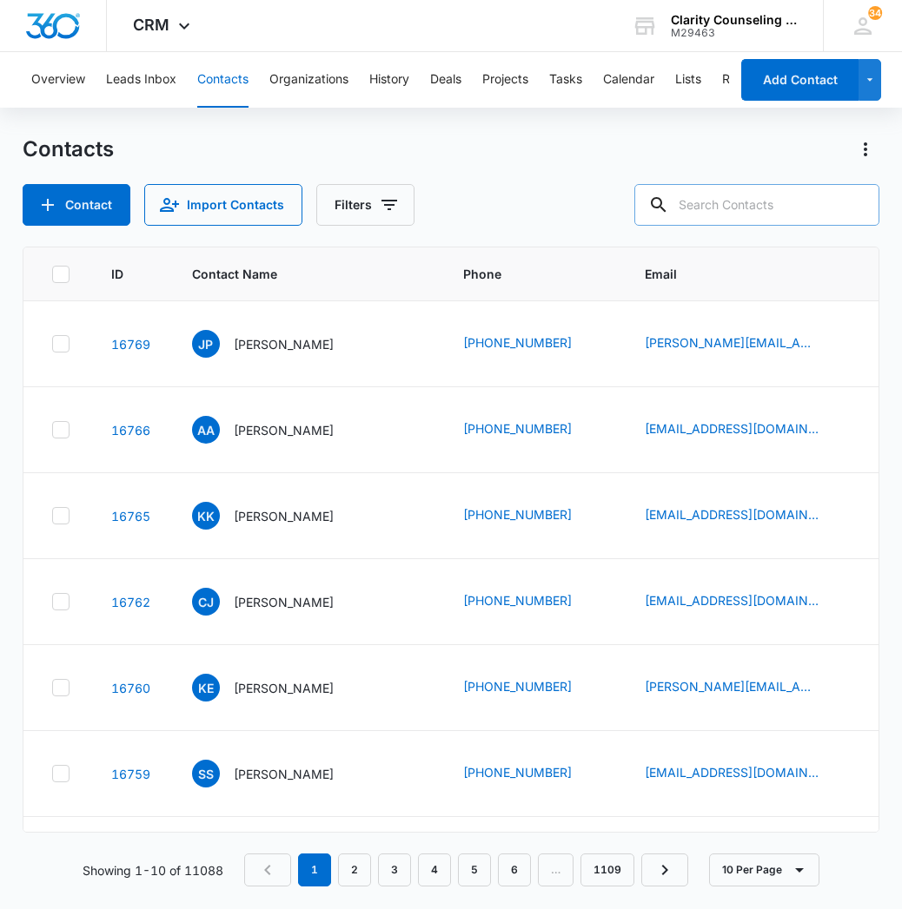
paste input "[EMAIL_ADDRESS][DOMAIN_NAME]"
type input "[EMAIL_ADDRESS][DOMAIN_NAME]"
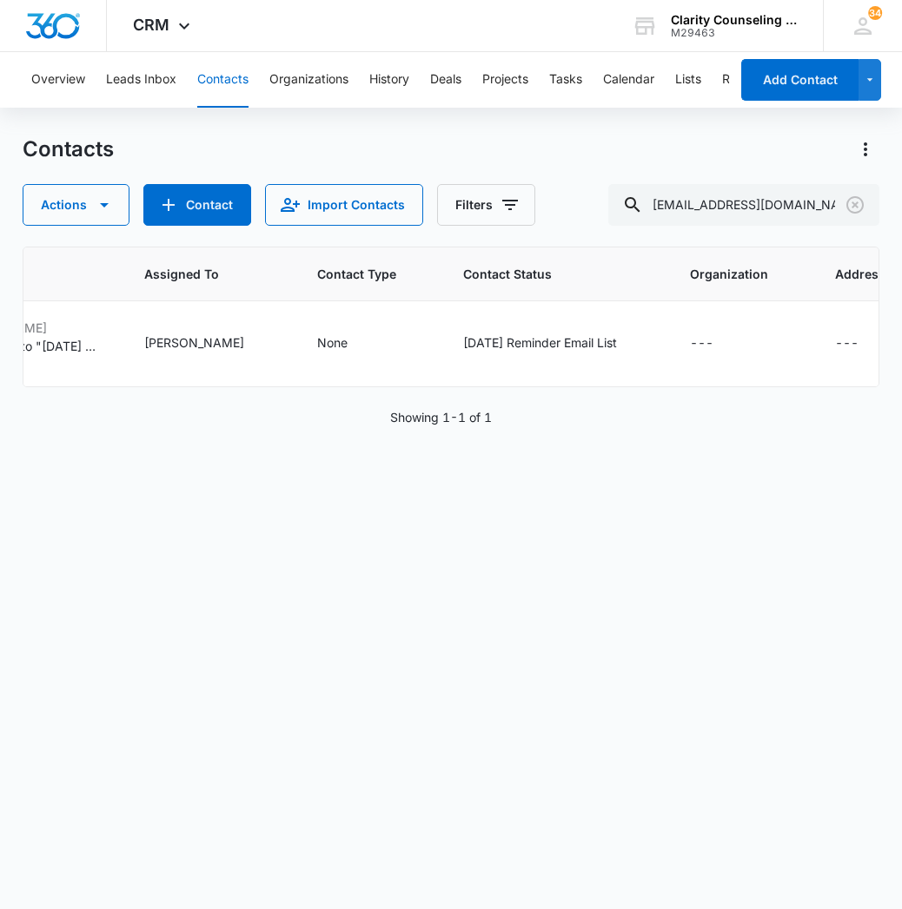
scroll to position [0, 1098]
click at [863, 199] on icon "Clear" at bounding box center [854, 205] width 21 height 21
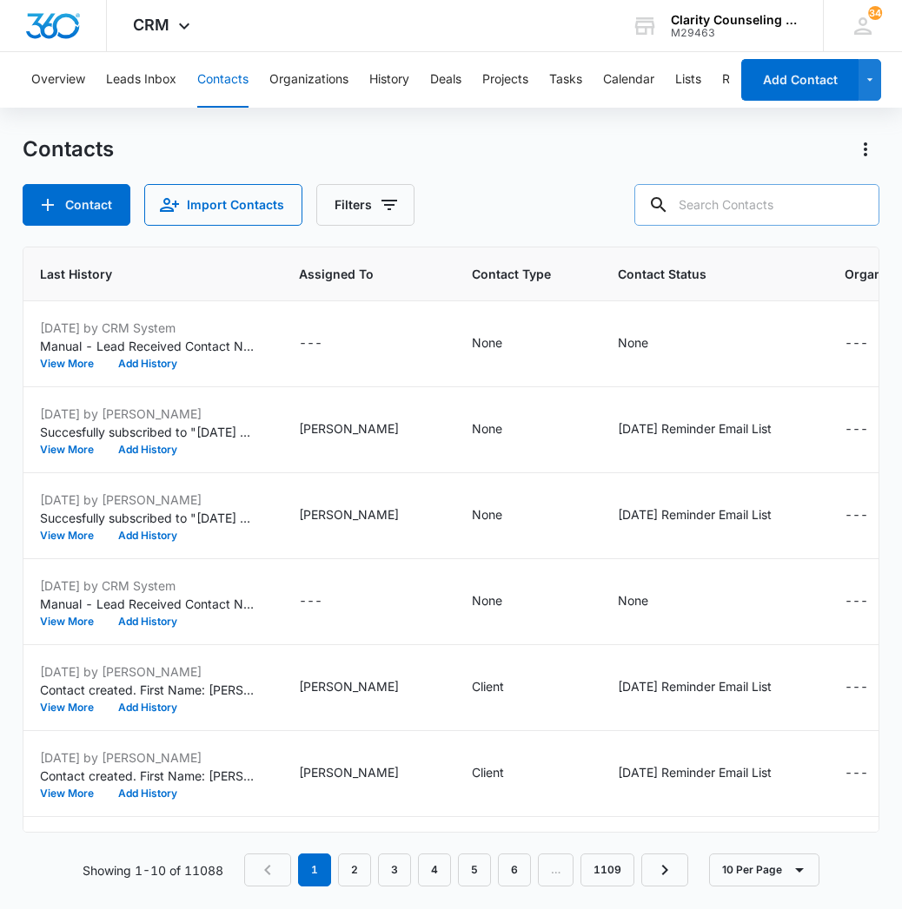
paste input "[EMAIL_ADDRESS][DOMAIN_NAME]"
type input "[EMAIL_ADDRESS][DOMAIN_NAME]"
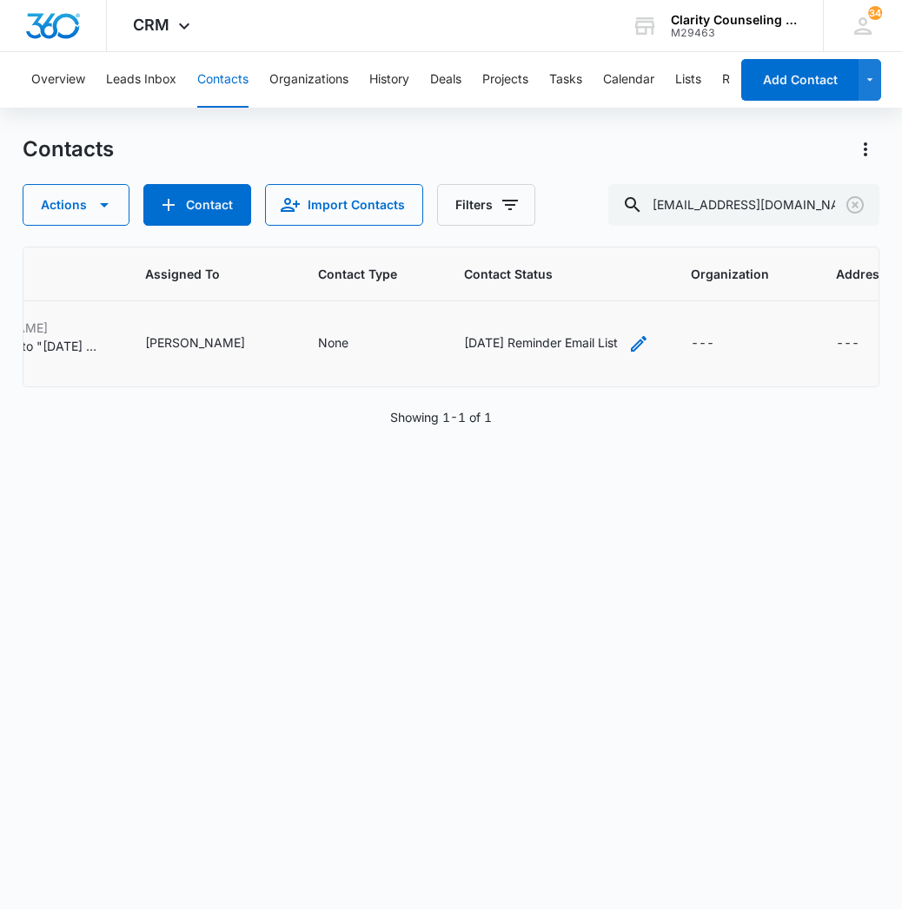
click at [628, 341] on icon "Contact Status - Saturday Reminder Email List - Select to Edit Field" at bounding box center [638, 344] width 21 height 21
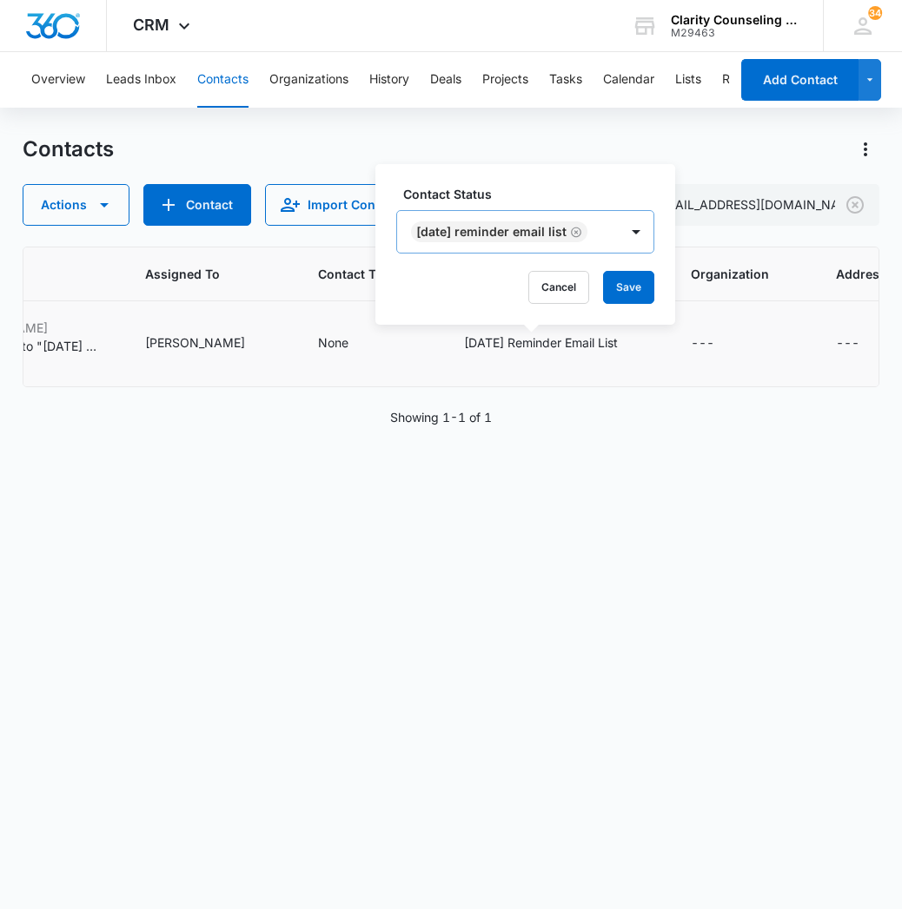
click at [582, 230] on icon "Remove Saturday Reminder Email List" at bounding box center [576, 232] width 12 height 13
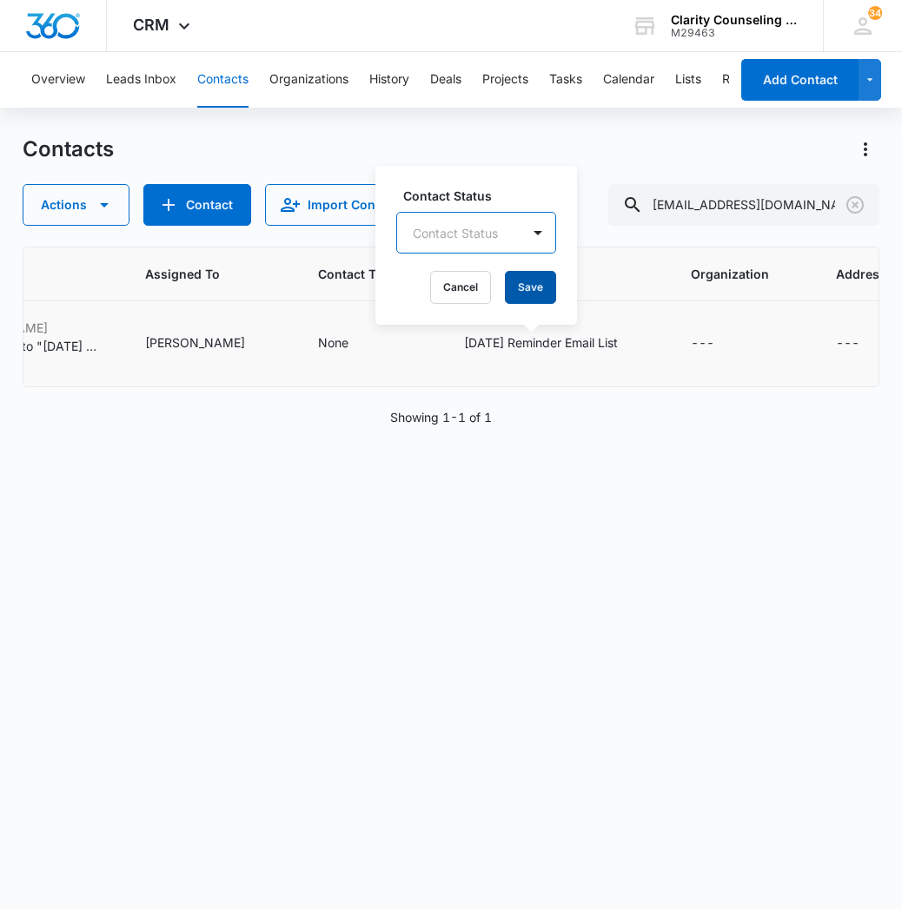
click at [552, 283] on button "Save" at bounding box center [530, 287] width 51 height 33
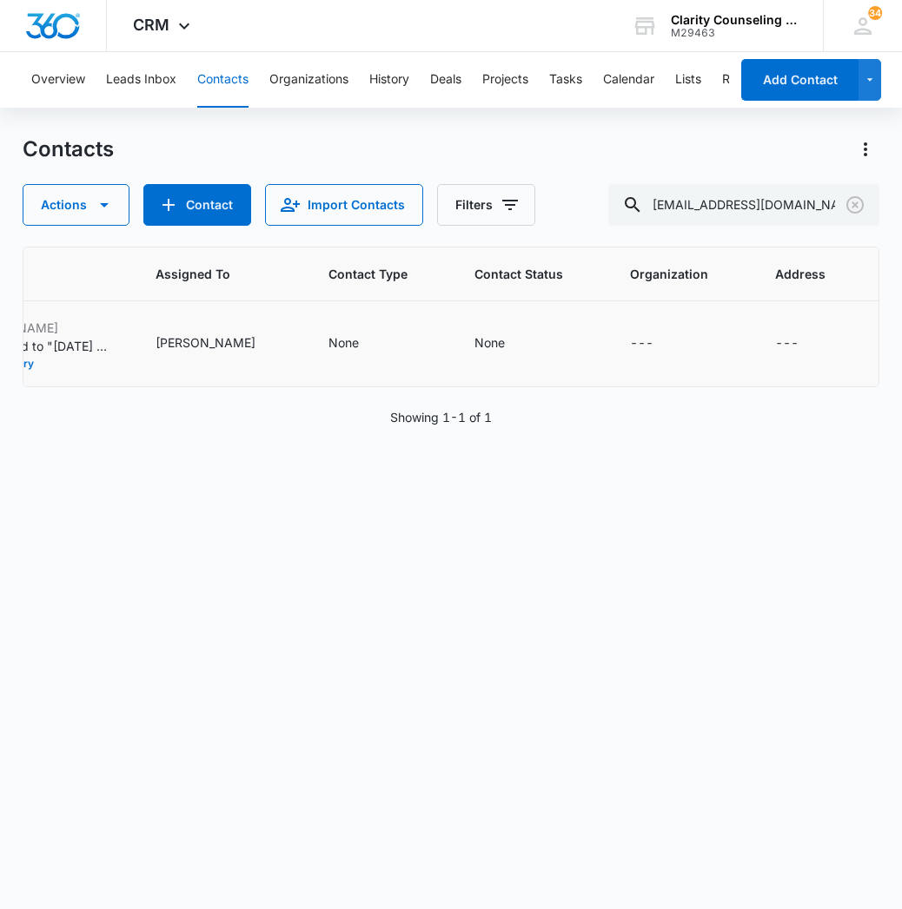
scroll to position [0, 1051]
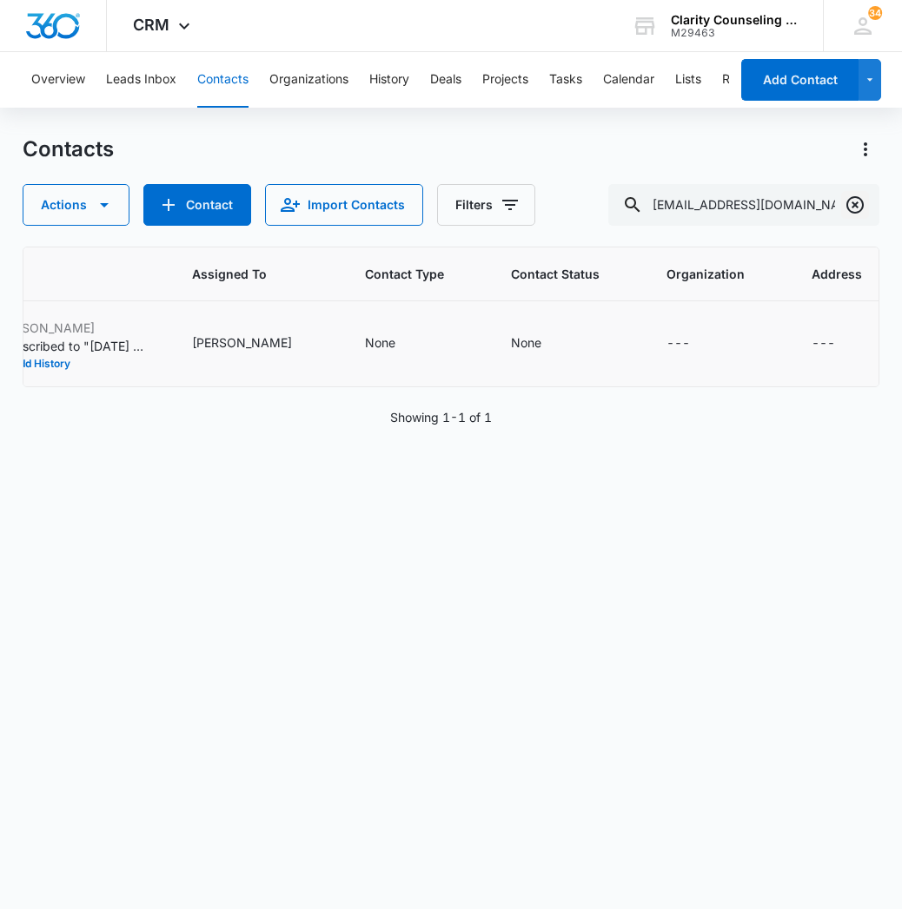
click at [850, 211] on icon "Clear" at bounding box center [854, 204] width 17 height 17
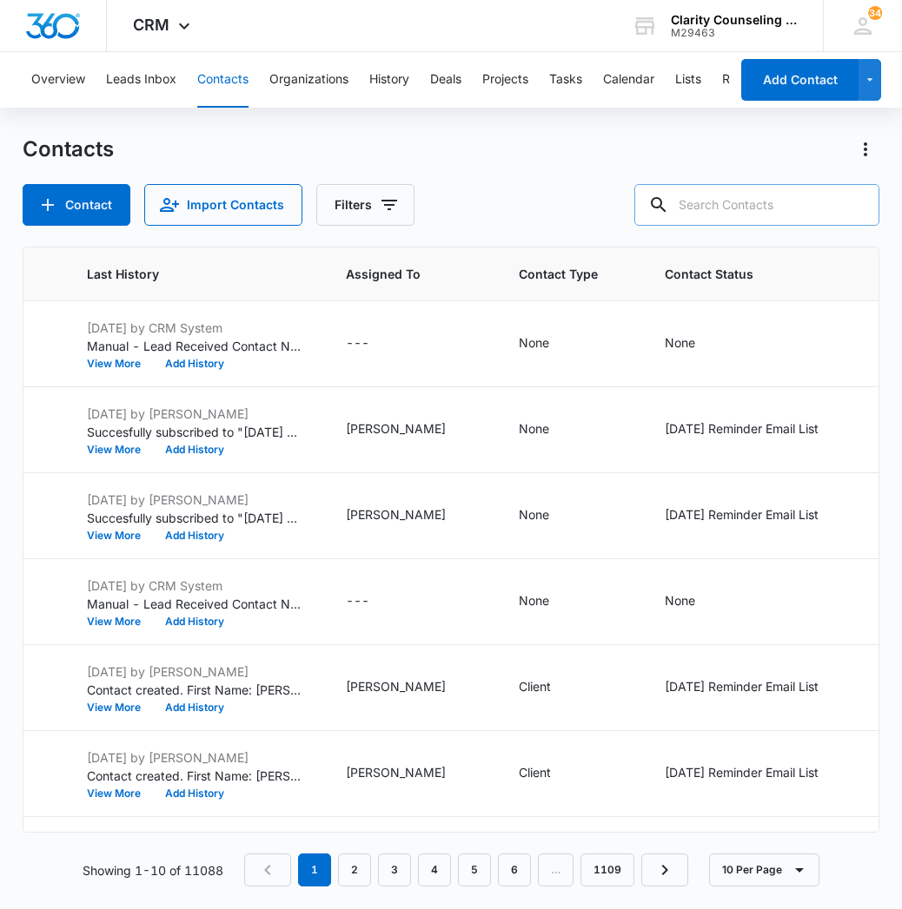
paste input "[EMAIL_ADDRESS][DOMAIN_NAME]"
type input "[EMAIL_ADDRESS][DOMAIN_NAME]"
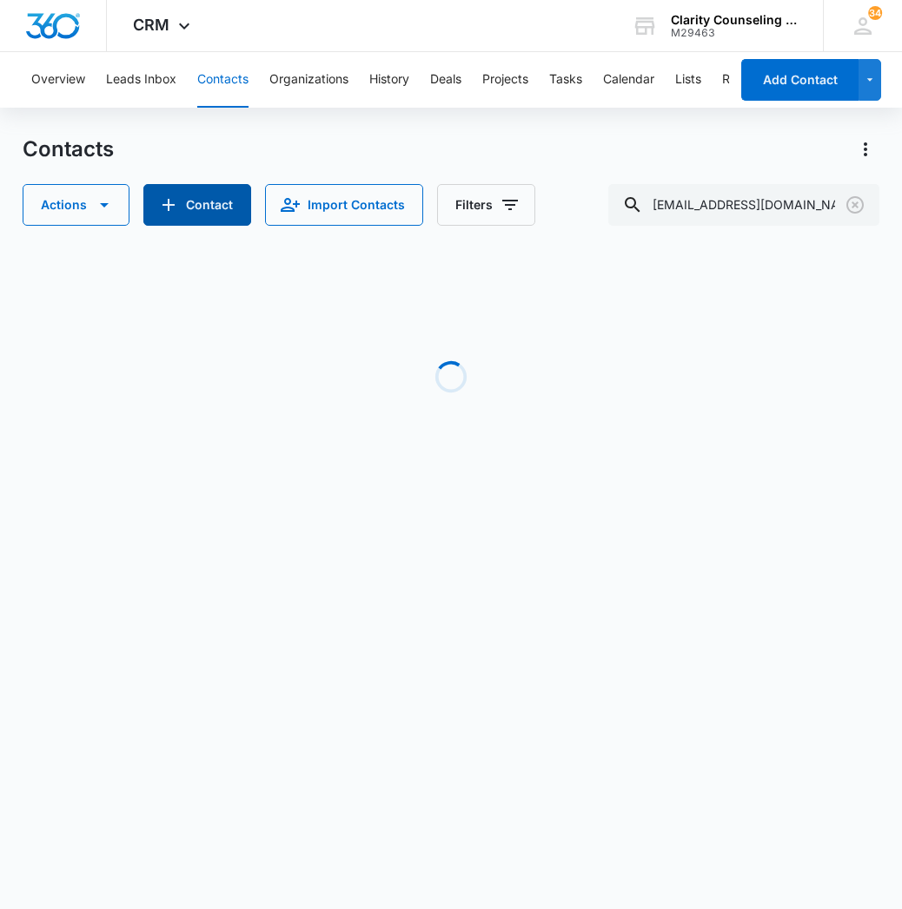
scroll to position [0, 1008]
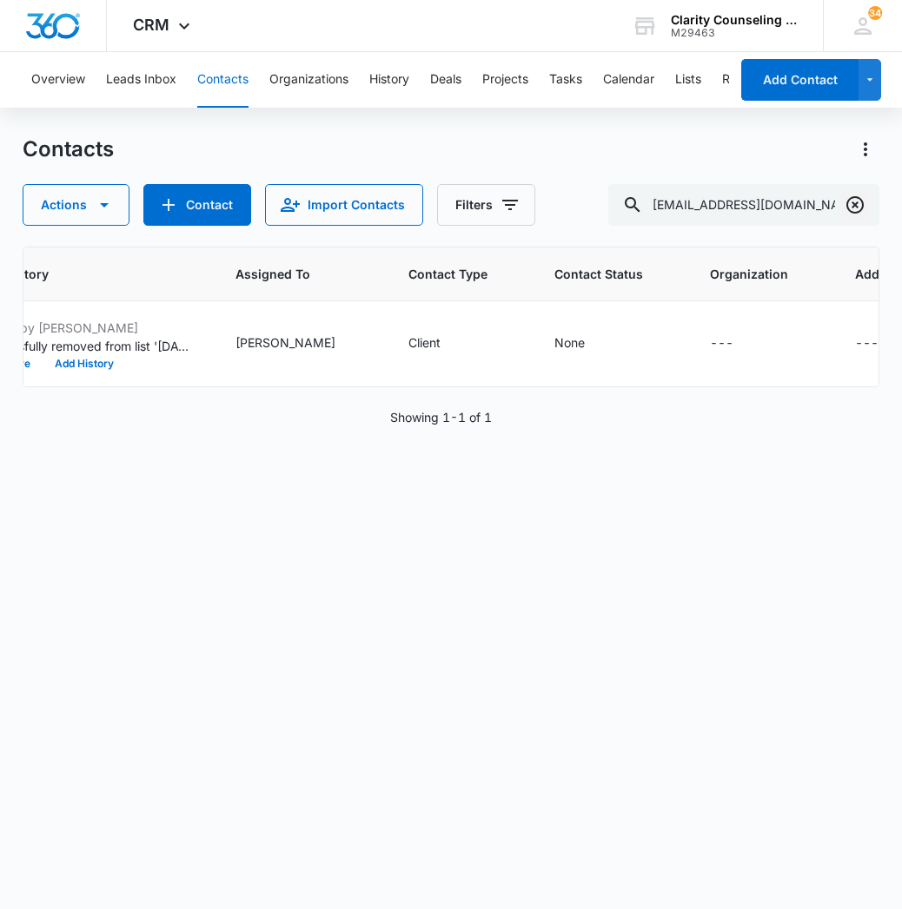
click at [856, 202] on icon "Clear" at bounding box center [854, 205] width 21 height 21
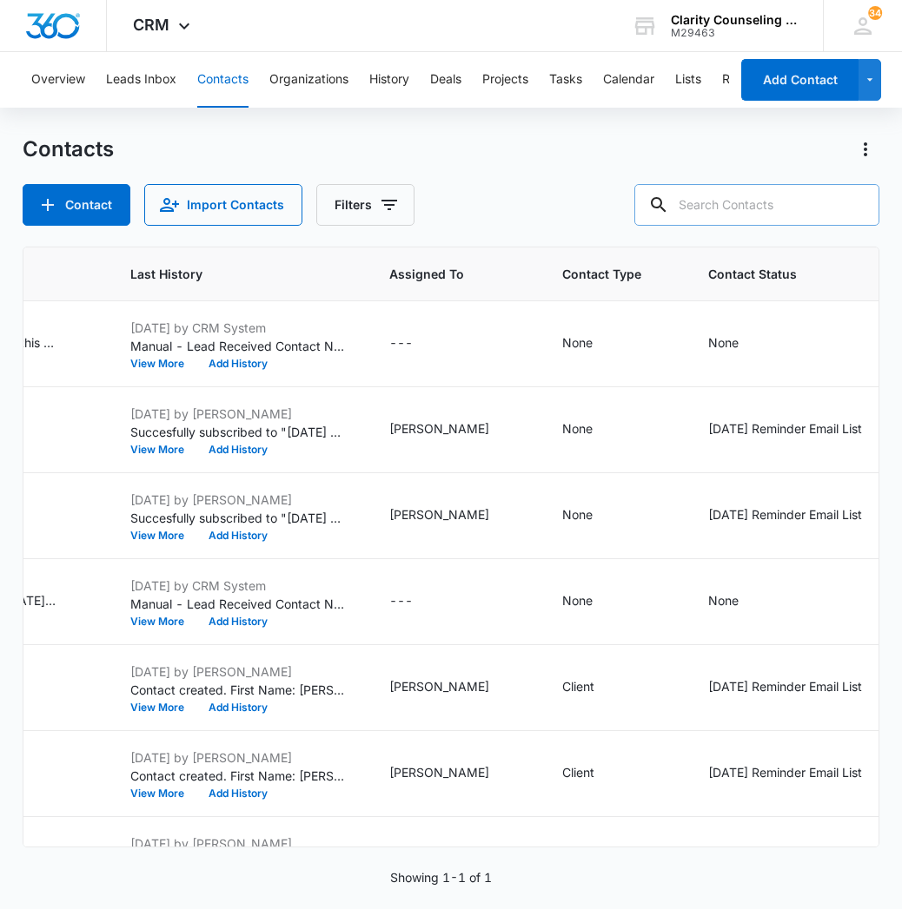
paste input "[EMAIL_ADDRESS][DOMAIN_NAME]"
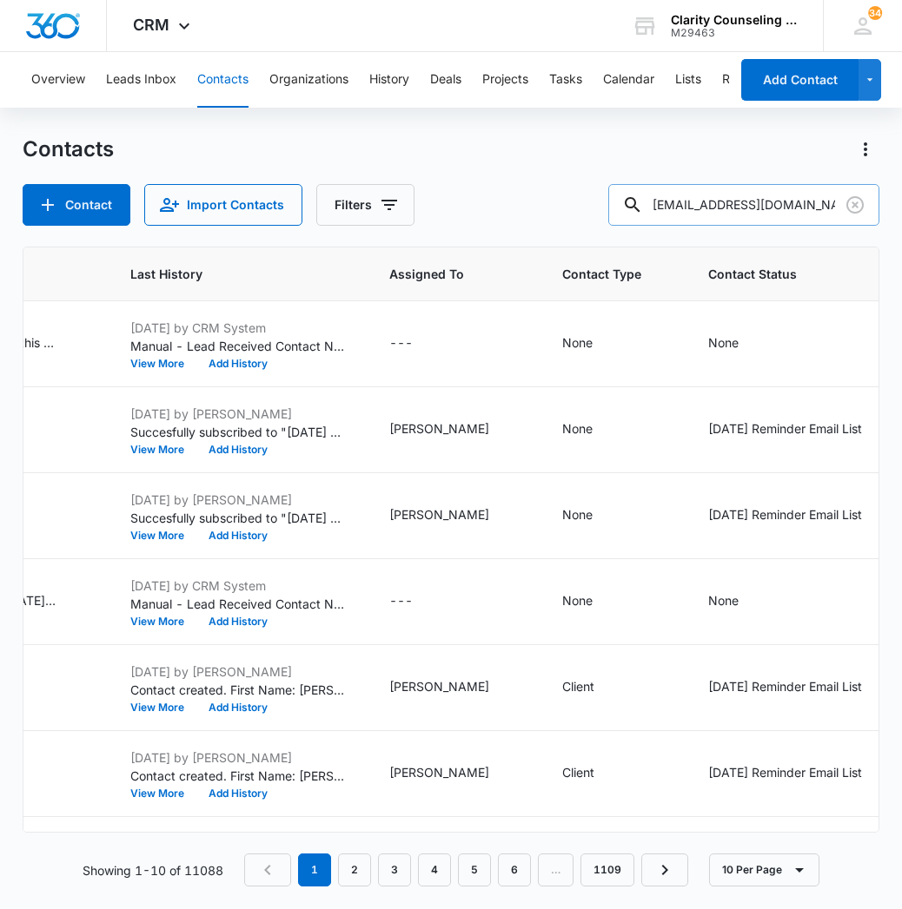
type input "[EMAIL_ADDRESS][DOMAIN_NAME]"
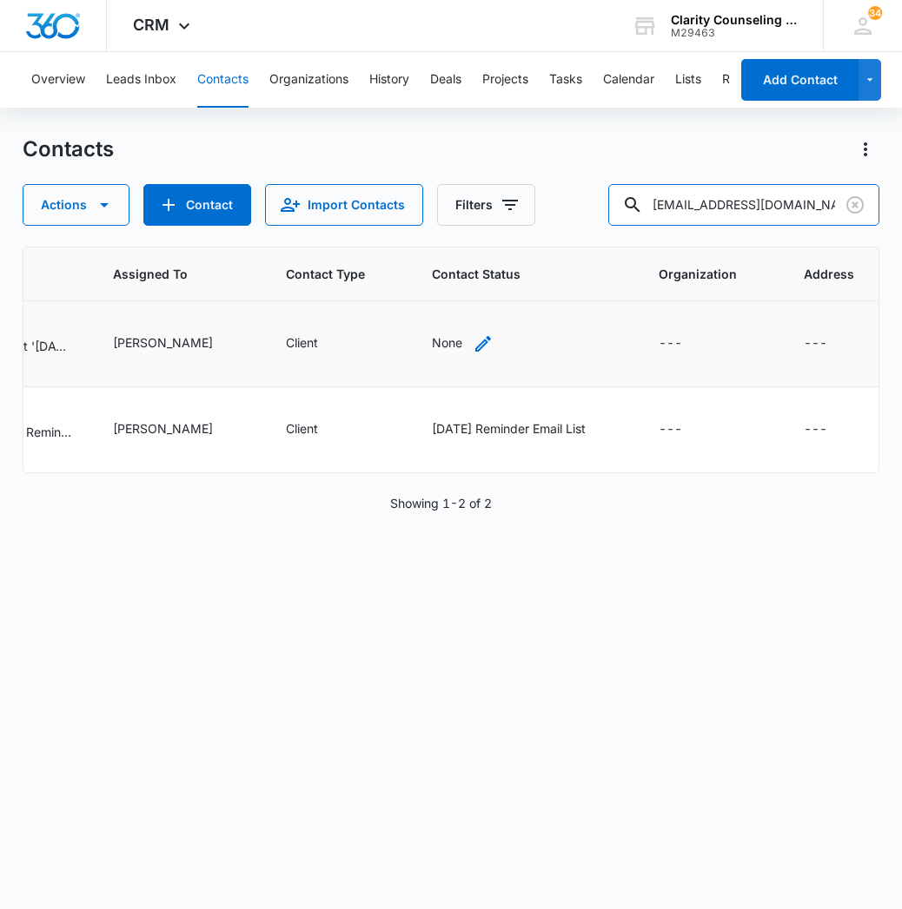
scroll to position [0, 1129]
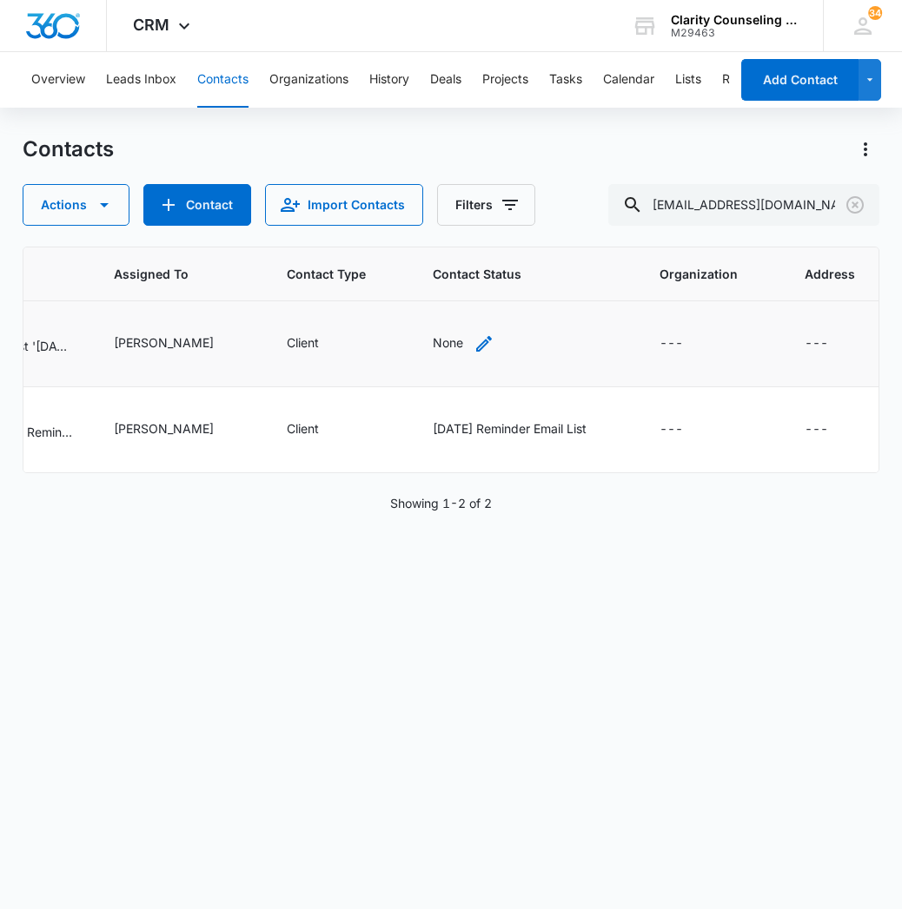
click at [473, 343] on icon "Contact Status - None - Select to Edit Field" at bounding box center [483, 344] width 21 height 21
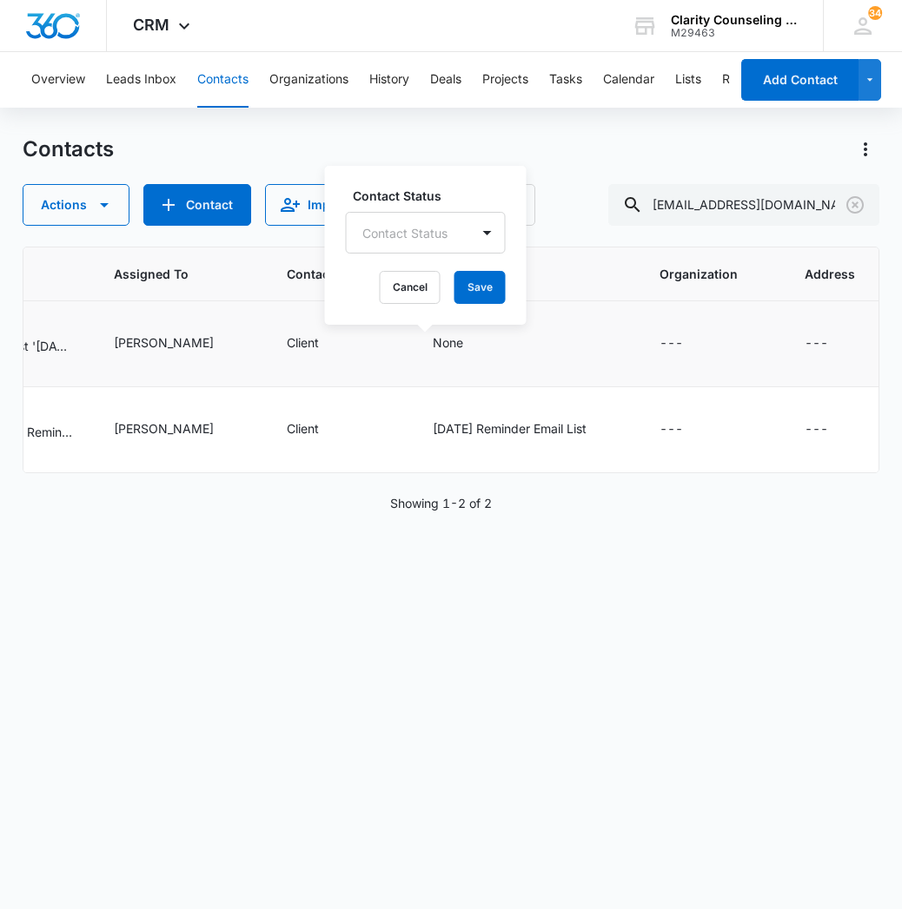
drag, startPoint x: 436, startPoint y: 235, endPoint x: 430, endPoint y: 256, distance: 21.7
click at [436, 235] on div "Contact Status" at bounding box center [404, 233] width 85 height 18
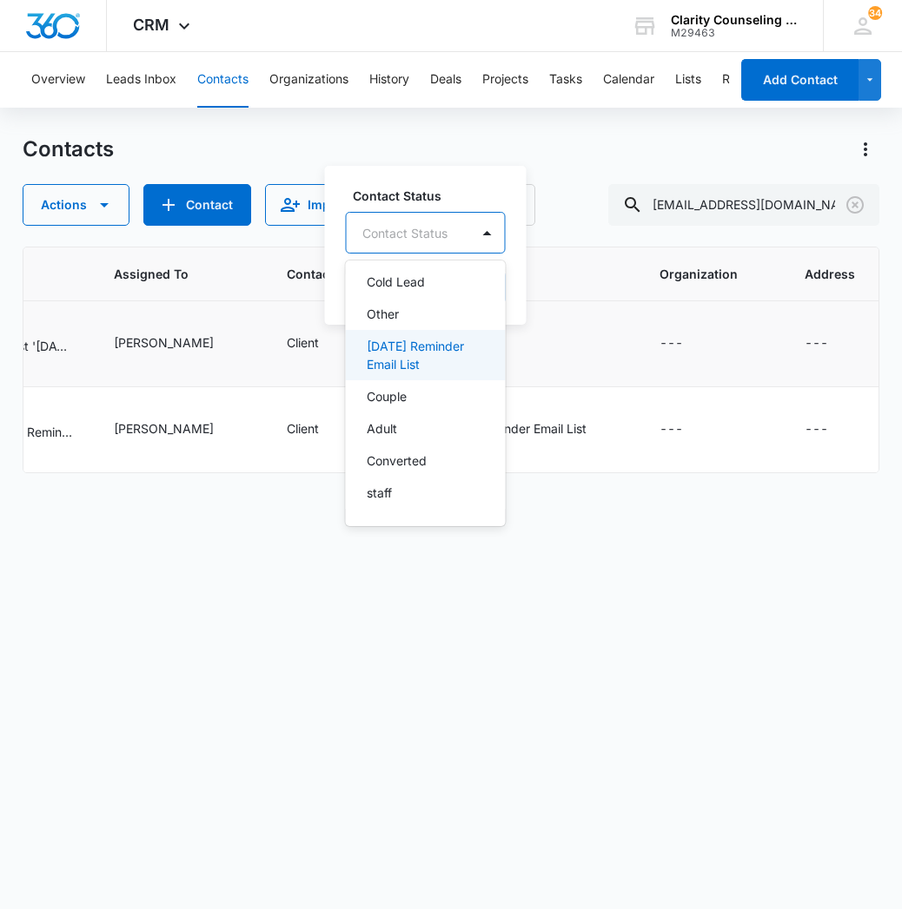
click at [446, 355] on p "[DATE] Reminder Email List" at bounding box center [424, 355] width 115 height 36
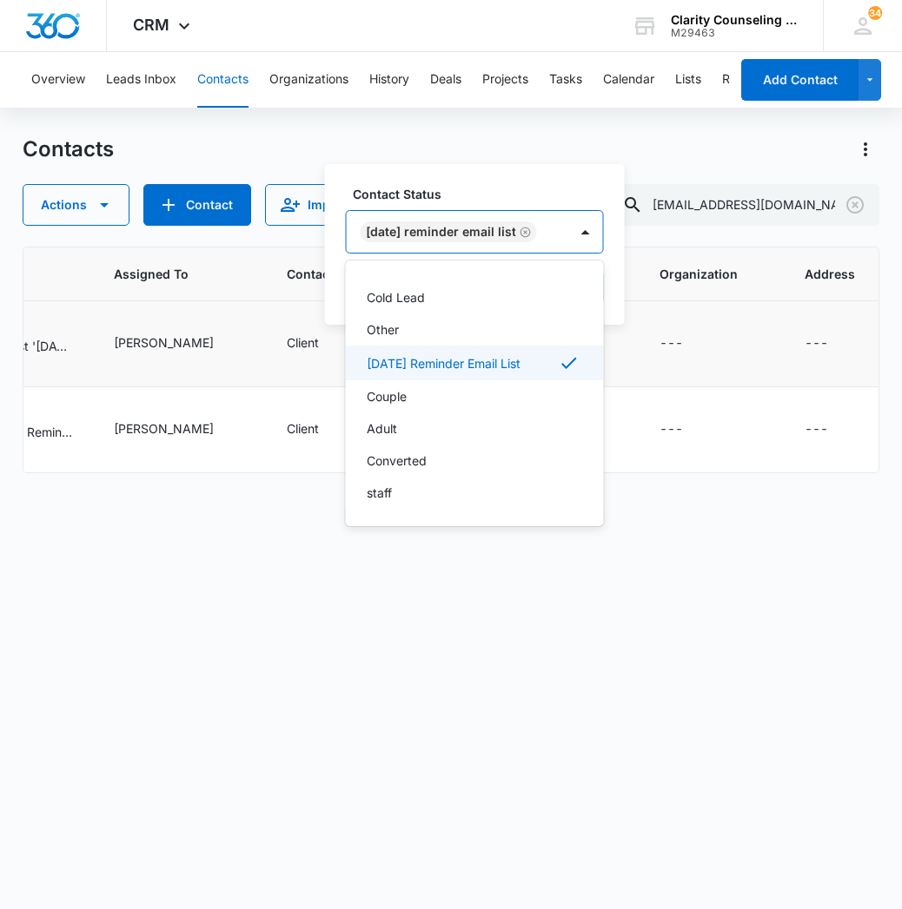
scroll to position [254, 0]
click at [598, 240] on div at bounding box center [586, 232] width 28 height 28
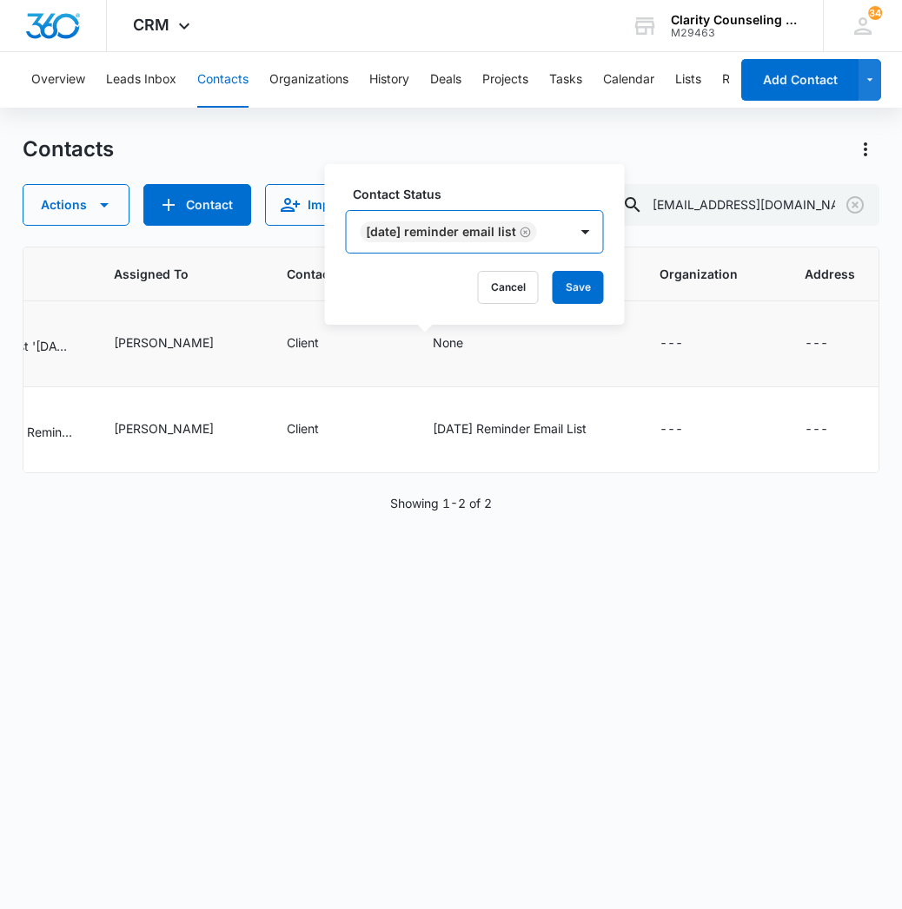
drag, startPoint x: 594, startPoint y: 275, endPoint x: 472, endPoint y: 278, distance: 122.5
click at [593, 275] on button "Save" at bounding box center [577, 287] width 51 height 33
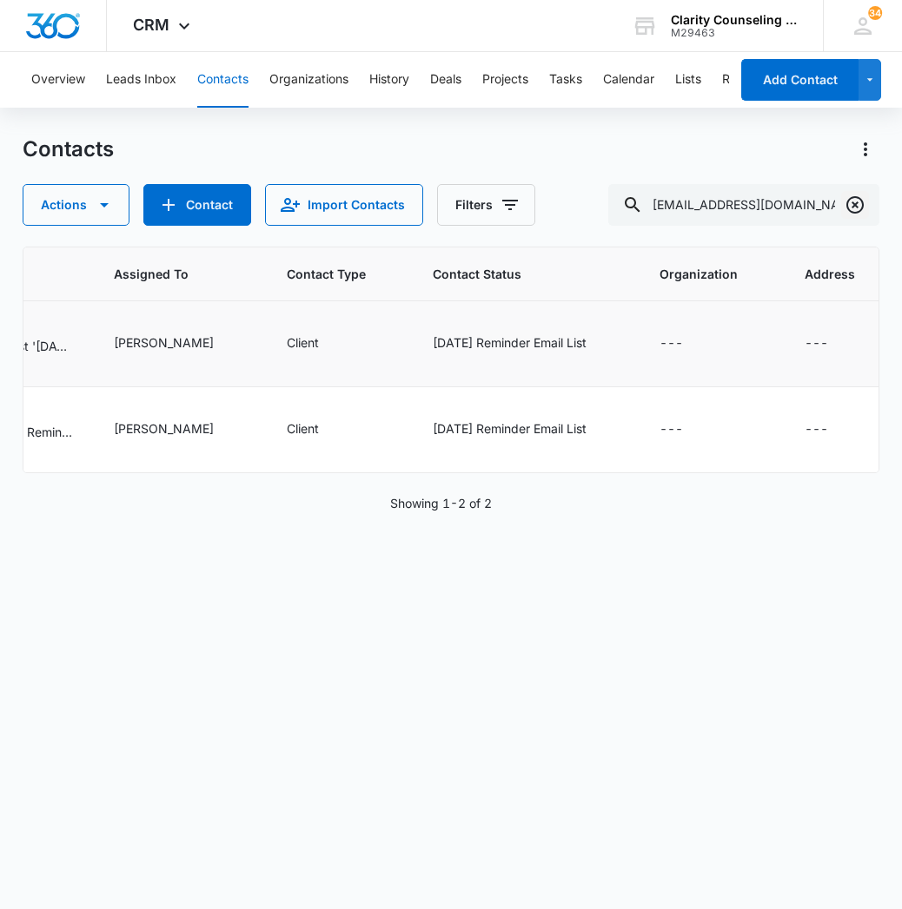
click at [851, 202] on icon "Clear" at bounding box center [854, 205] width 21 height 21
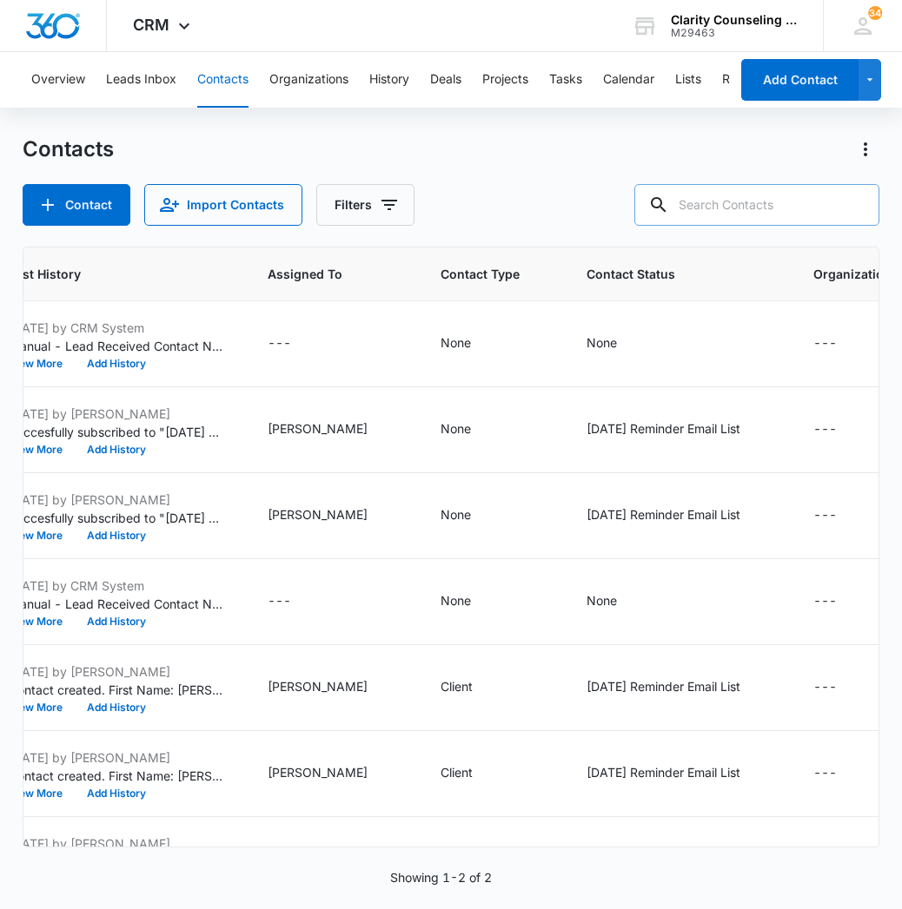
paste input "[EMAIL_ADDRESS][DOMAIN_NAME]"
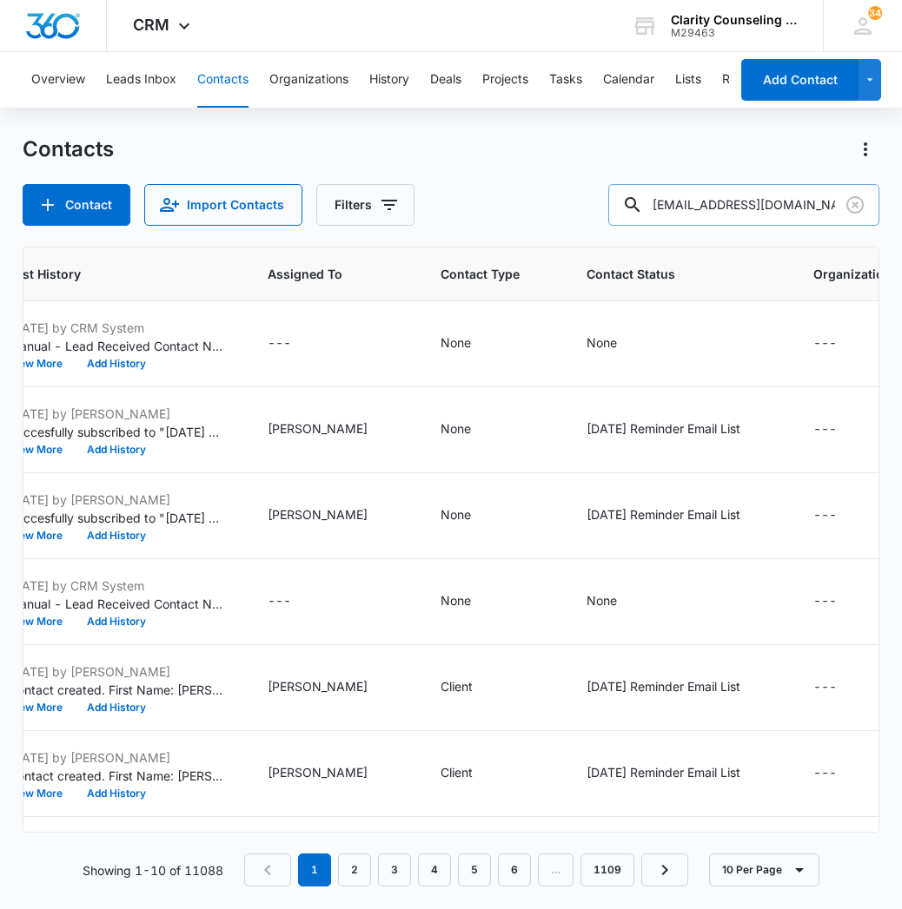
type input "[EMAIL_ADDRESS][DOMAIN_NAME]"
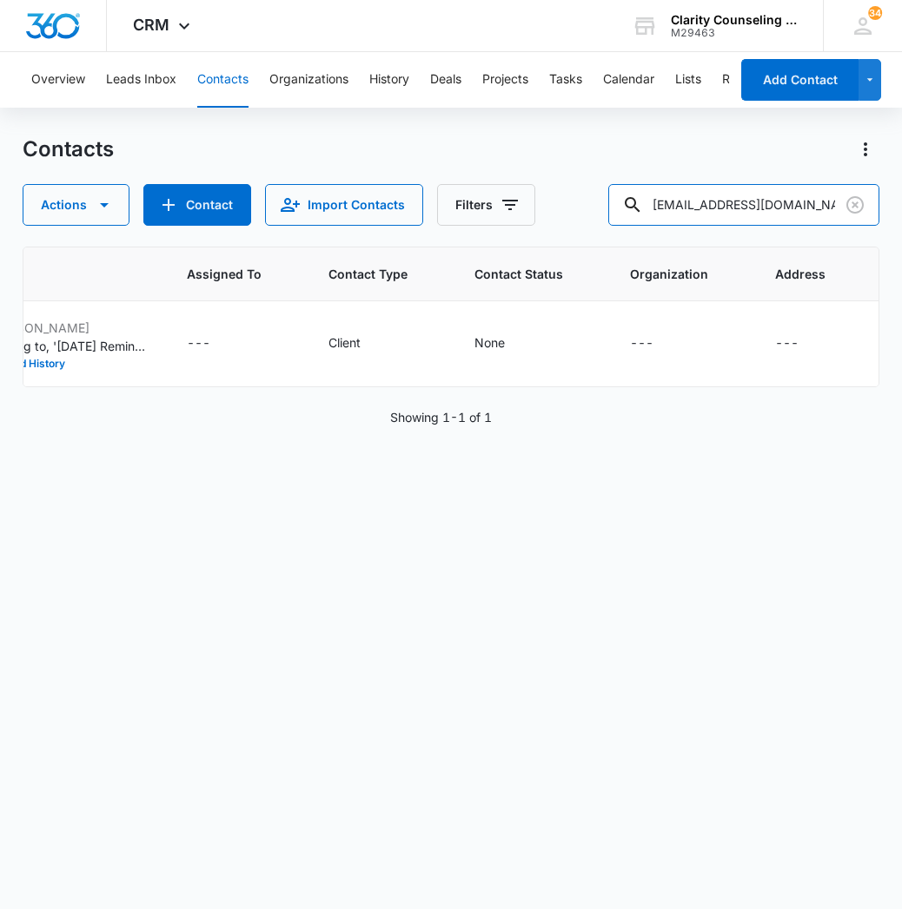
scroll to position [0, 1018]
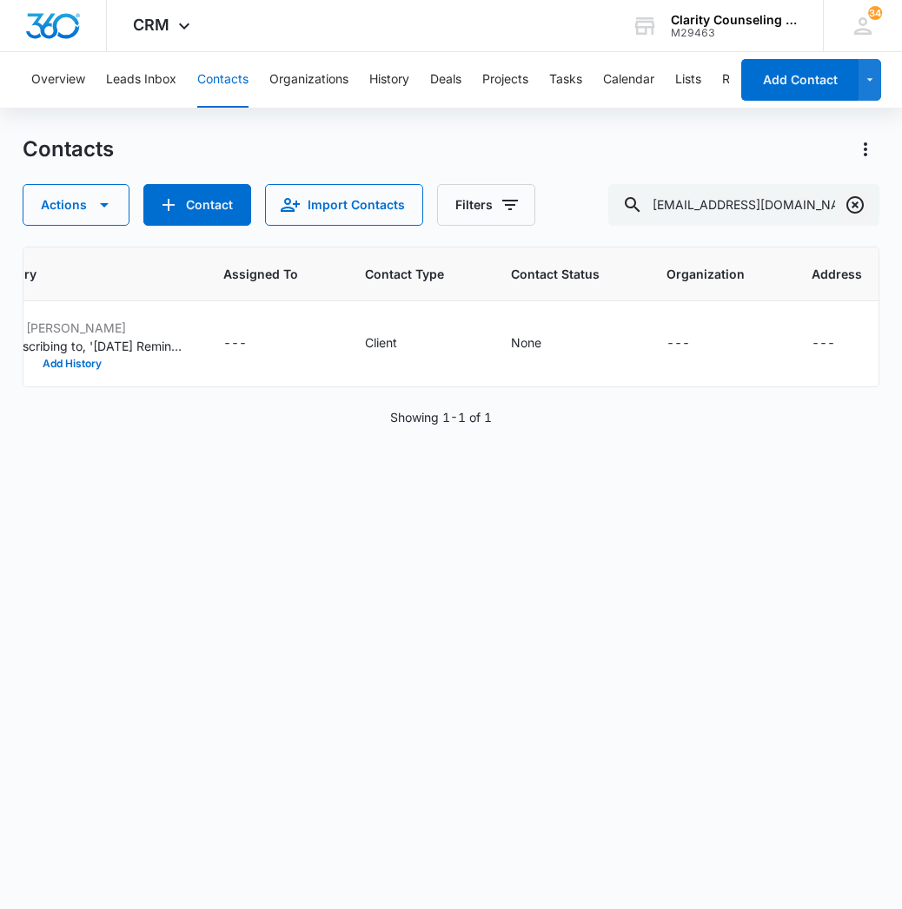
click at [849, 211] on icon "Clear" at bounding box center [854, 204] width 17 height 17
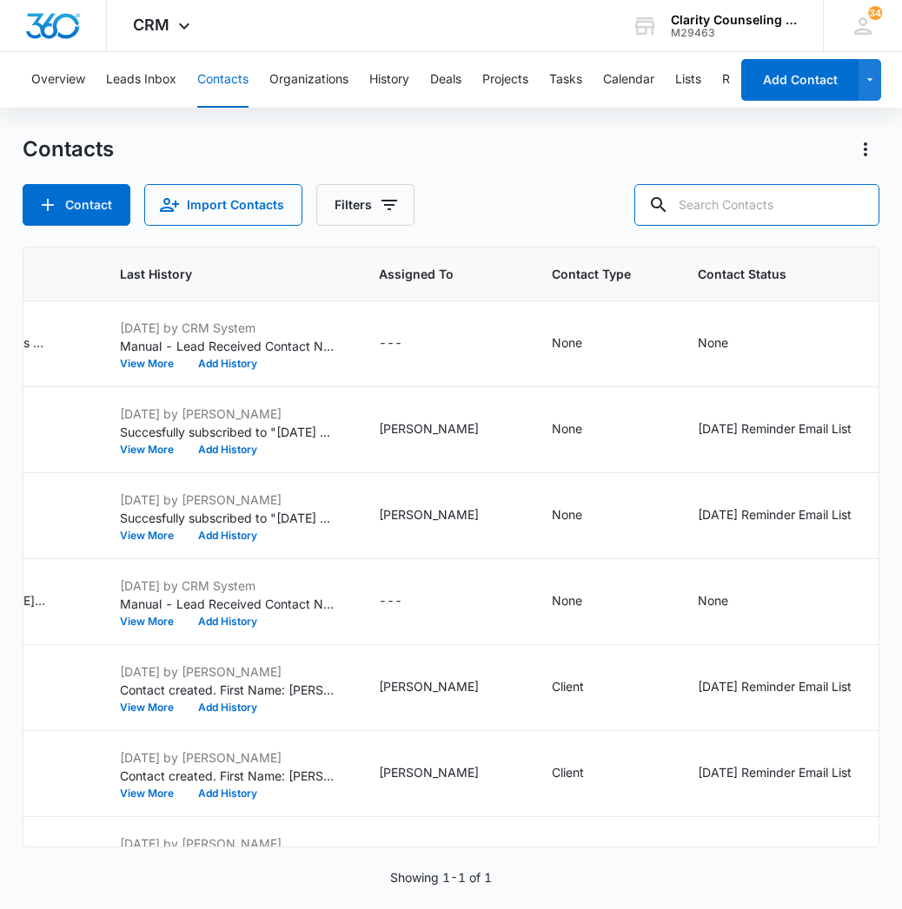
paste input "[EMAIL_ADDRESS][DOMAIN_NAME]"
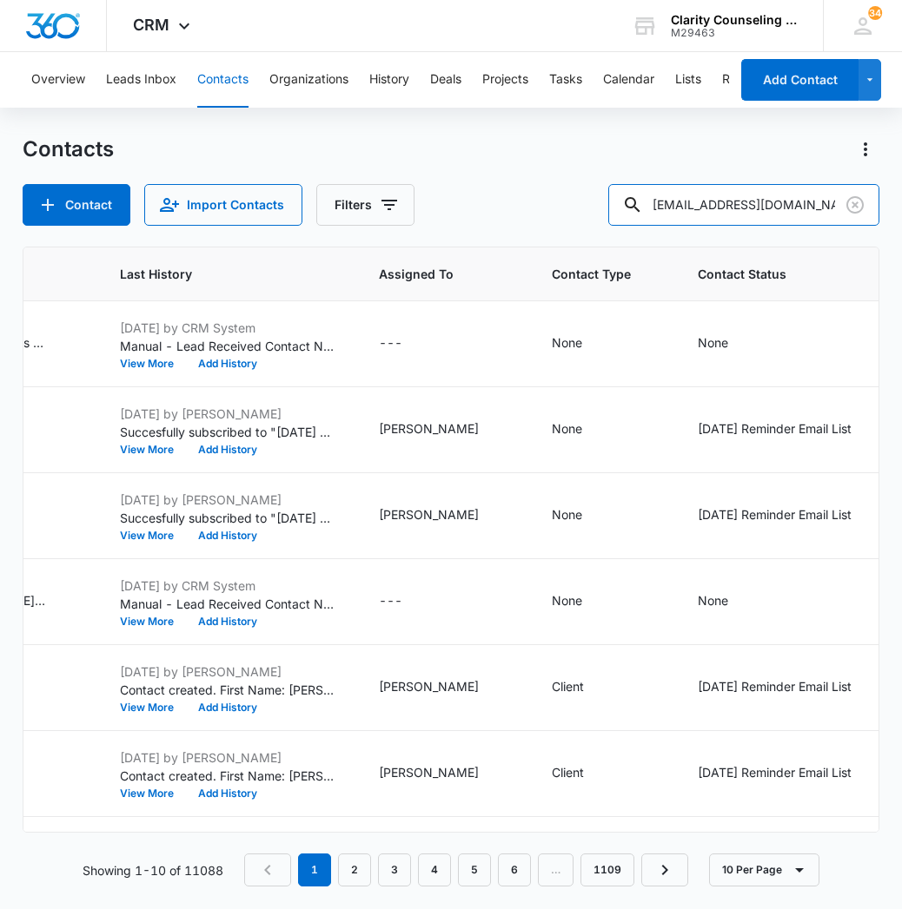
type input "[EMAIL_ADDRESS][DOMAIN_NAME]"
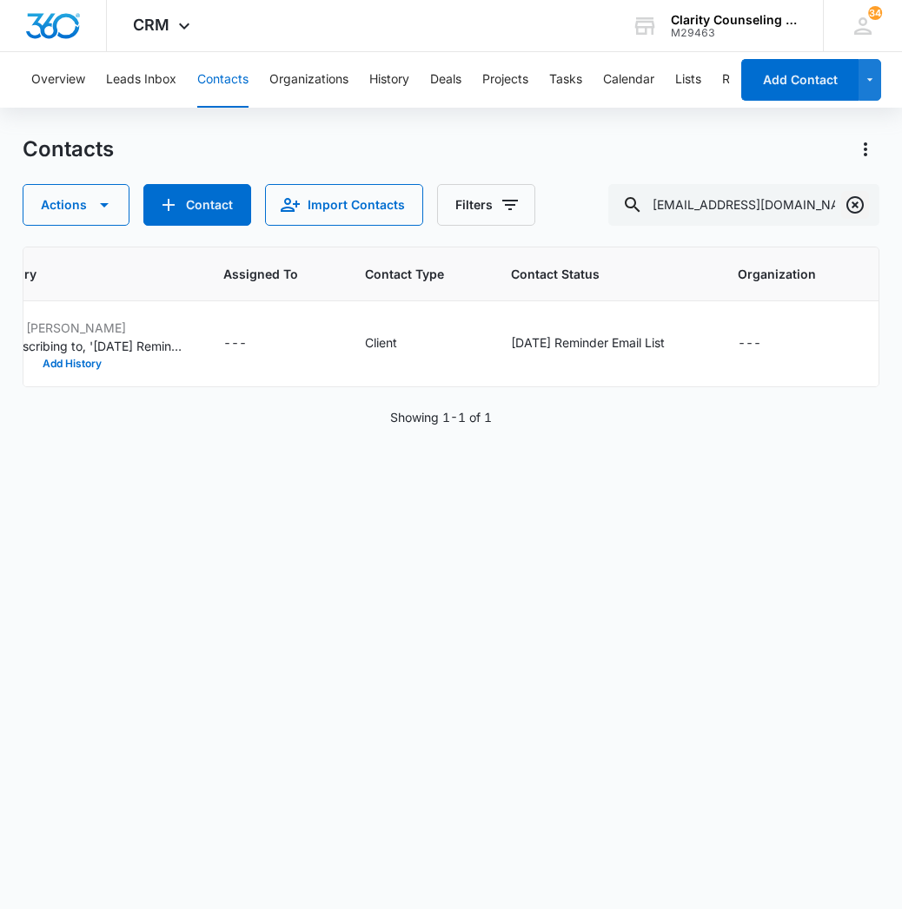
click at [861, 213] on icon "Clear" at bounding box center [854, 205] width 21 height 21
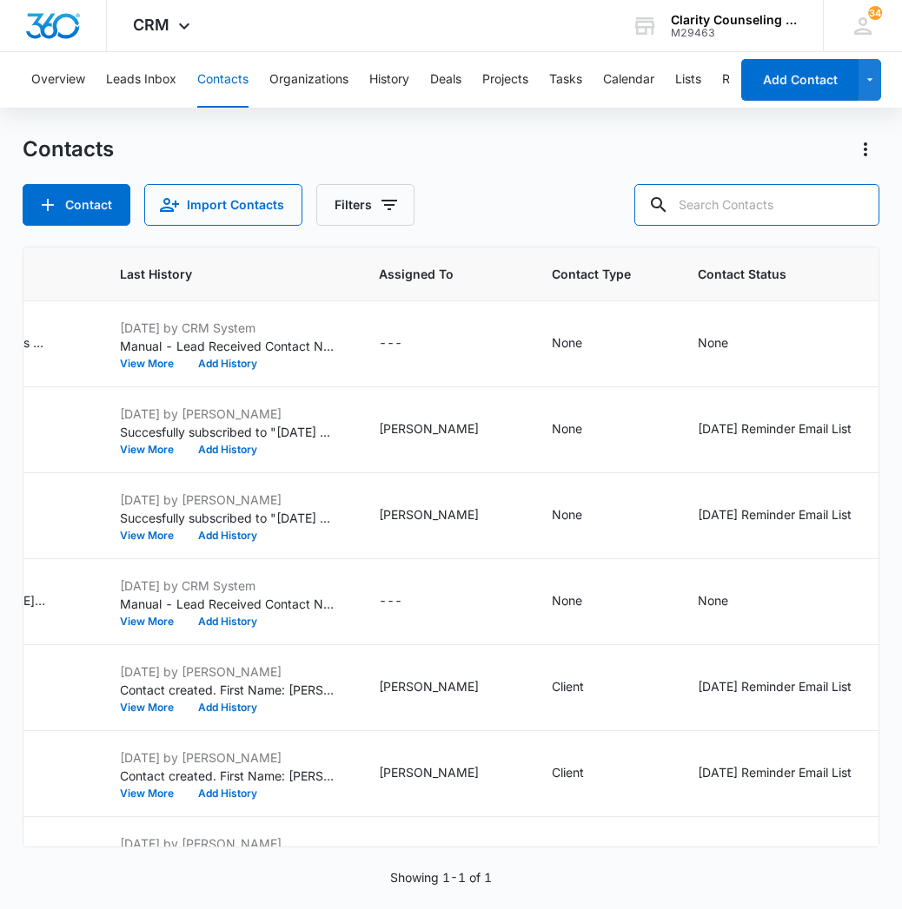
paste input "[EMAIL_ADDRESS][DOMAIN_NAME]"
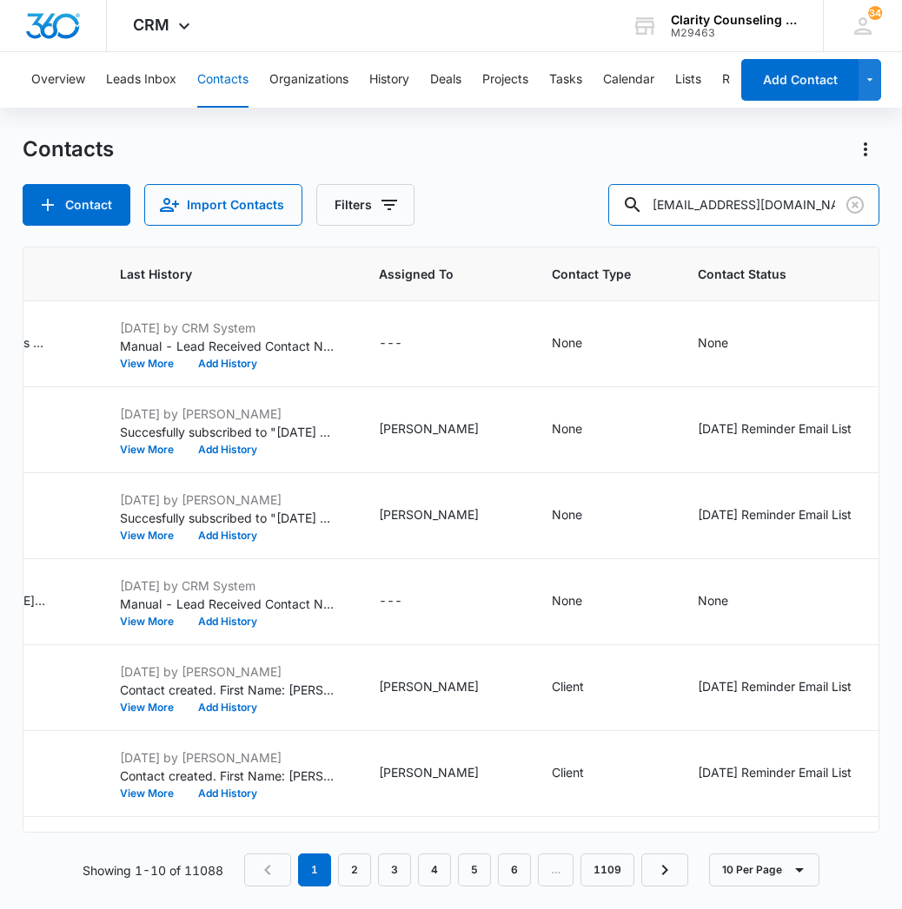
type input "[EMAIL_ADDRESS][DOMAIN_NAME]"
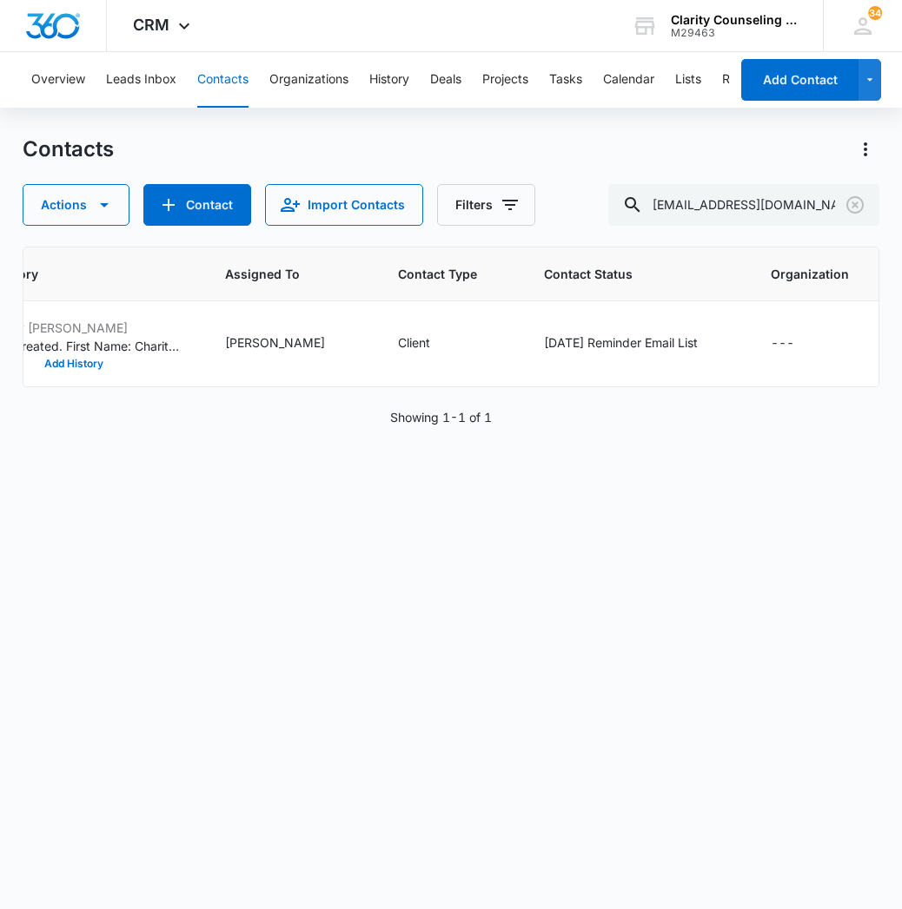
click at [854, 225] on div at bounding box center [855, 205] width 28 height 42
click at [855, 214] on icon "Clear" at bounding box center [854, 205] width 21 height 21
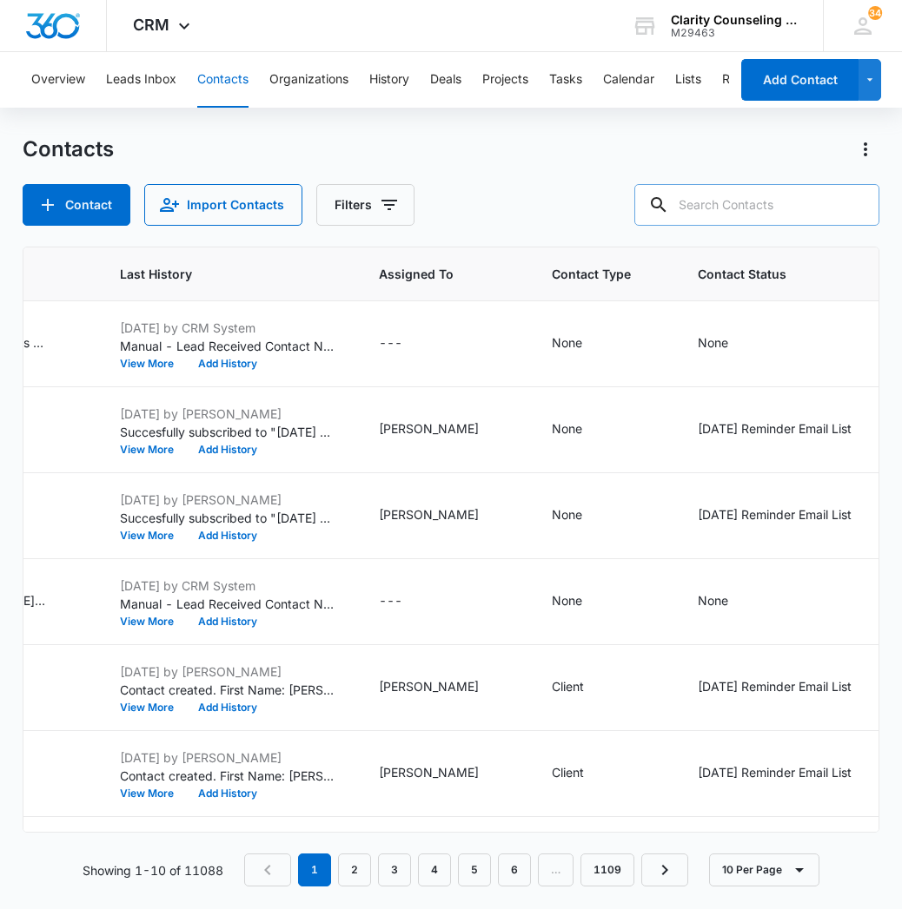
paste input "[EMAIL_ADDRESS][DOMAIN_NAME]"
type input "[EMAIL_ADDRESS][DOMAIN_NAME]"
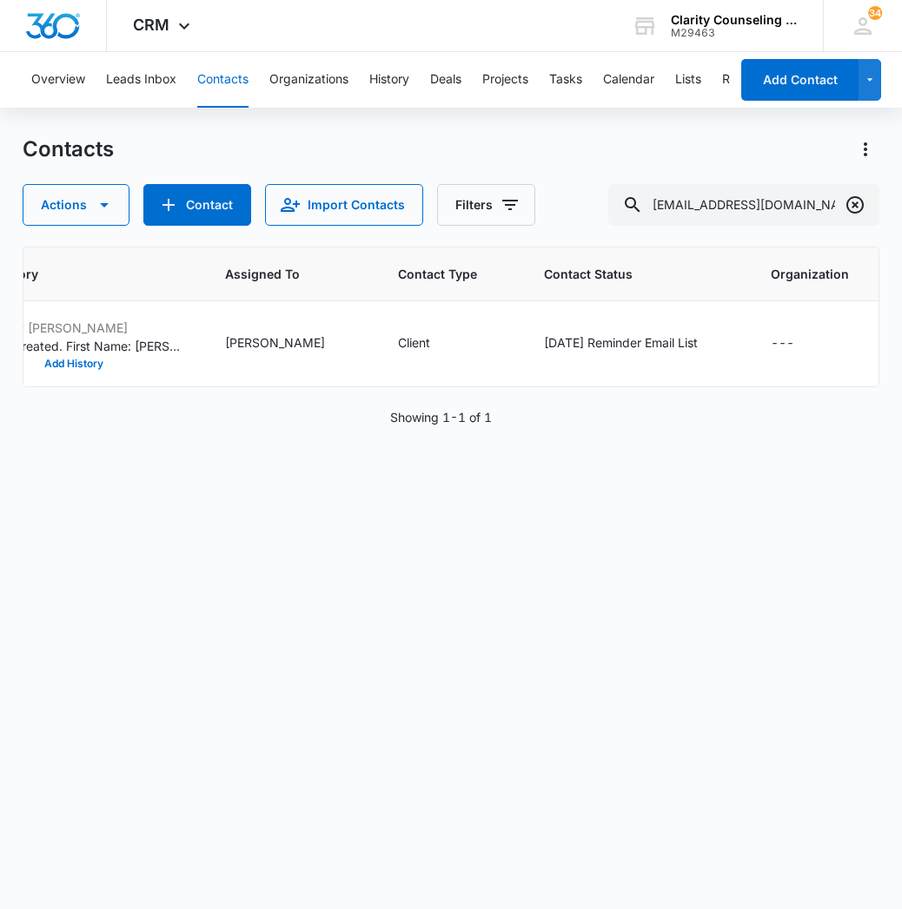
click at [856, 201] on icon "Clear" at bounding box center [854, 205] width 21 height 21
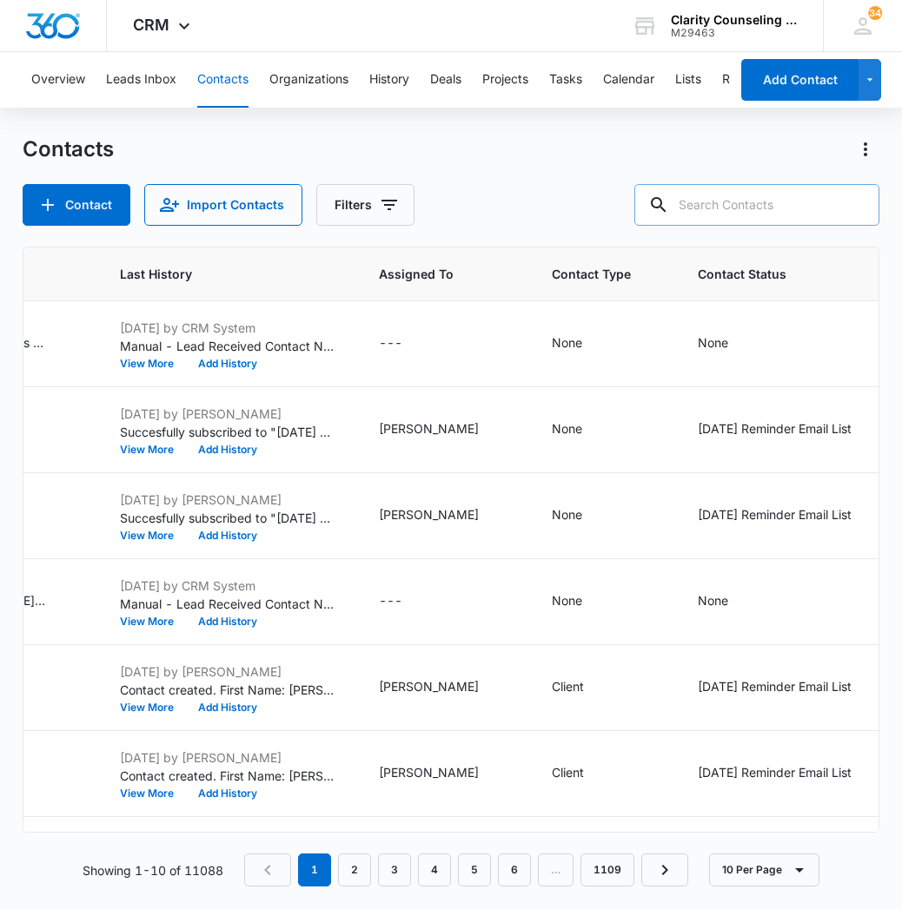
paste input "[EMAIL_ADDRESS][DOMAIN_NAME]"
type input "[EMAIL_ADDRESS][DOMAIN_NAME]"
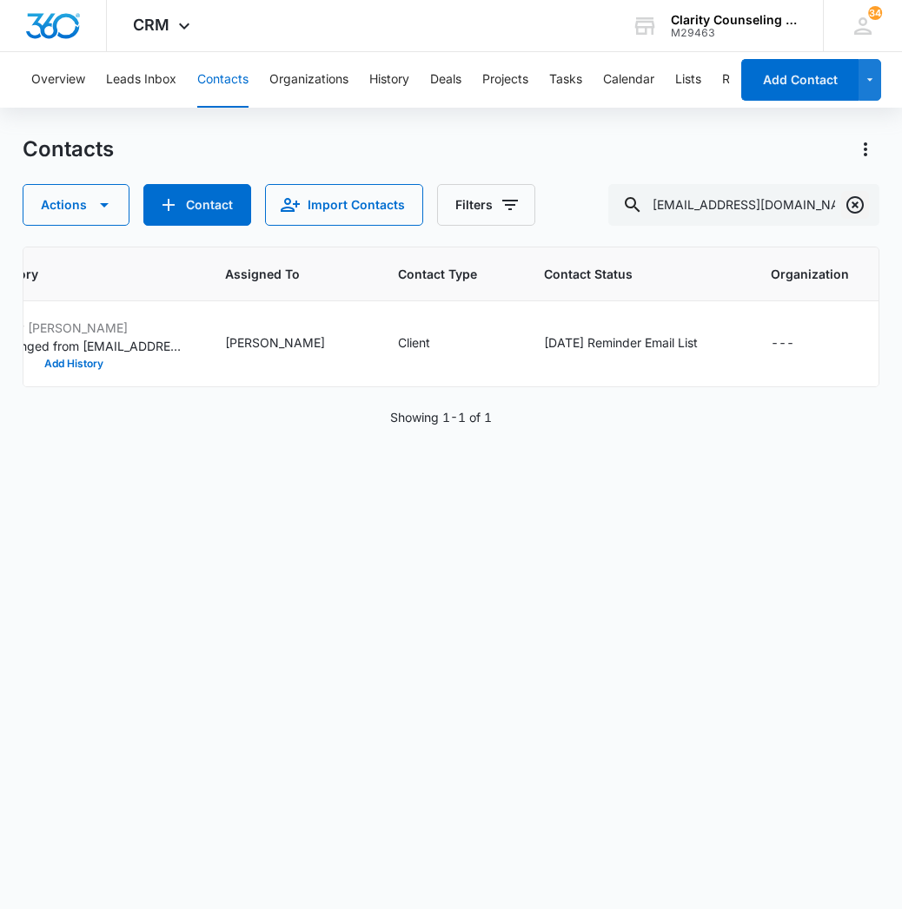
click at [855, 202] on icon "Clear" at bounding box center [854, 205] width 21 height 21
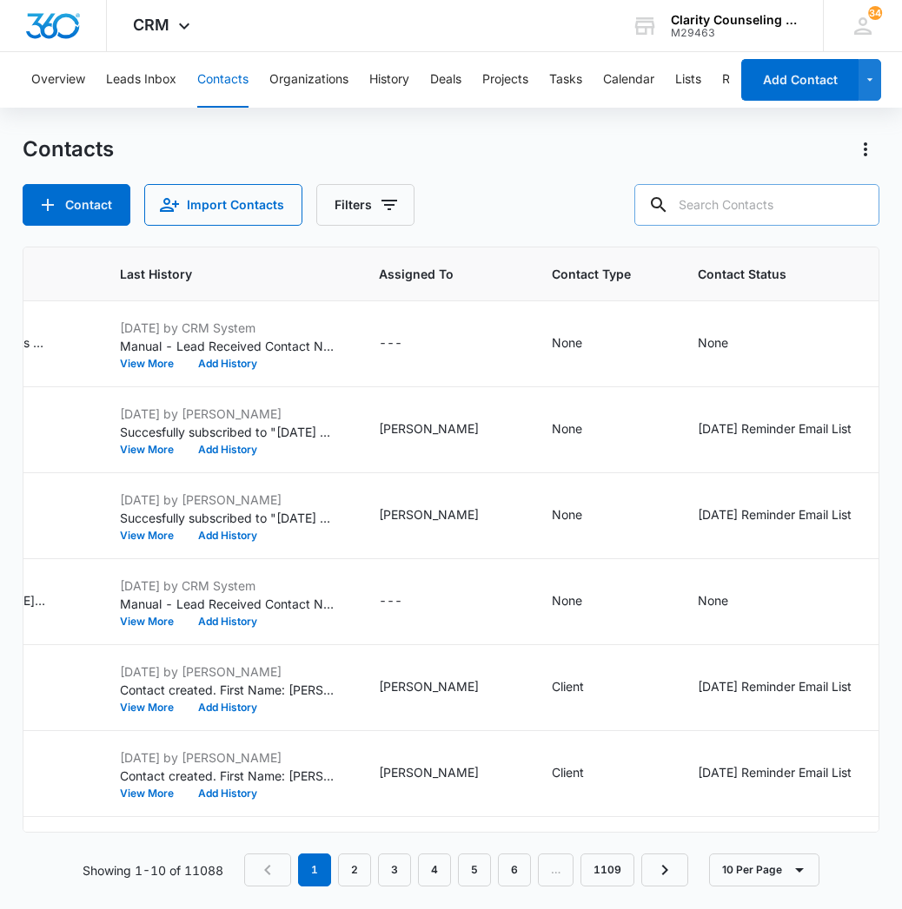
paste input "[EMAIL_ADDRESS][DOMAIN_NAME]"
type input "[EMAIL_ADDRESS][DOMAIN_NAME]"
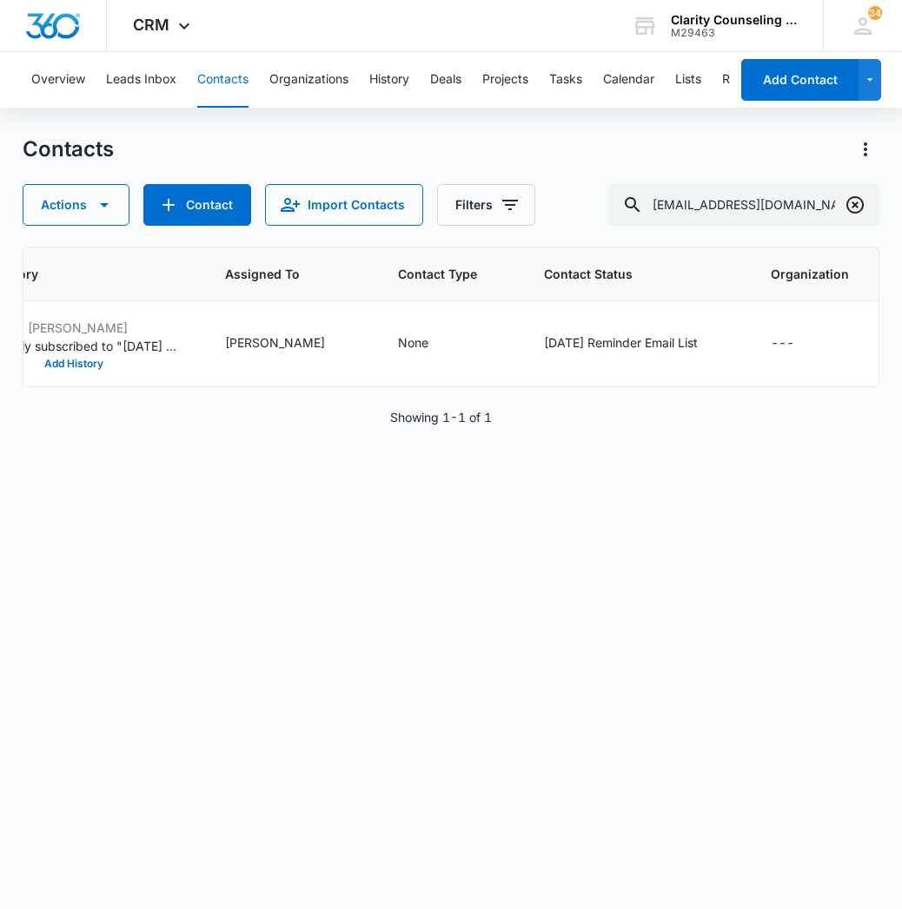
click at [853, 211] on icon "Clear" at bounding box center [854, 205] width 21 height 21
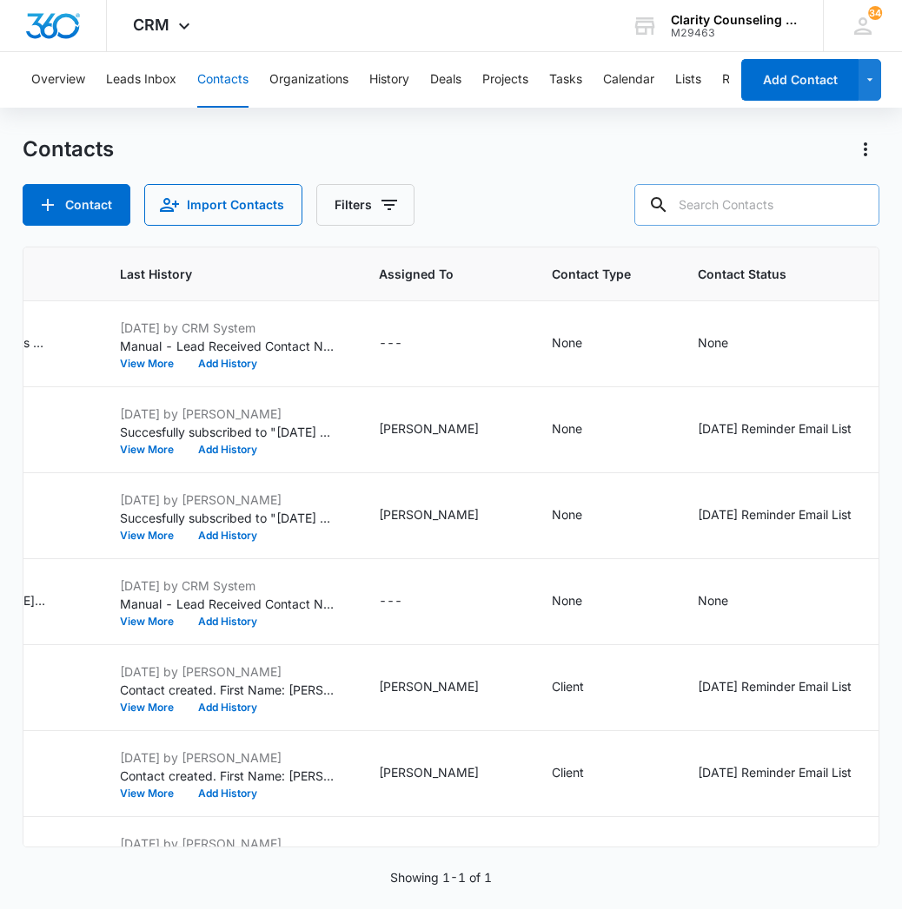
paste input "[EMAIL_ADDRESS][PERSON_NAME][DOMAIN_NAME]"
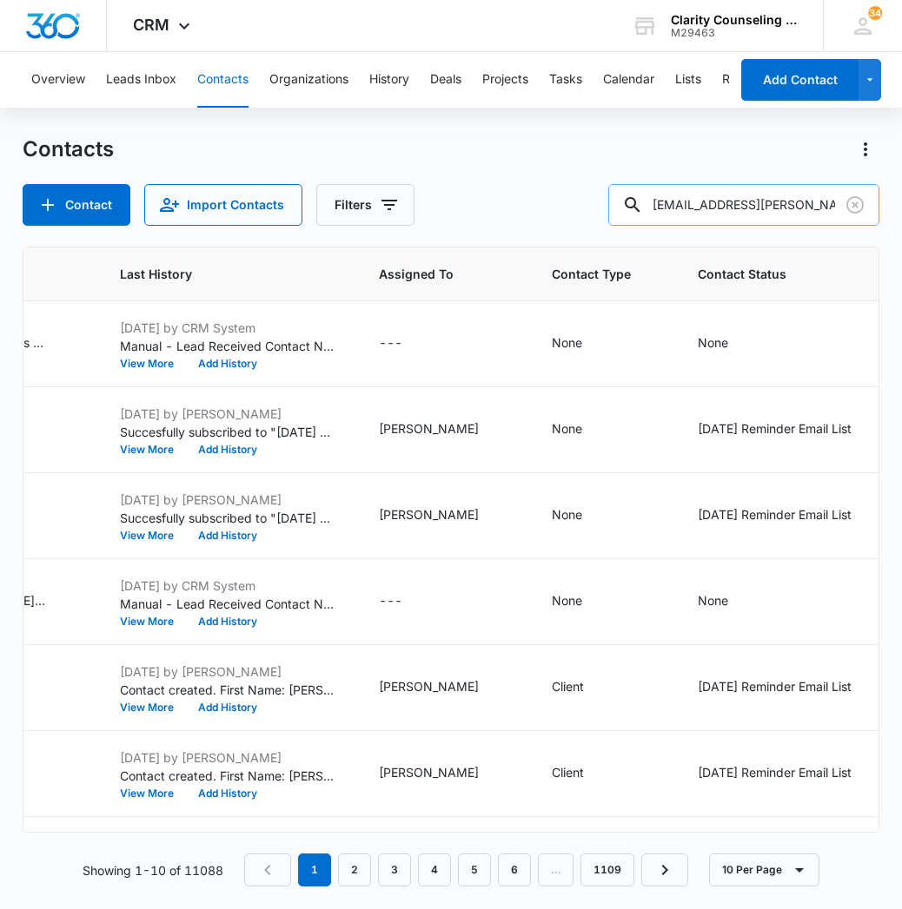
type input "[EMAIL_ADDRESS][PERSON_NAME][DOMAIN_NAME]"
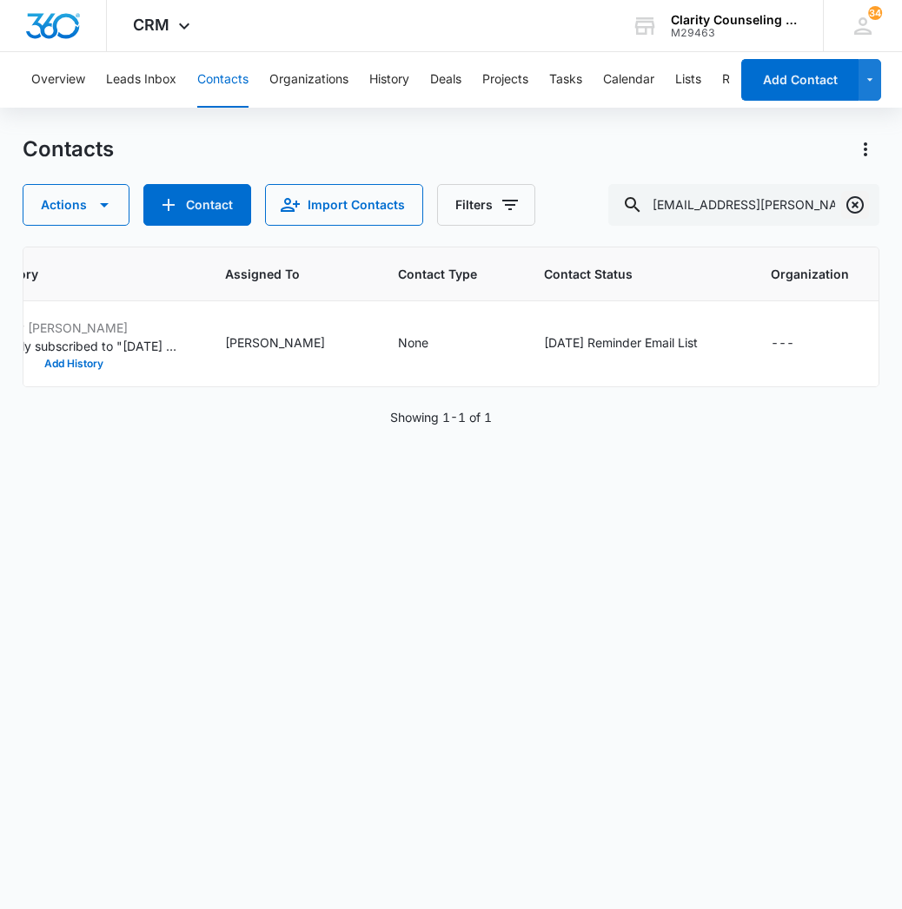
click at [860, 202] on icon "Clear" at bounding box center [854, 205] width 21 height 21
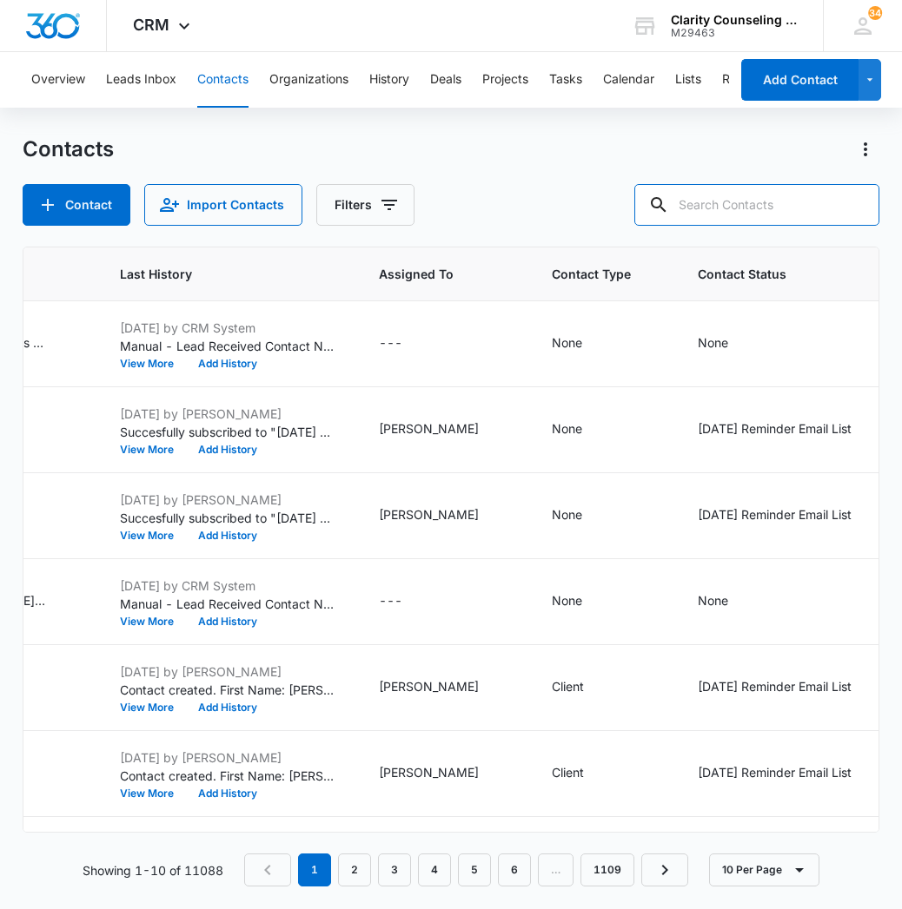
paste input "[EMAIL_ADDRESS][DOMAIN_NAME]"
type input "[EMAIL_ADDRESS][DOMAIN_NAME]"
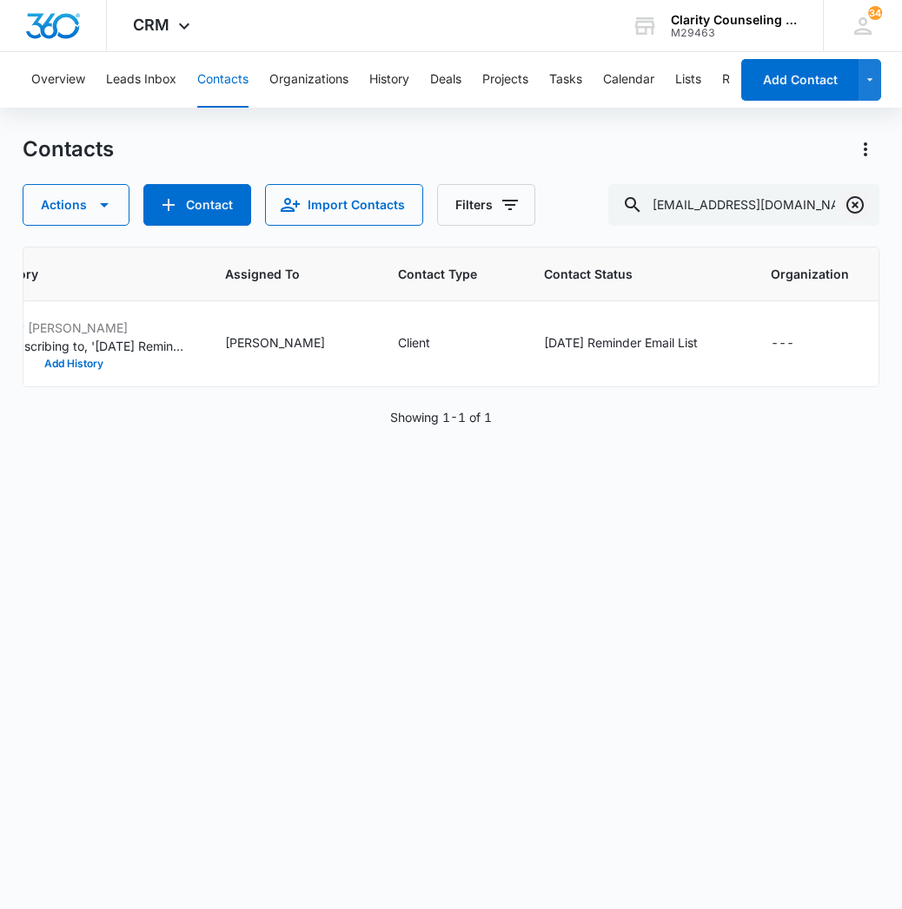
click at [861, 213] on icon "Clear" at bounding box center [854, 205] width 21 height 21
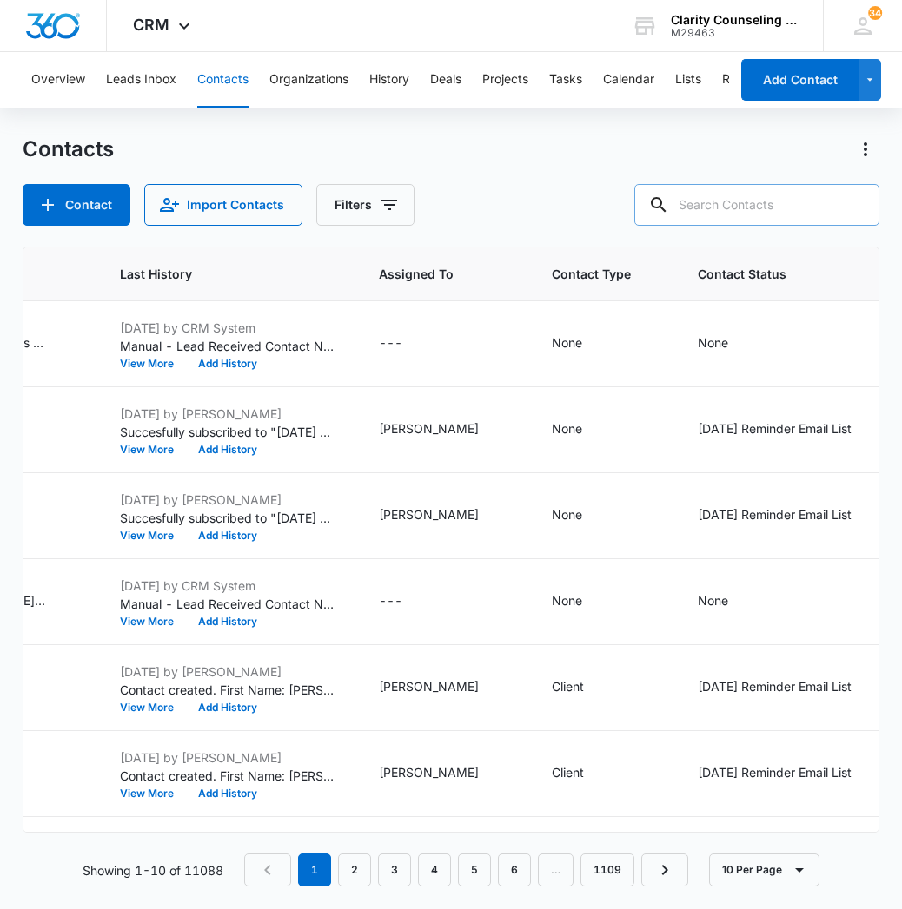
paste input "[EMAIL_ADDRESS][DOMAIN_NAME]"
type input "[EMAIL_ADDRESS][DOMAIN_NAME]"
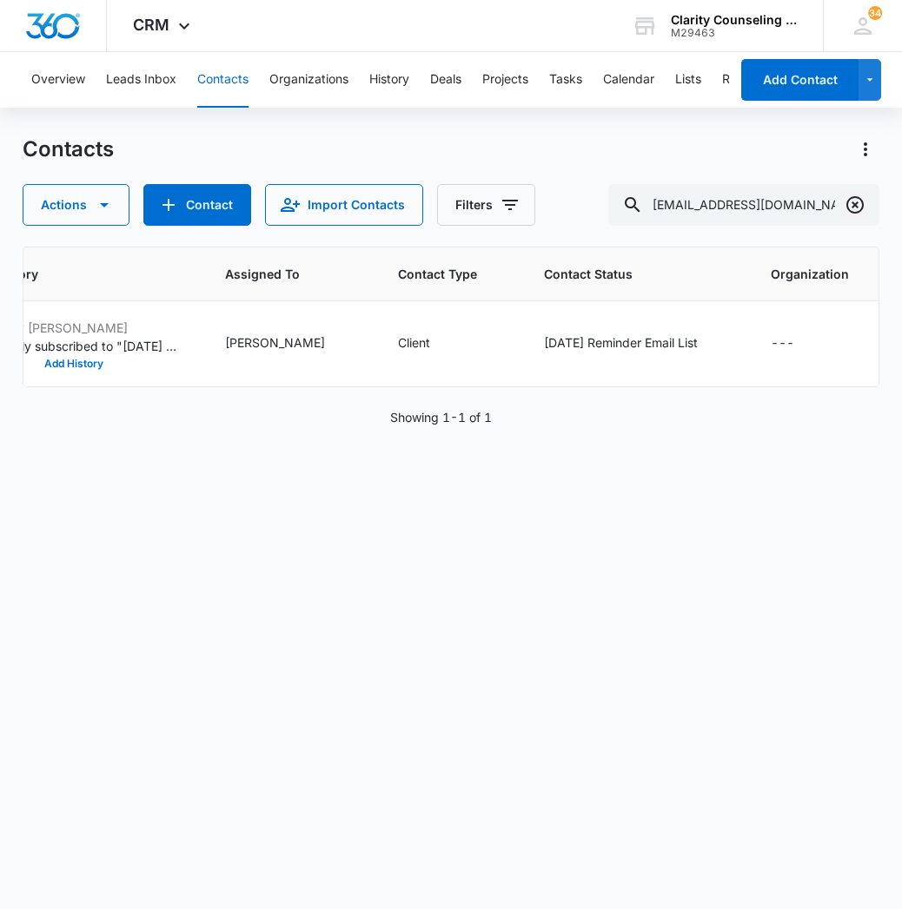
click at [860, 195] on icon "Clear" at bounding box center [854, 205] width 21 height 21
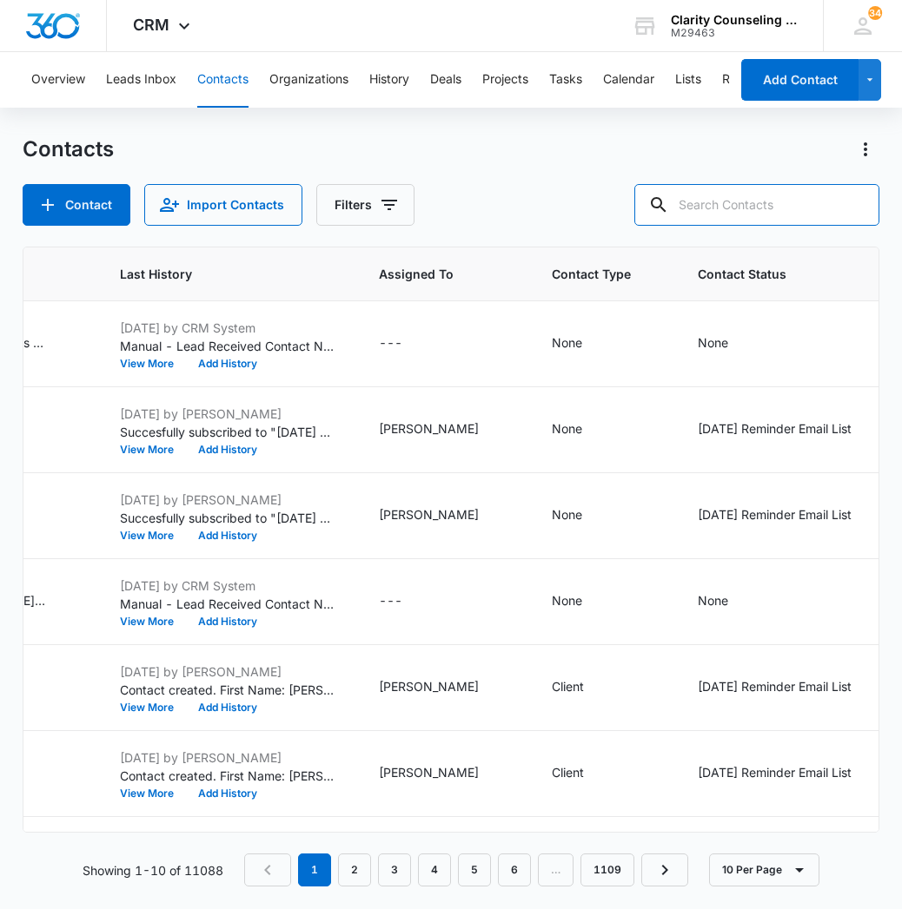
paste input "[EMAIL_ADDRESS][DOMAIN_NAME]"
type input "[EMAIL_ADDRESS][DOMAIN_NAME]"
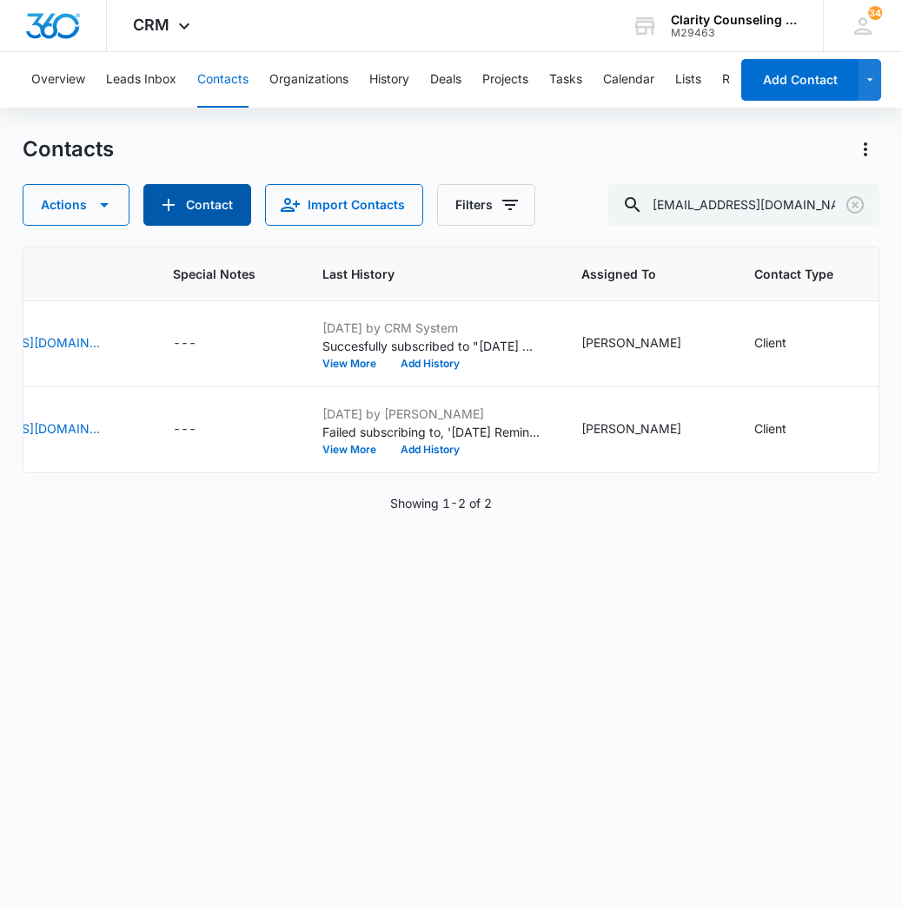
scroll to position [0, 756]
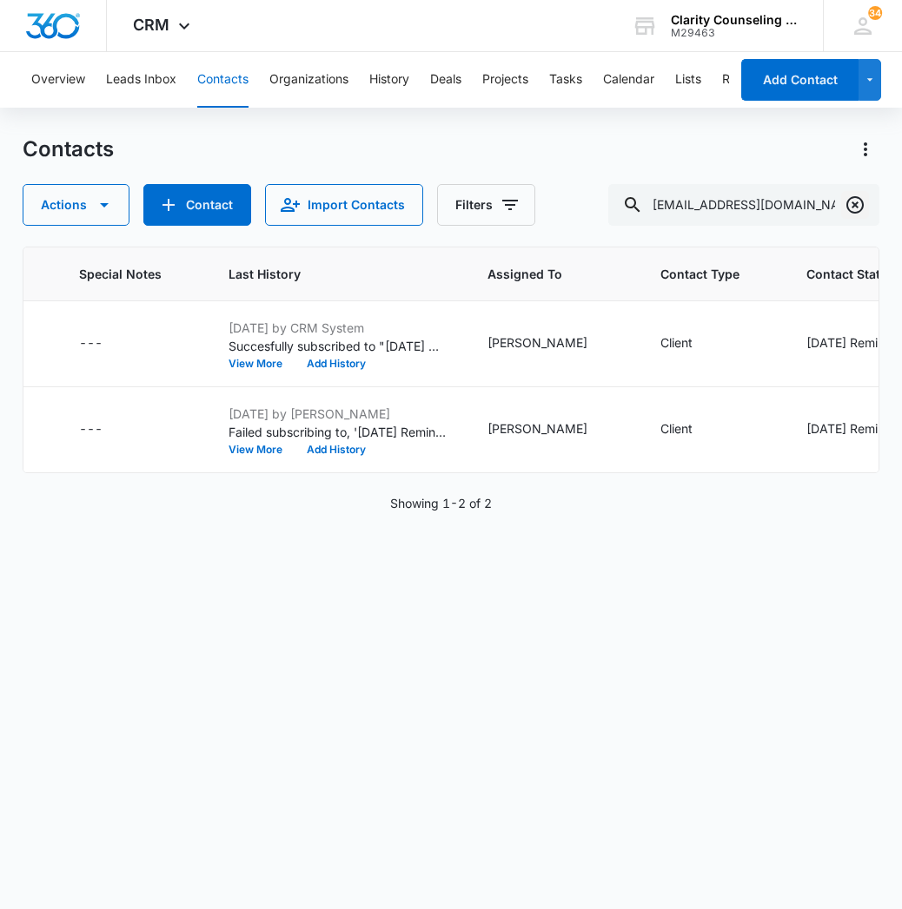
click at [854, 202] on icon "Clear" at bounding box center [854, 205] width 21 height 21
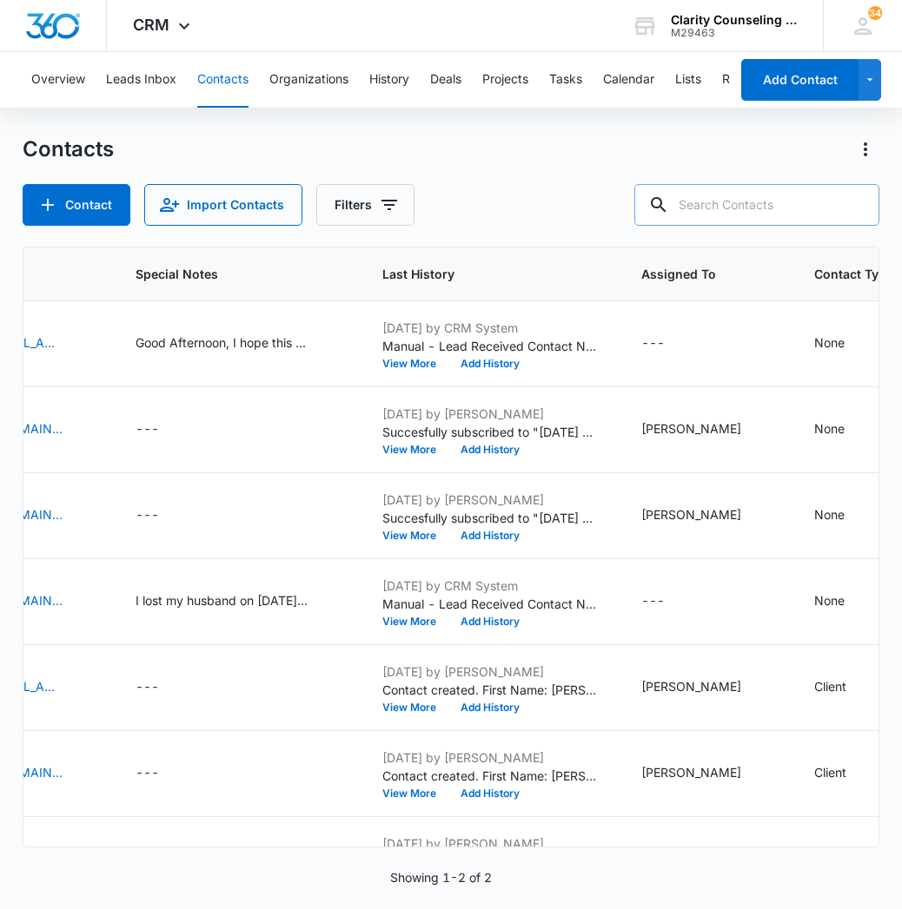
paste input "[PERSON_NAME][EMAIL_ADDRESS][DOMAIN_NAME]"
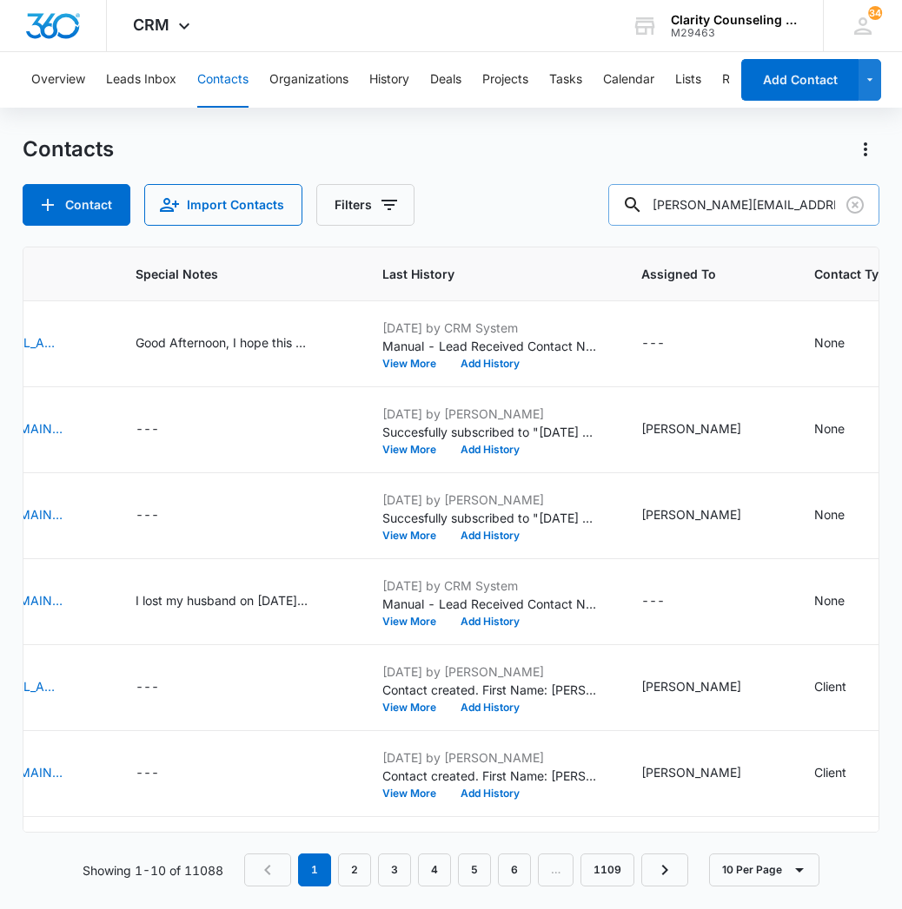
type input "[PERSON_NAME][EMAIL_ADDRESS][DOMAIN_NAME]"
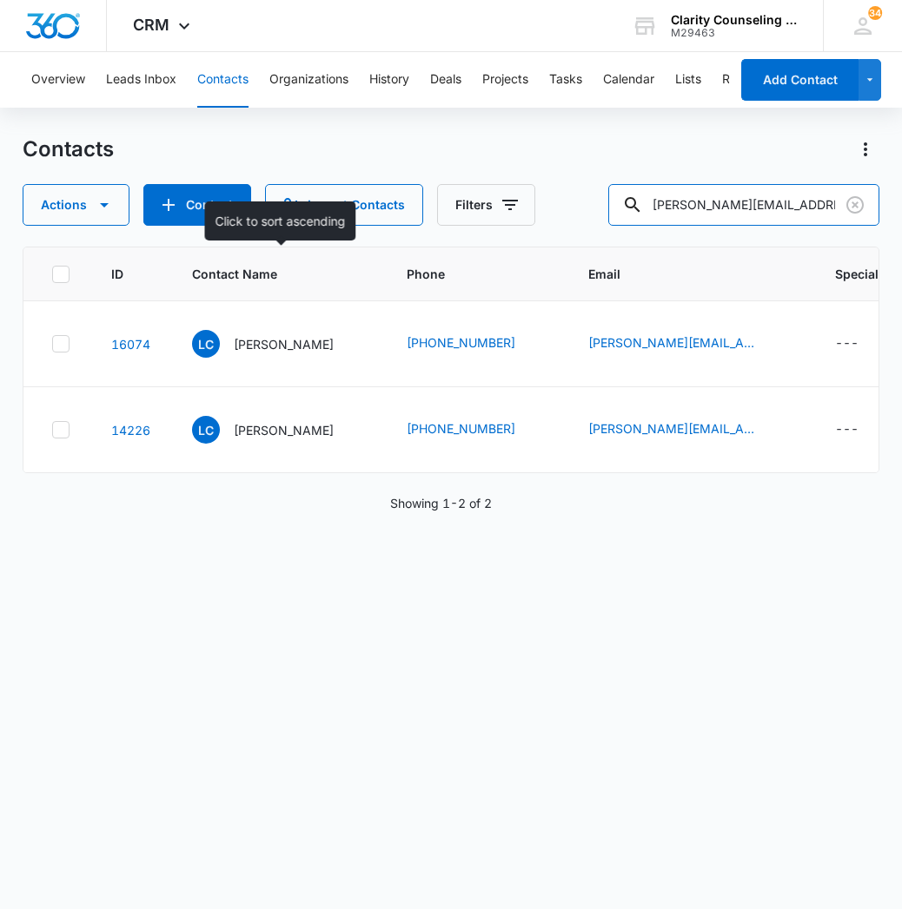
scroll to position [0, 0]
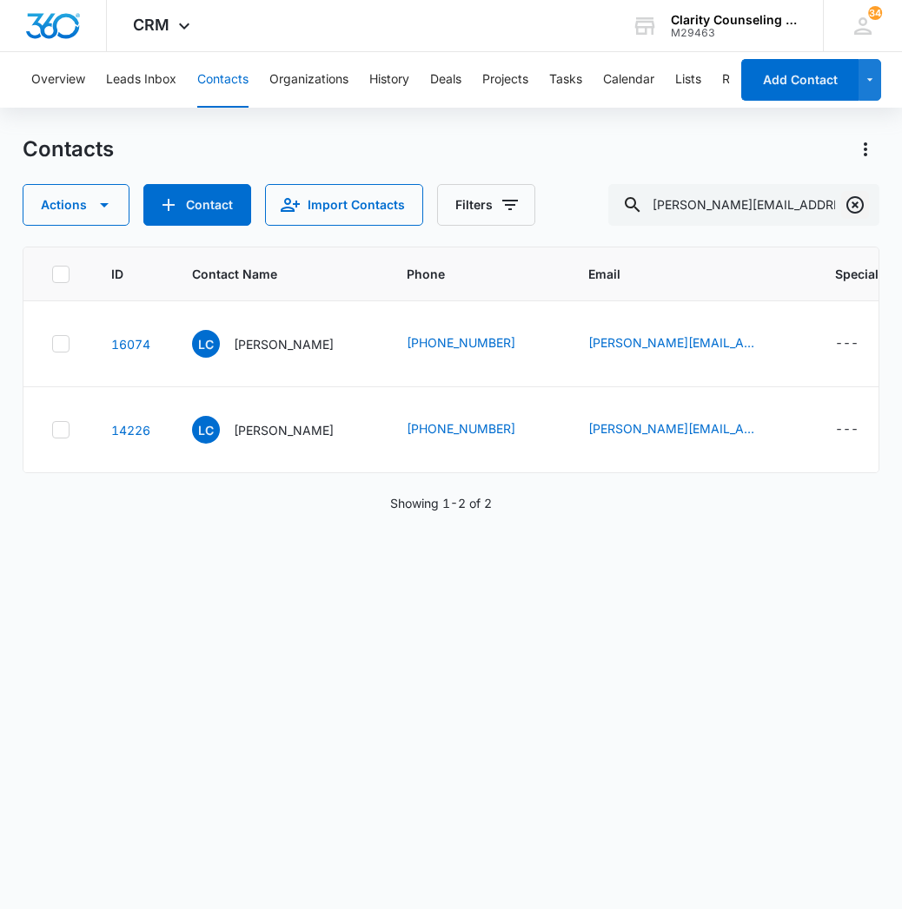
click at [853, 213] on icon "Clear" at bounding box center [854, 204] width 17 height 17
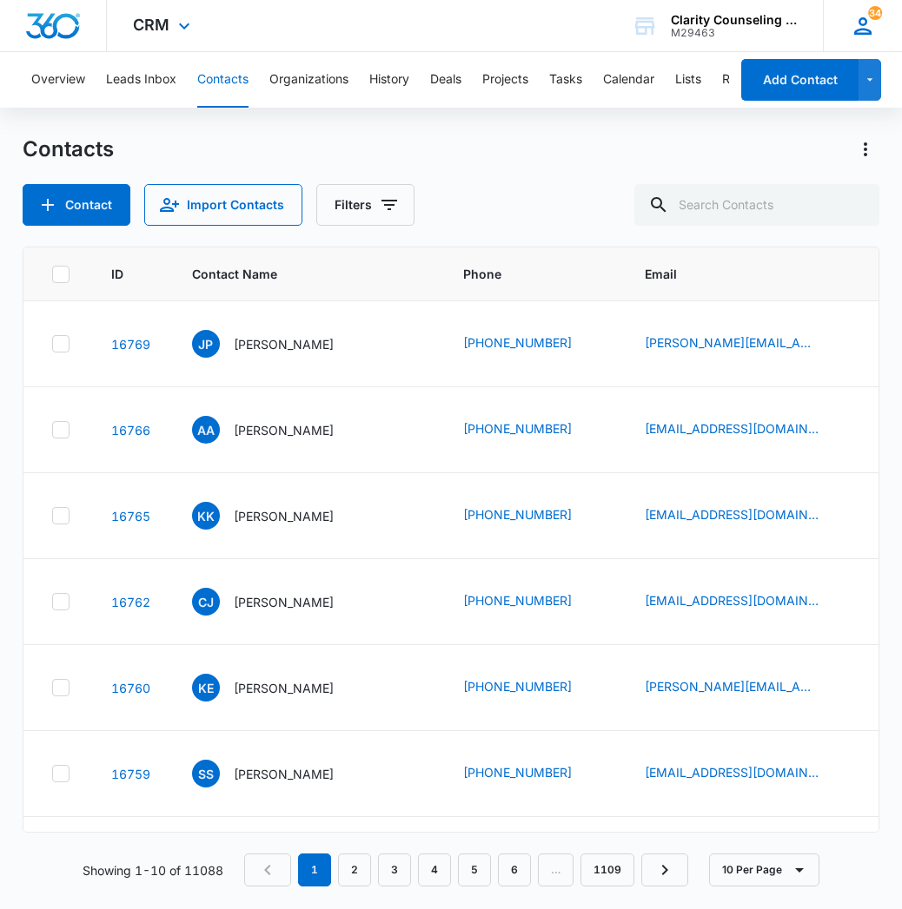
click at [876, 17] on span "34" at bounding box center [875, 13] width 14 height 14
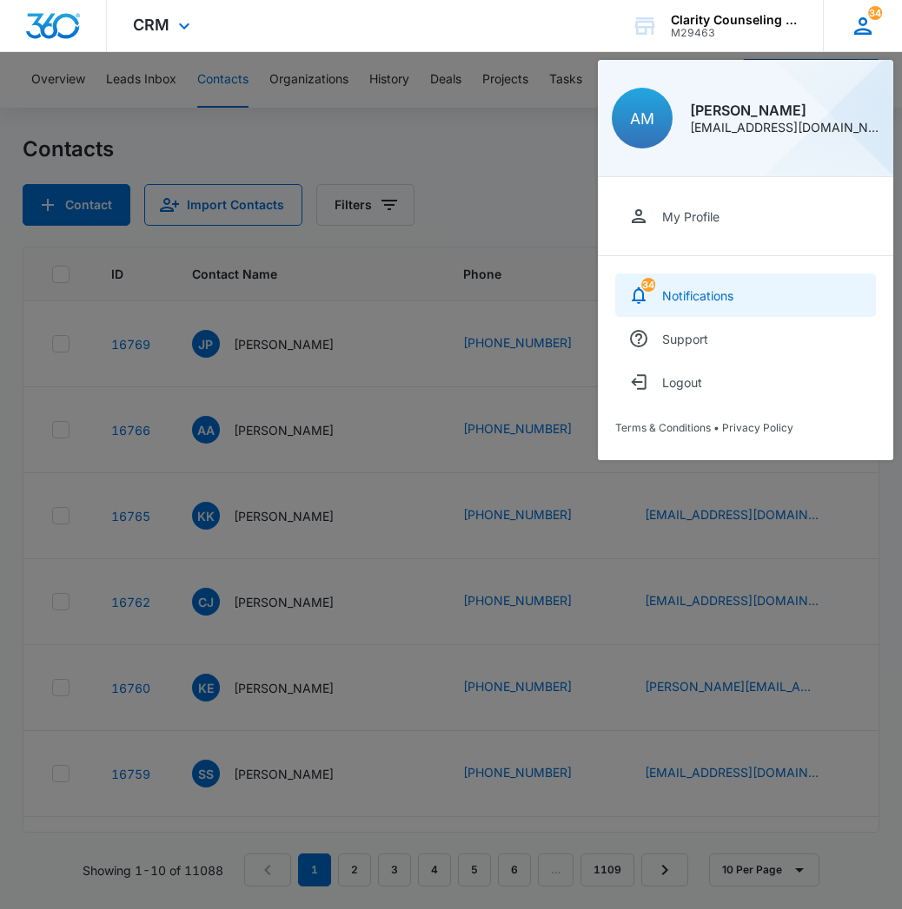
click at [683, 295] on div "Notifications" at bounding box center [697, 295] width 71 height 15
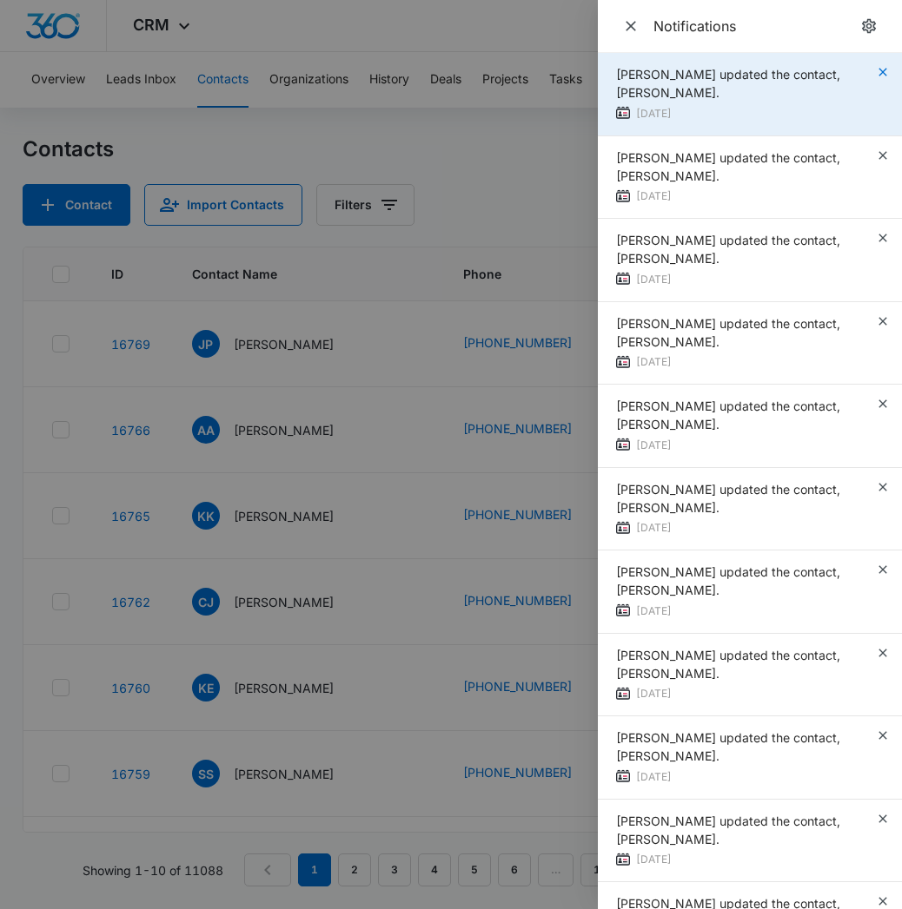
click at [883, 71] on icon "button" at bounding box center [883, 72] width 14 height 14
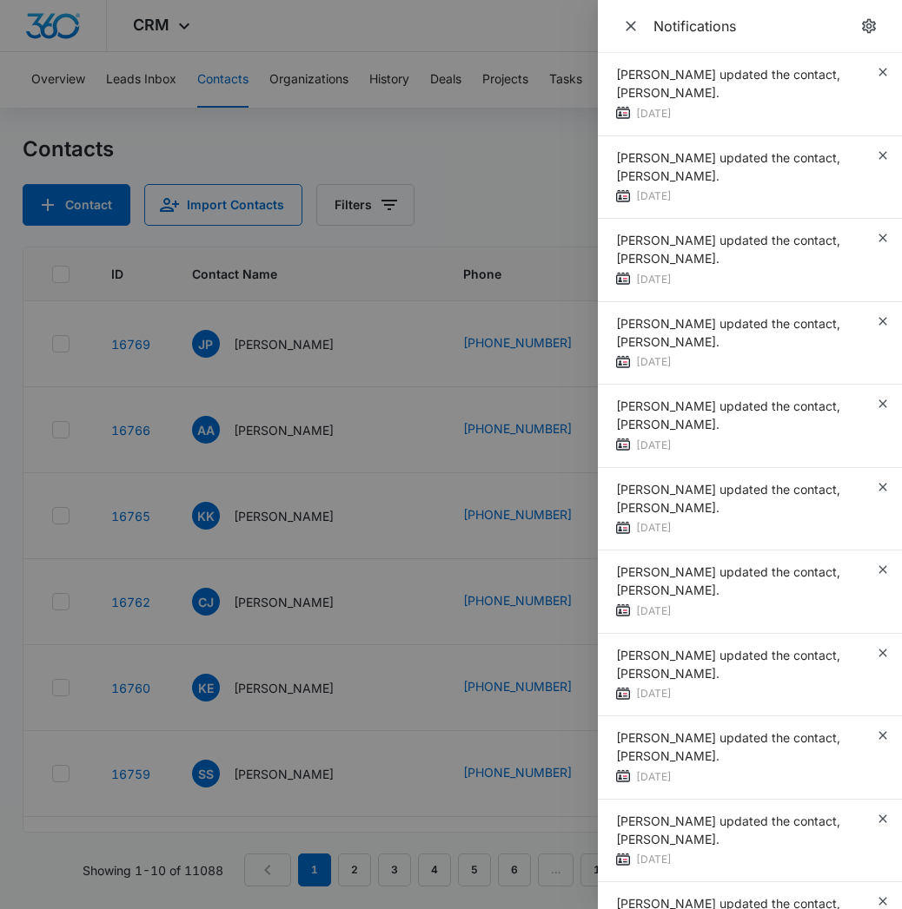
click at [883, 71] on icon "button" at bounding box center [883, 72] width 14 height 14
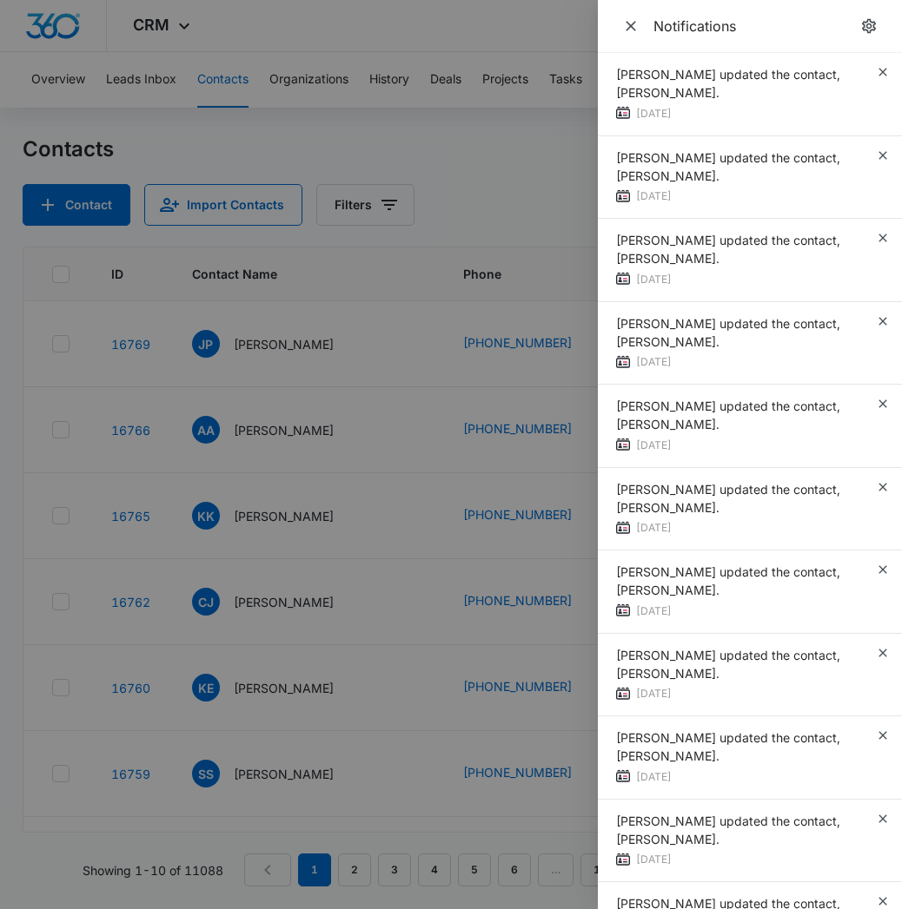
click at [883, 71] on icon "button" at bounding box center [883, 72] width 14 height 14
click at [883, 71] on div "[PERSON_NAME] updated the contact, [PERSON_NAME]. [DATE]" at bounding box center [750, 94] width 304 height 83
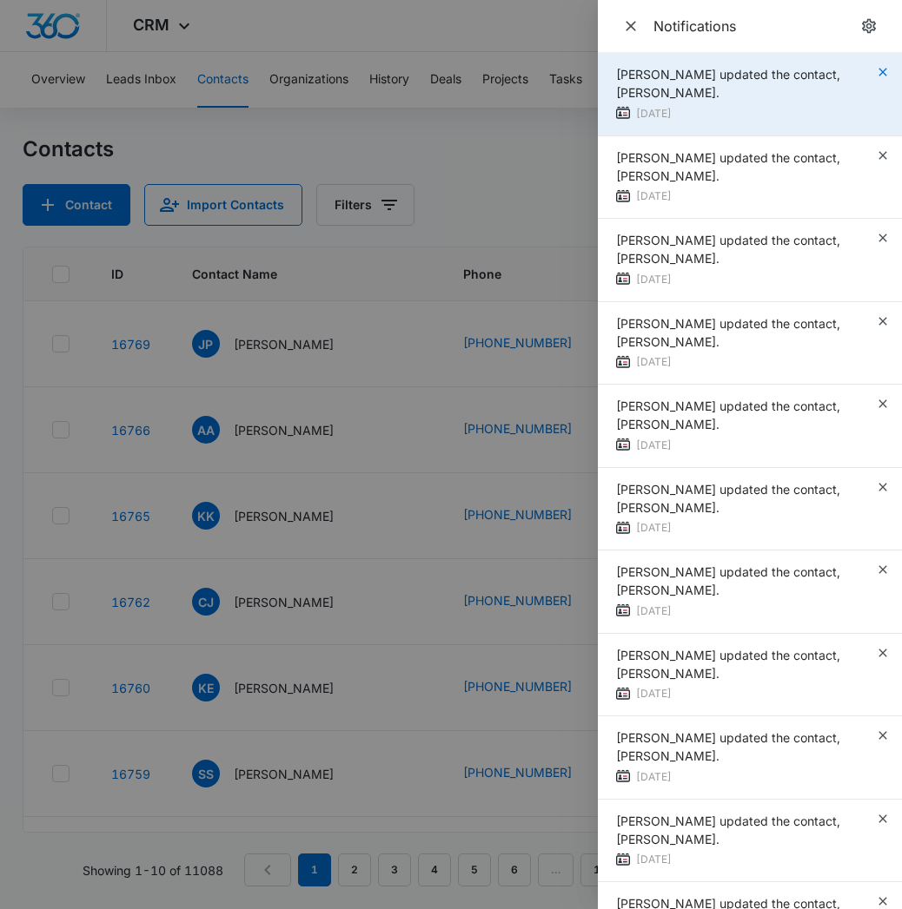
click at [883, 71] on icon "button" at bounding box center [883, 72] width 14 height 14
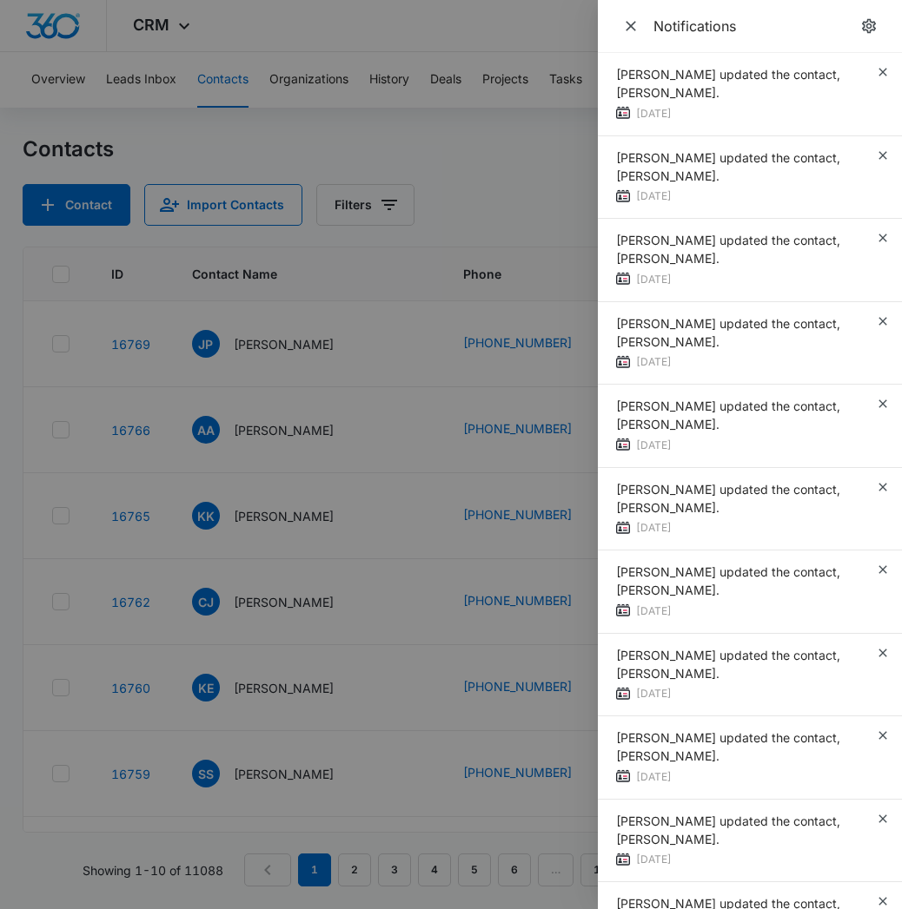
click at [883, 71] on icon "button" at bounding box center [883, 72] width 14 height 14
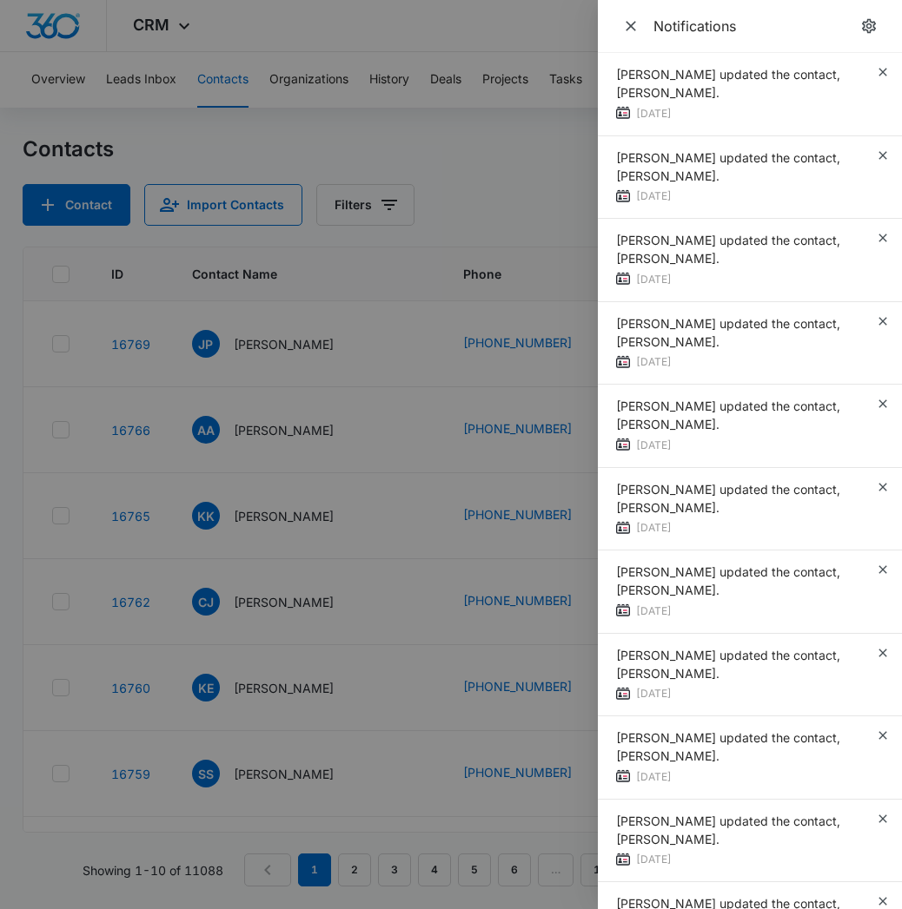
click at [883, 71] on icon "button" at bounding box center [883, 72] width 14 height 14
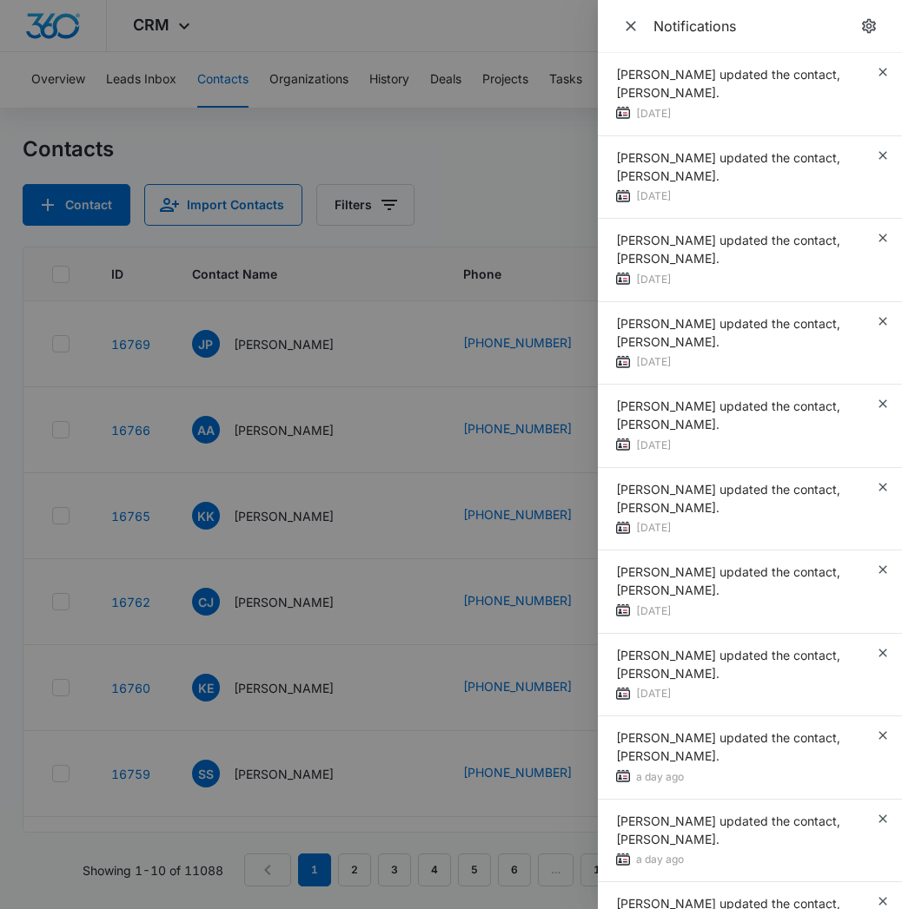
click at [883, 71] on icon "button" at bounding box center [883, 72] width 14 height 14
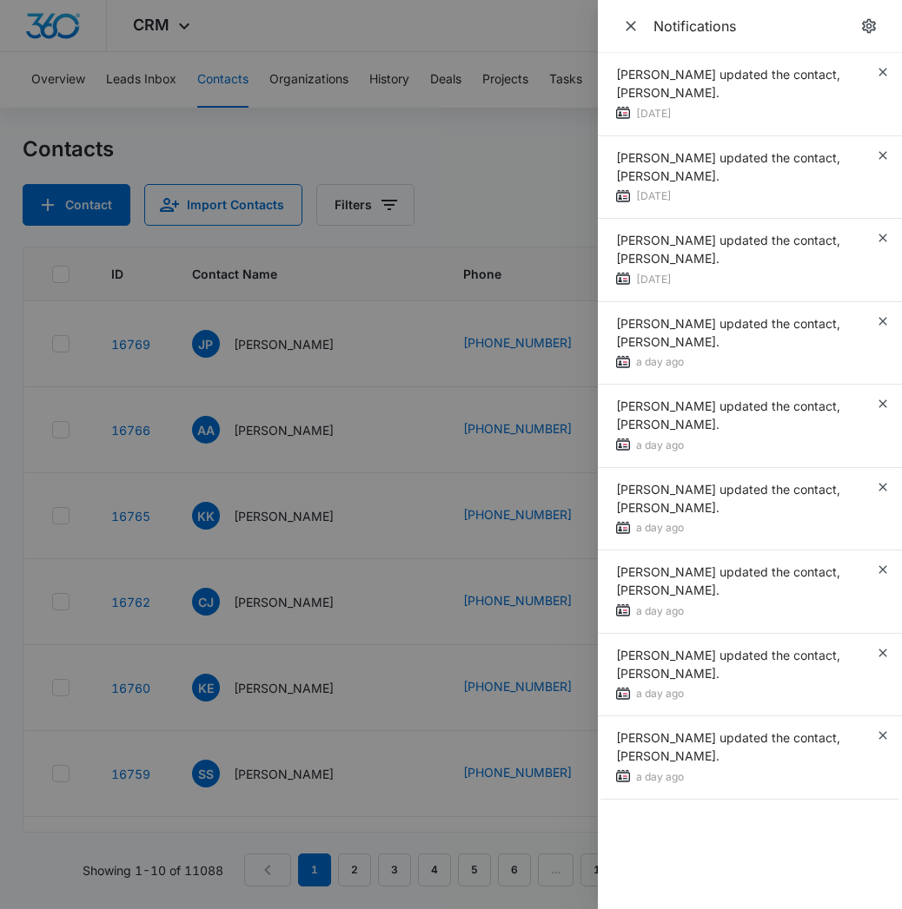
click at [883, 71] on icon "button" at bounding box center [883, 72] width 14 height 14
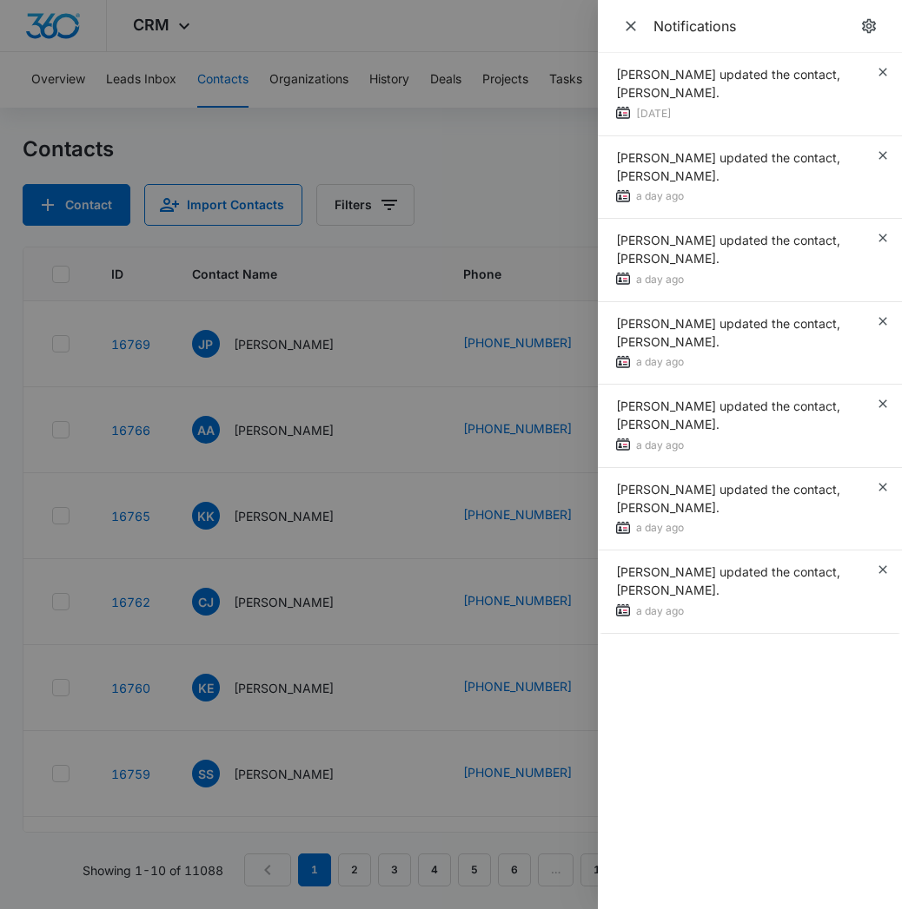
click at [883, 71] on icon "button" at bounding box center [883, 72] width 14 height 14
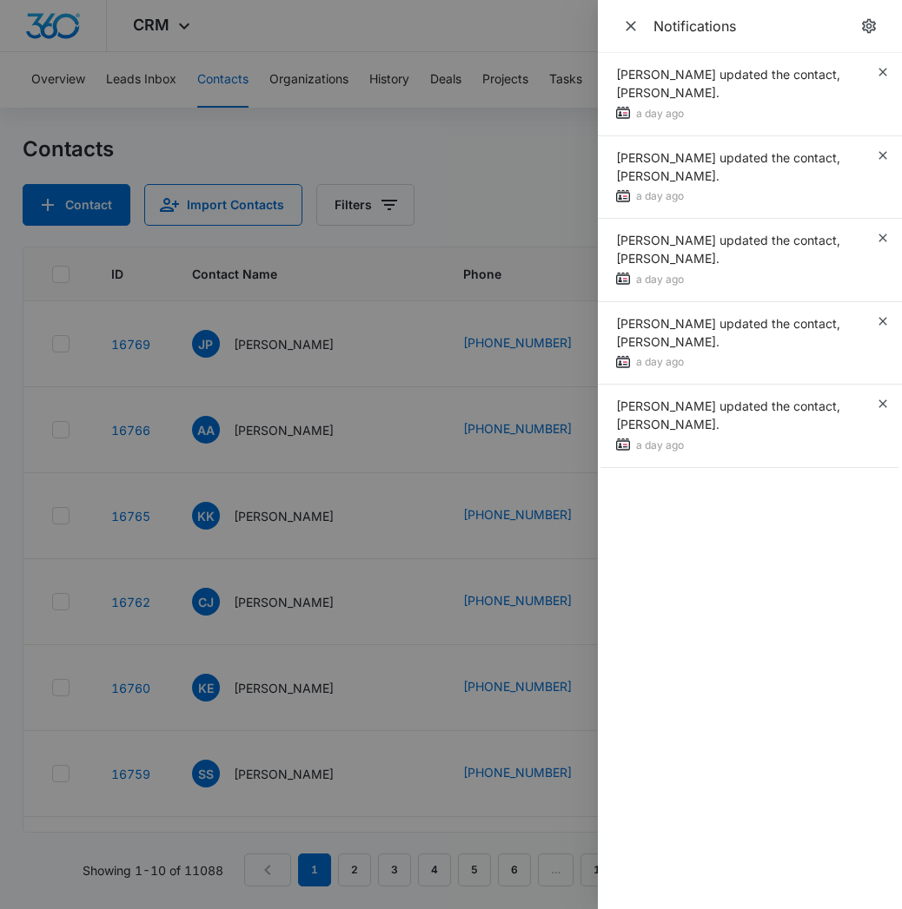
click at [883, 71] on icon "button" at bounding box center [883, 72] width 14 height 14
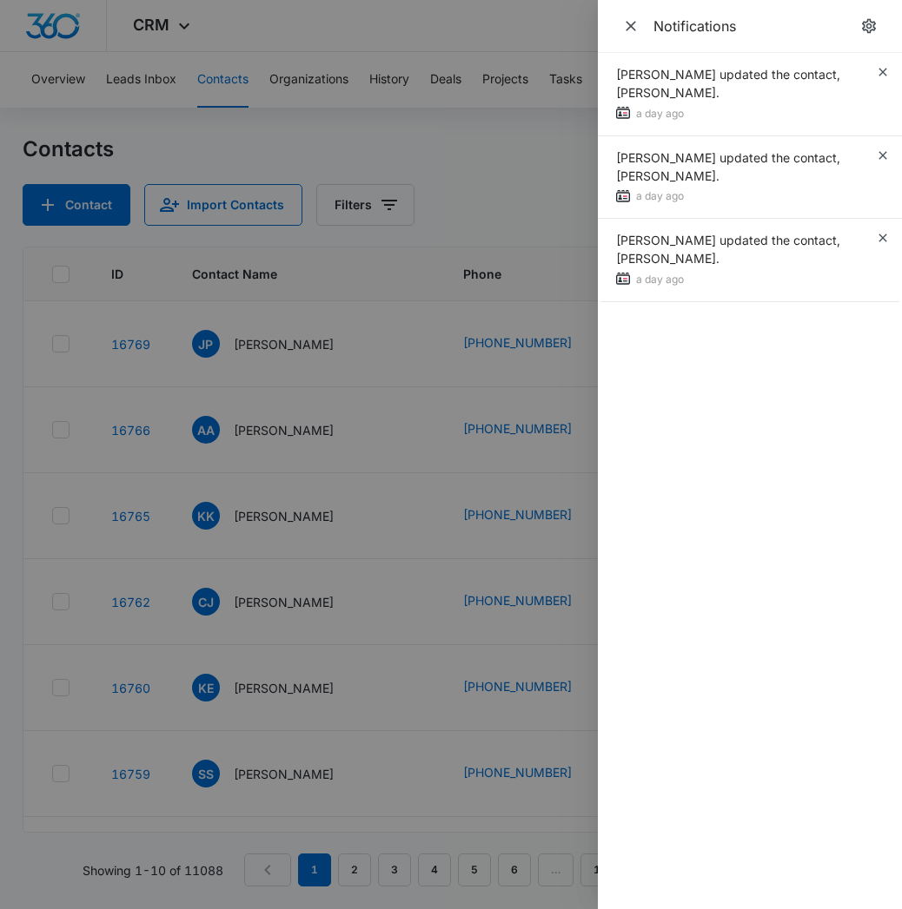
click at [883, 71] on icon "button" at bounding box center [883, 72] width 14 height 14
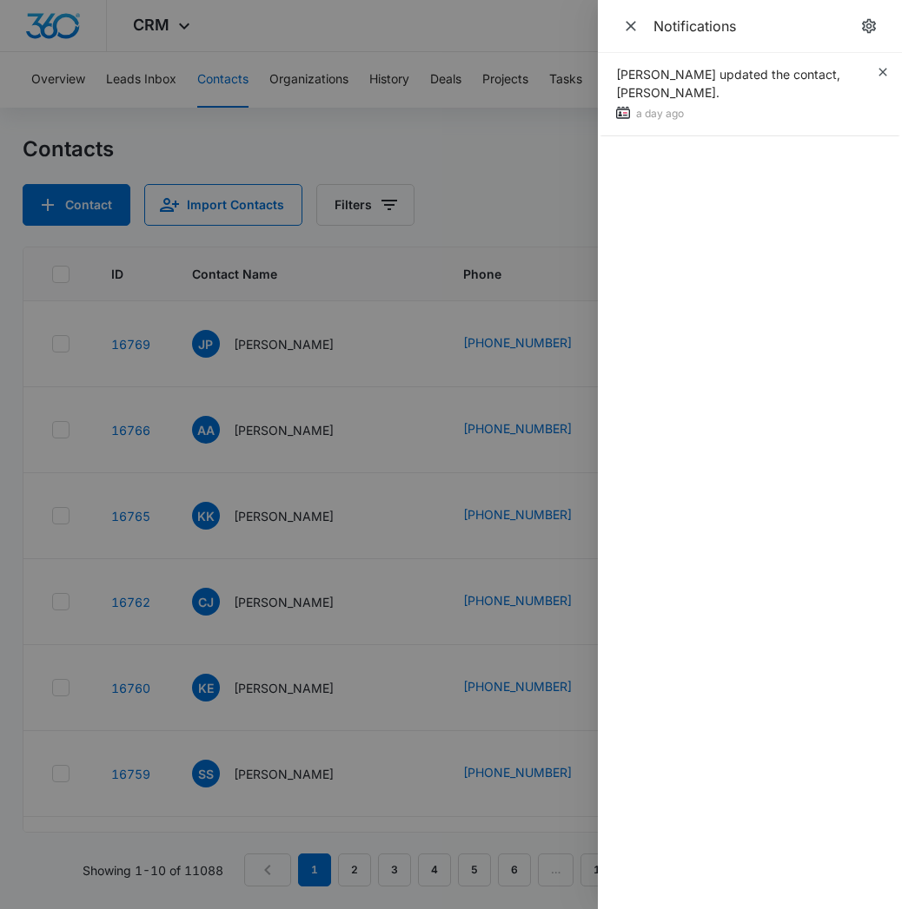
click at [883, 71] on icon "button" at bounding box center [883, 72] width 14 height 14
click at [634, 30] on icon "Close" at bounding box center [630, 26] width 10 height 10
